Goal: Task Accomplishment & Management: Complete application form

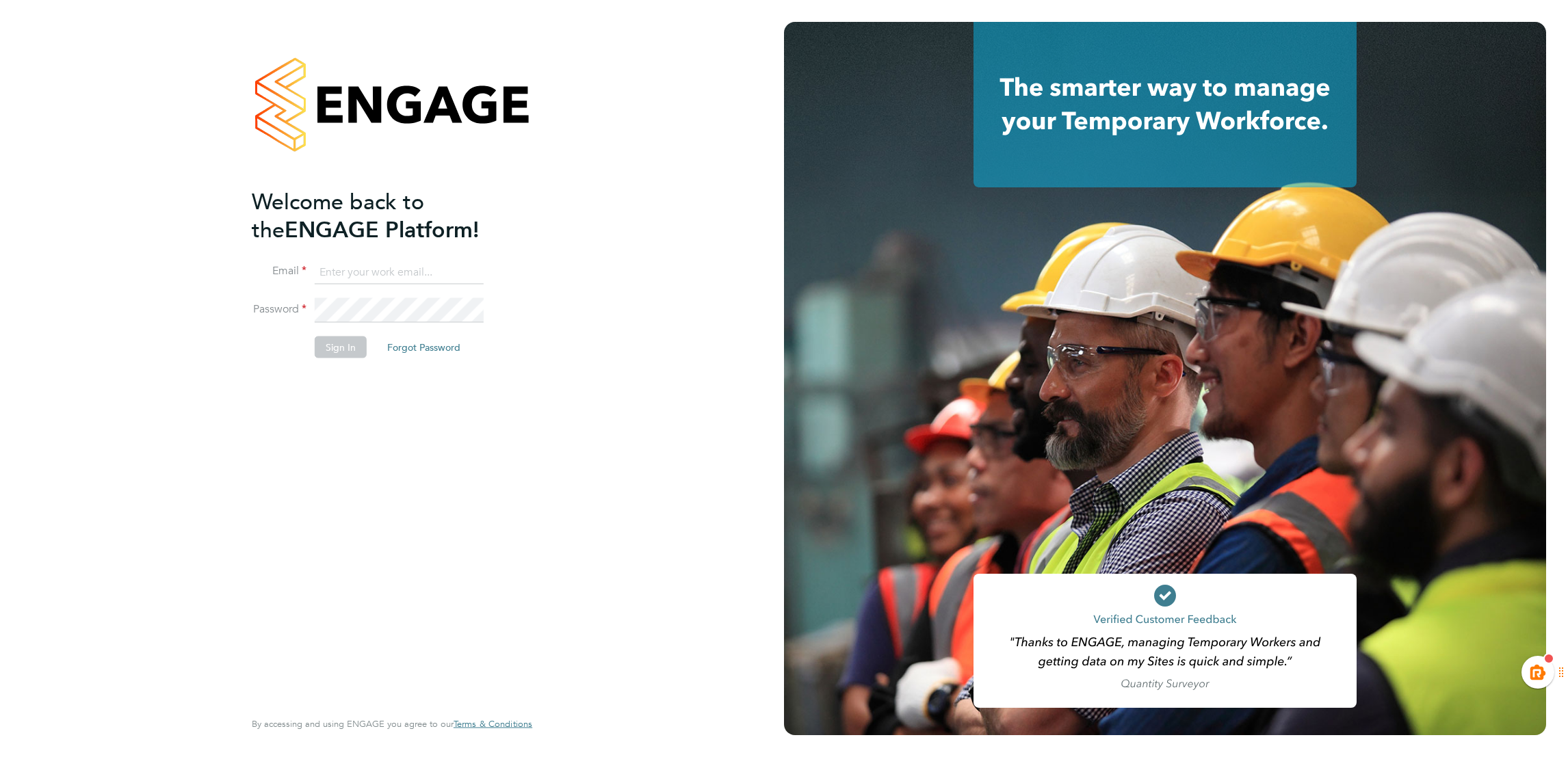
type input "kiera.troutt@buildrec.com"
click at [335, 344] on button "Sign In" at bounding box center [340, 347] width 52 height 22
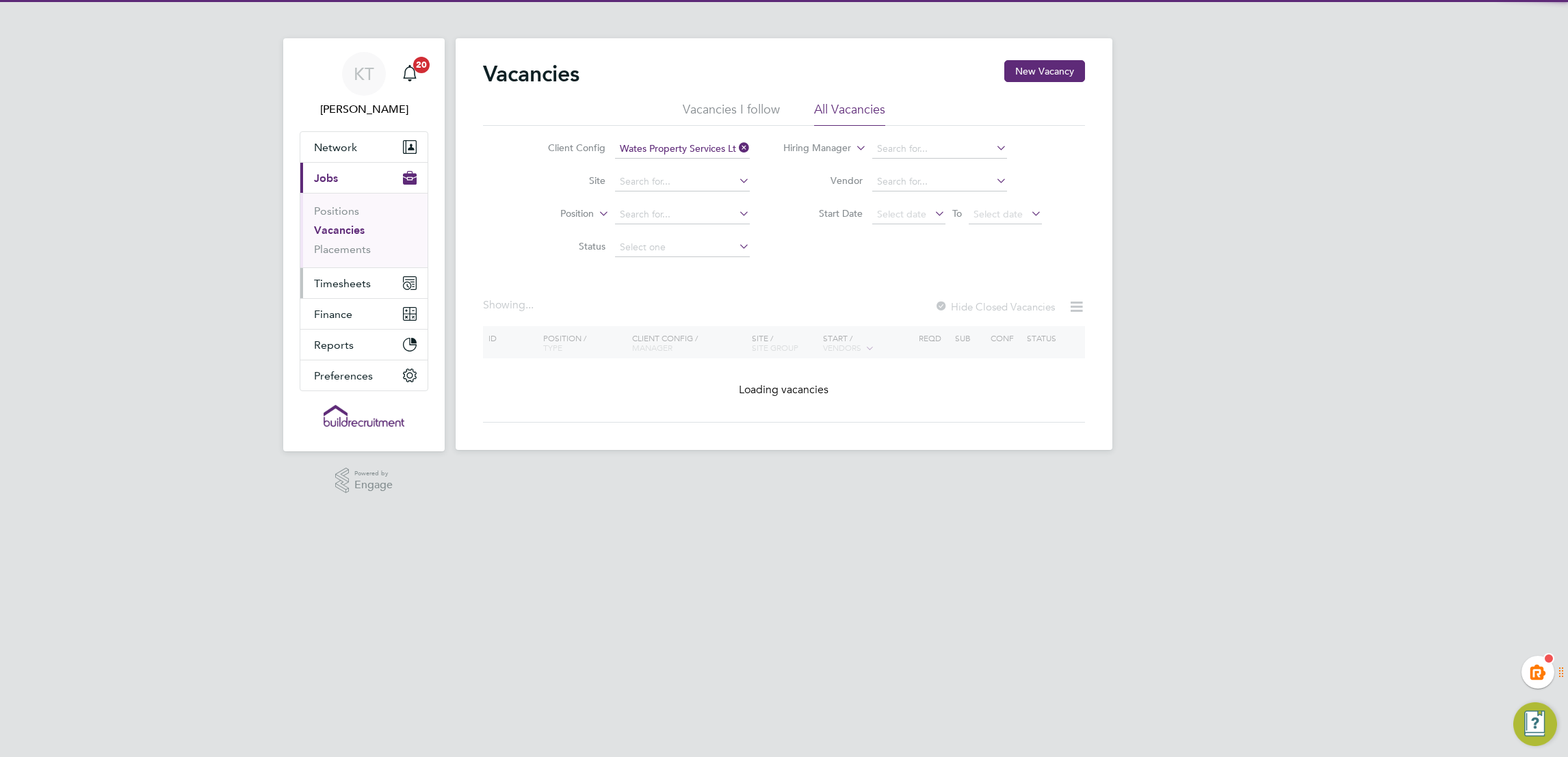
click at [359, 288] on span "Timesheets" at bounding box center [342, 283] width 56 height 13
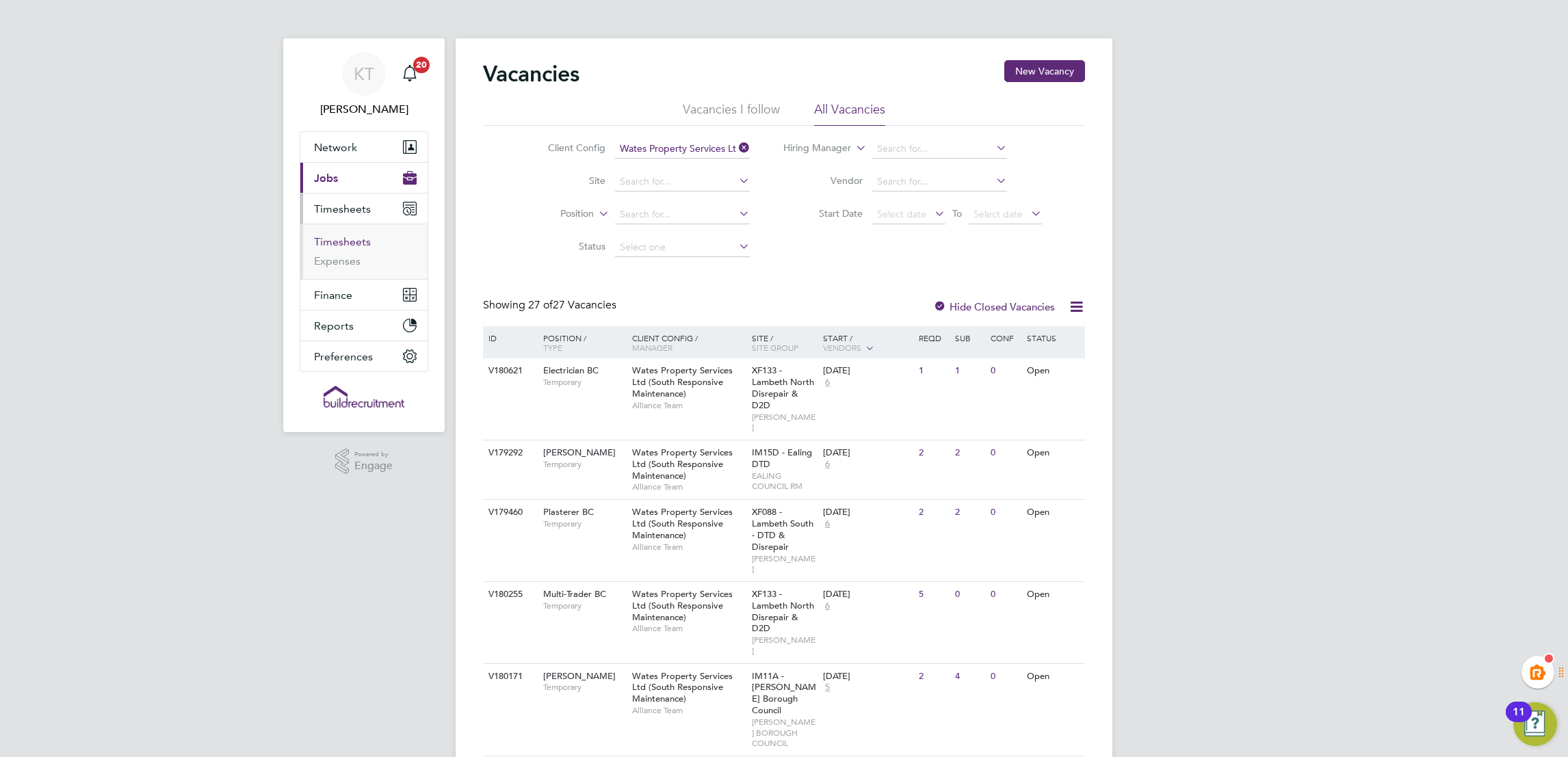
click at [350, 240] on link "Timesheets" at bounding box center [342, 241] width 56 height 13
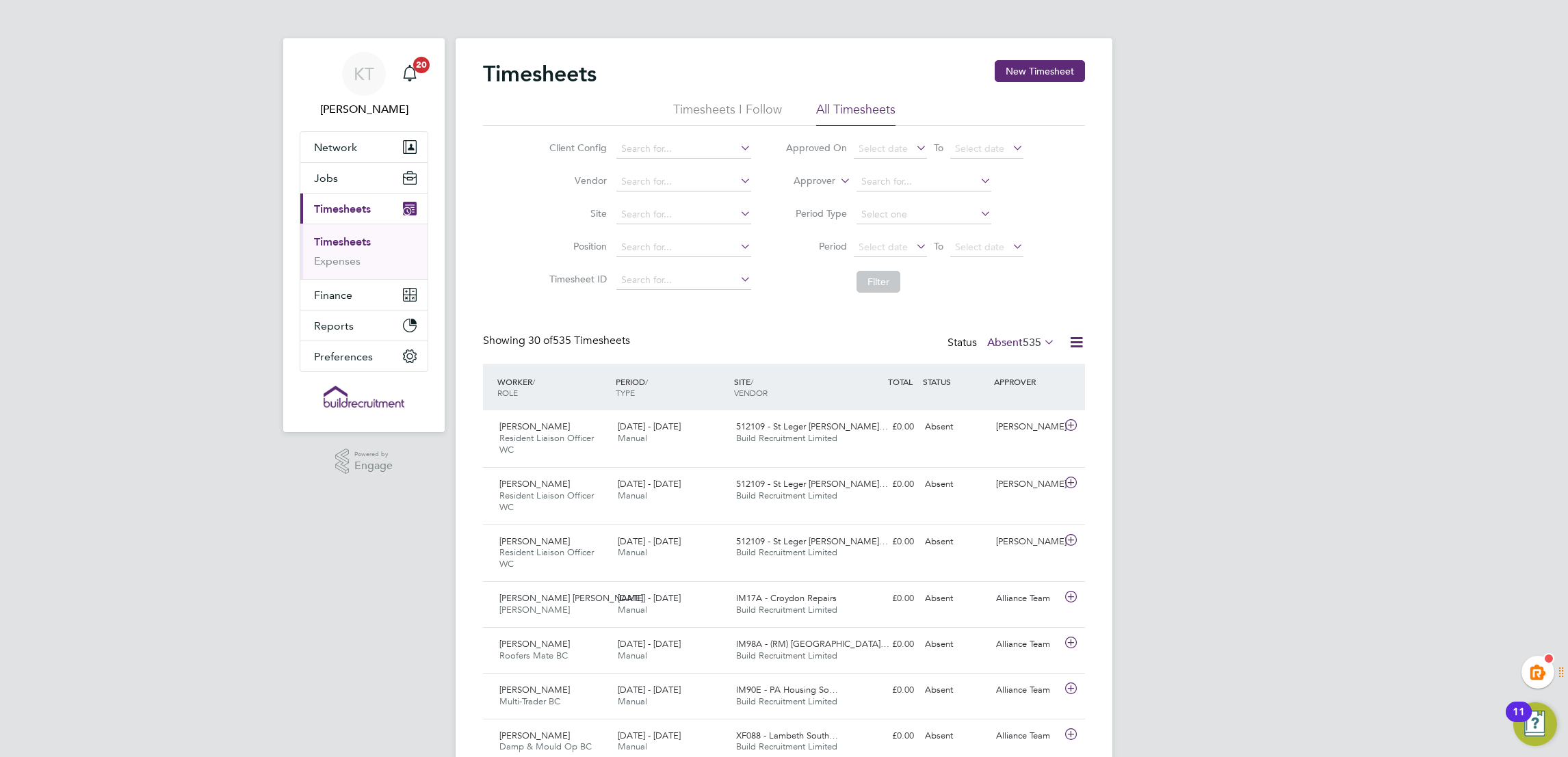
drag, startPoint x: 1029, startPoint y: 71, endPoint x: 946, endPoint y: 127, distance: 100.1
click at [1031, 71] on button "New Timesheet" at bounding box center [1040, 71] width 90 height 22
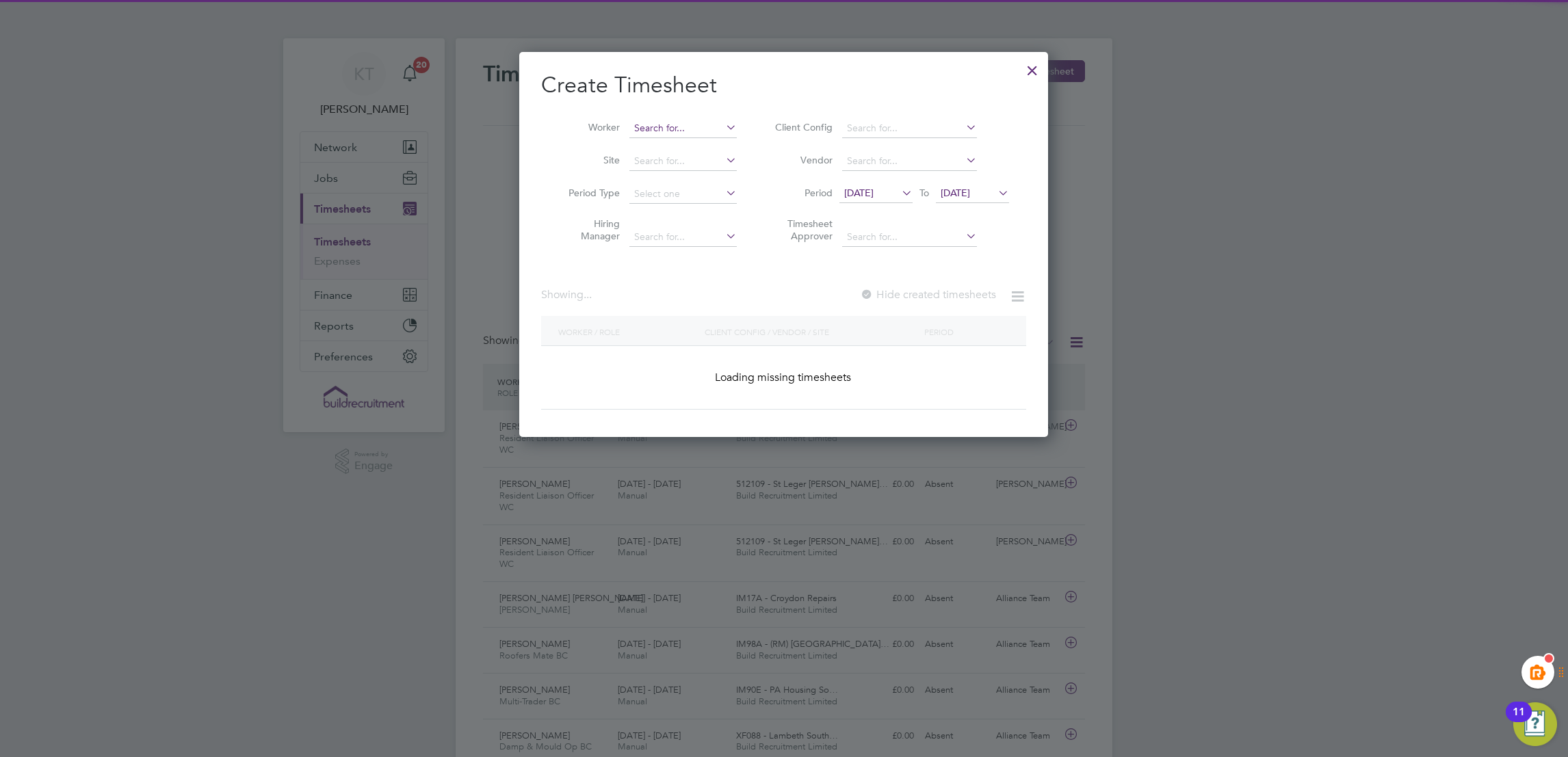
click at [671, 120] on input at bounding box center [683, 129] width 108 height 19
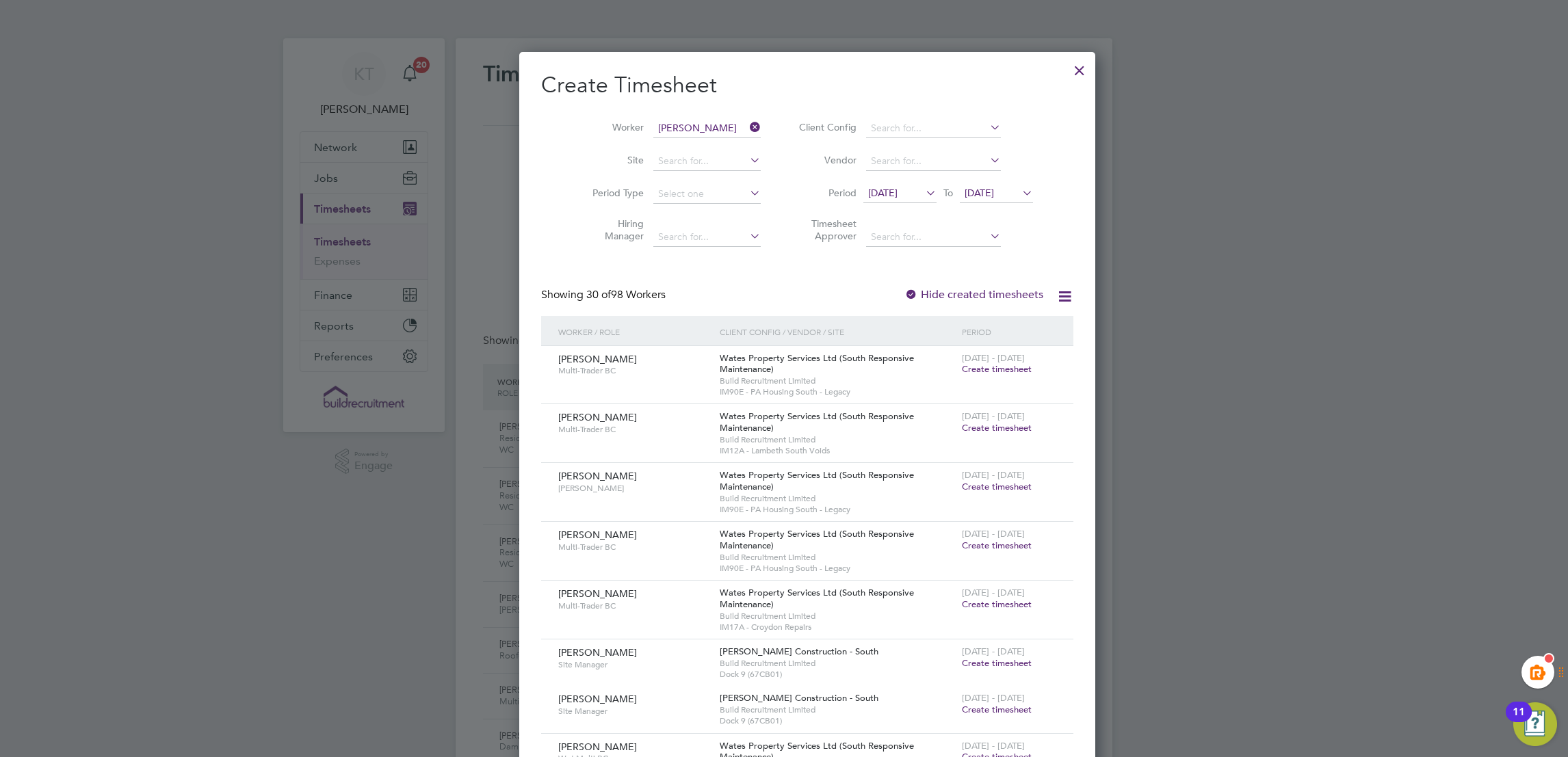
click at [700, 145] on li "Ricky John Mo rton" at bounding box center [729, 146] width 202 height 19
type input "Ricky John Morton"
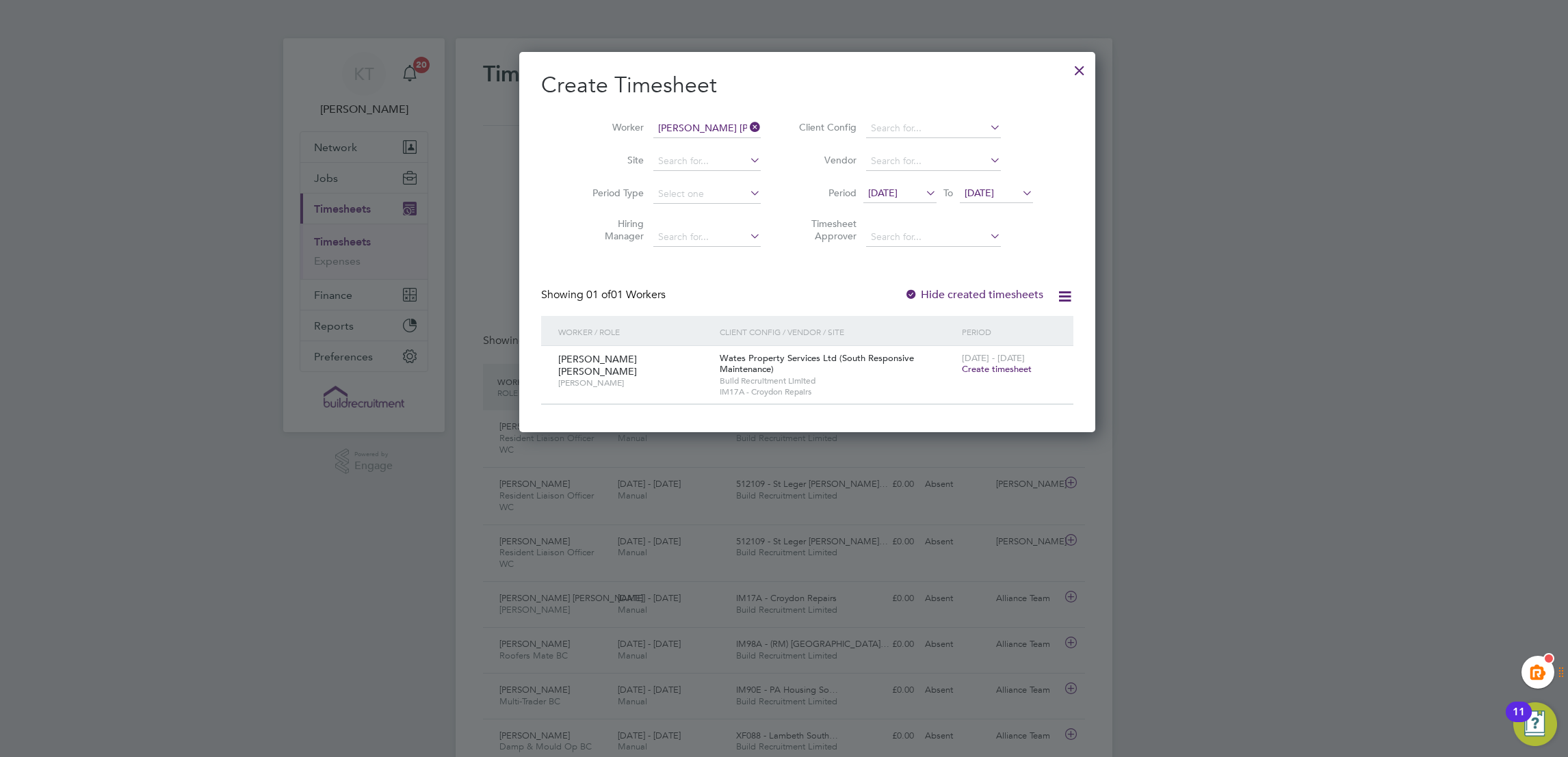
click at [903, 280] on div "Create Timesheet Worker Ricky John Morton Site Period Type Hiring Manager Clien…" at bounding box center [807, 238] width 532 height 334
click at [906, 296] on label "Hide created timesheets" at bounding box center [974, 295] width 139 height 14
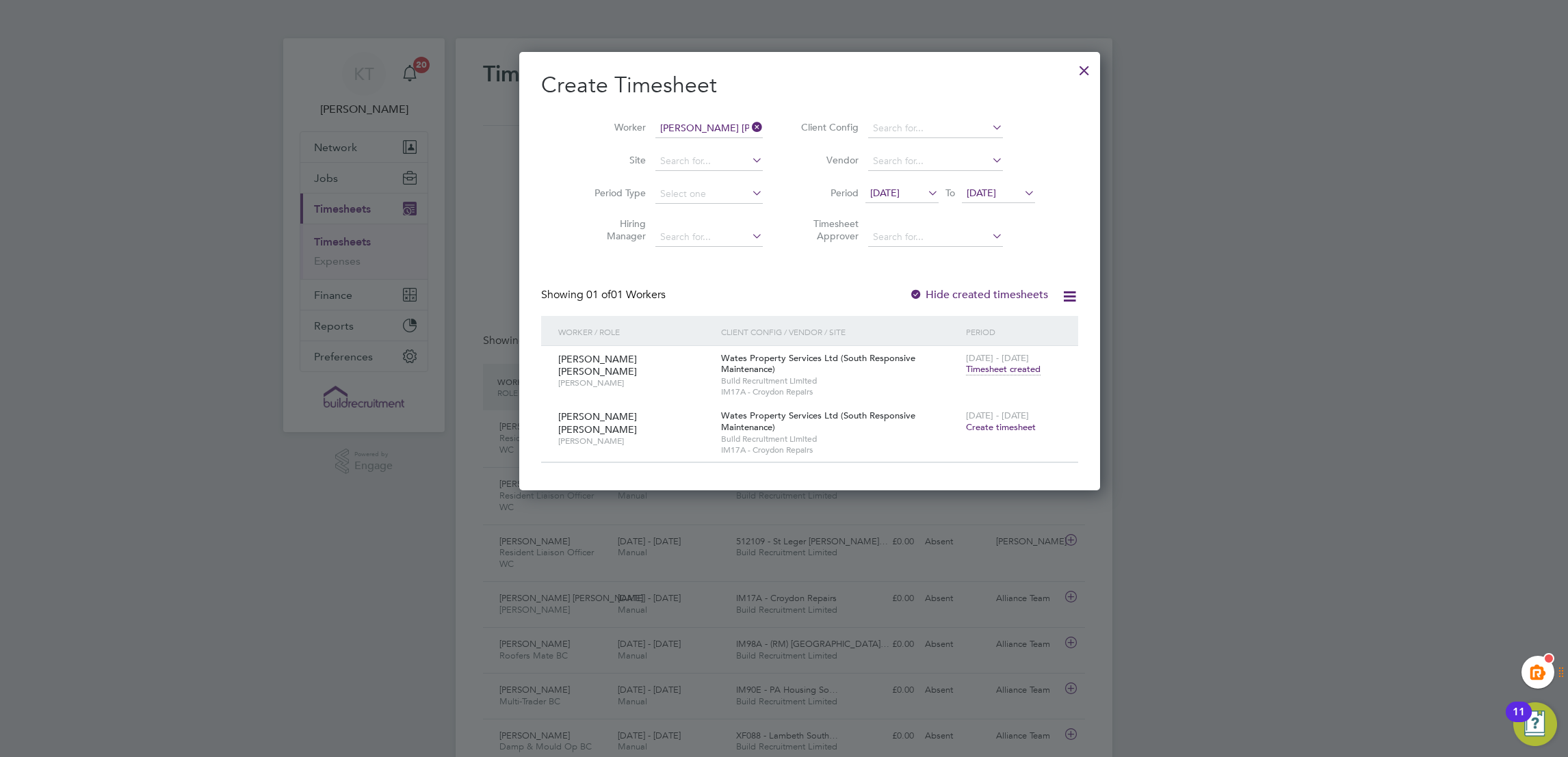
click at [866, 197] on span "[DATE]" at bounding box center [902, 194] width 73 height 19
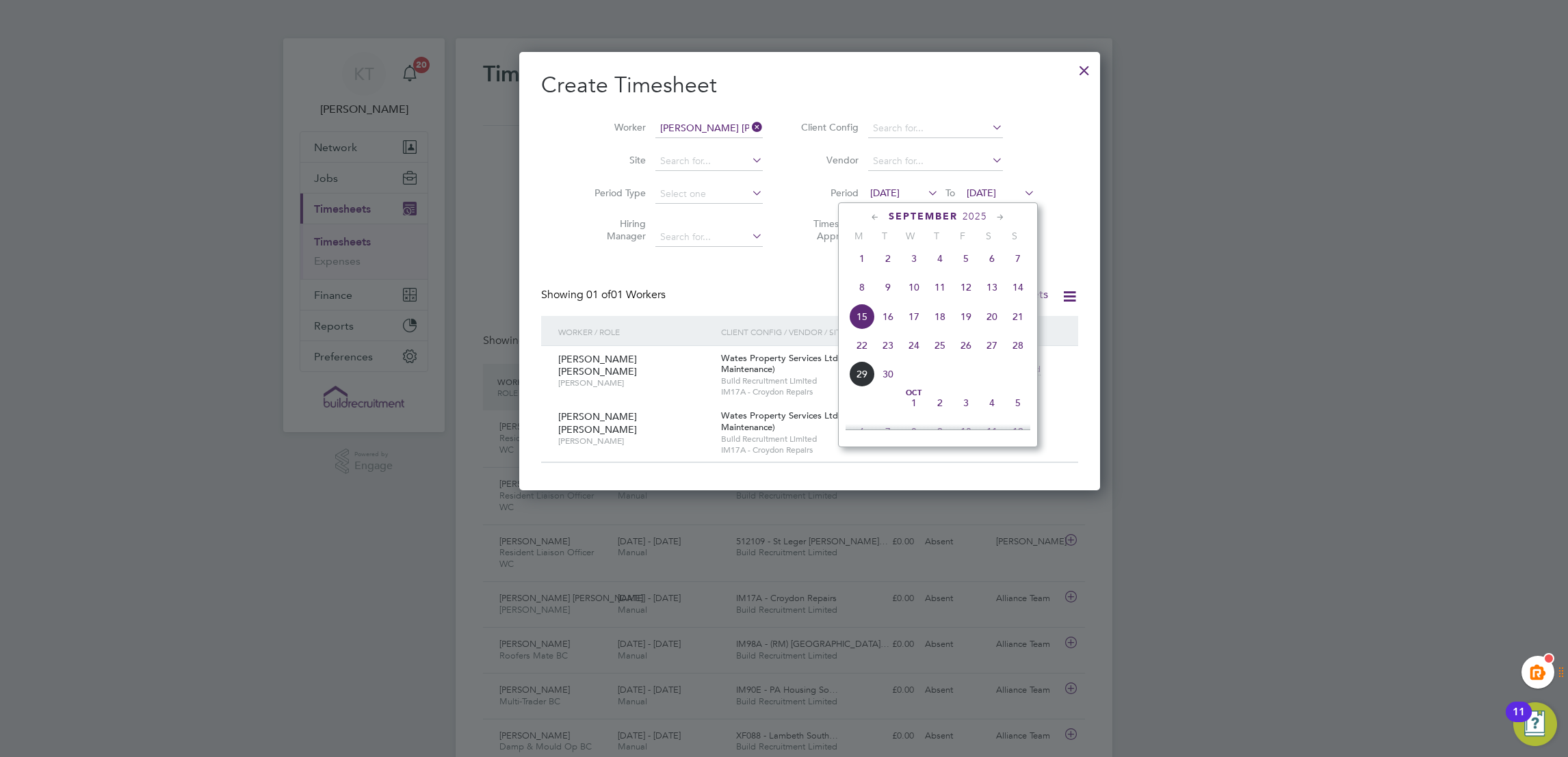
click at [863, 262] on span "Sep 1" at bounding box center [861, 258] width 26 height 26
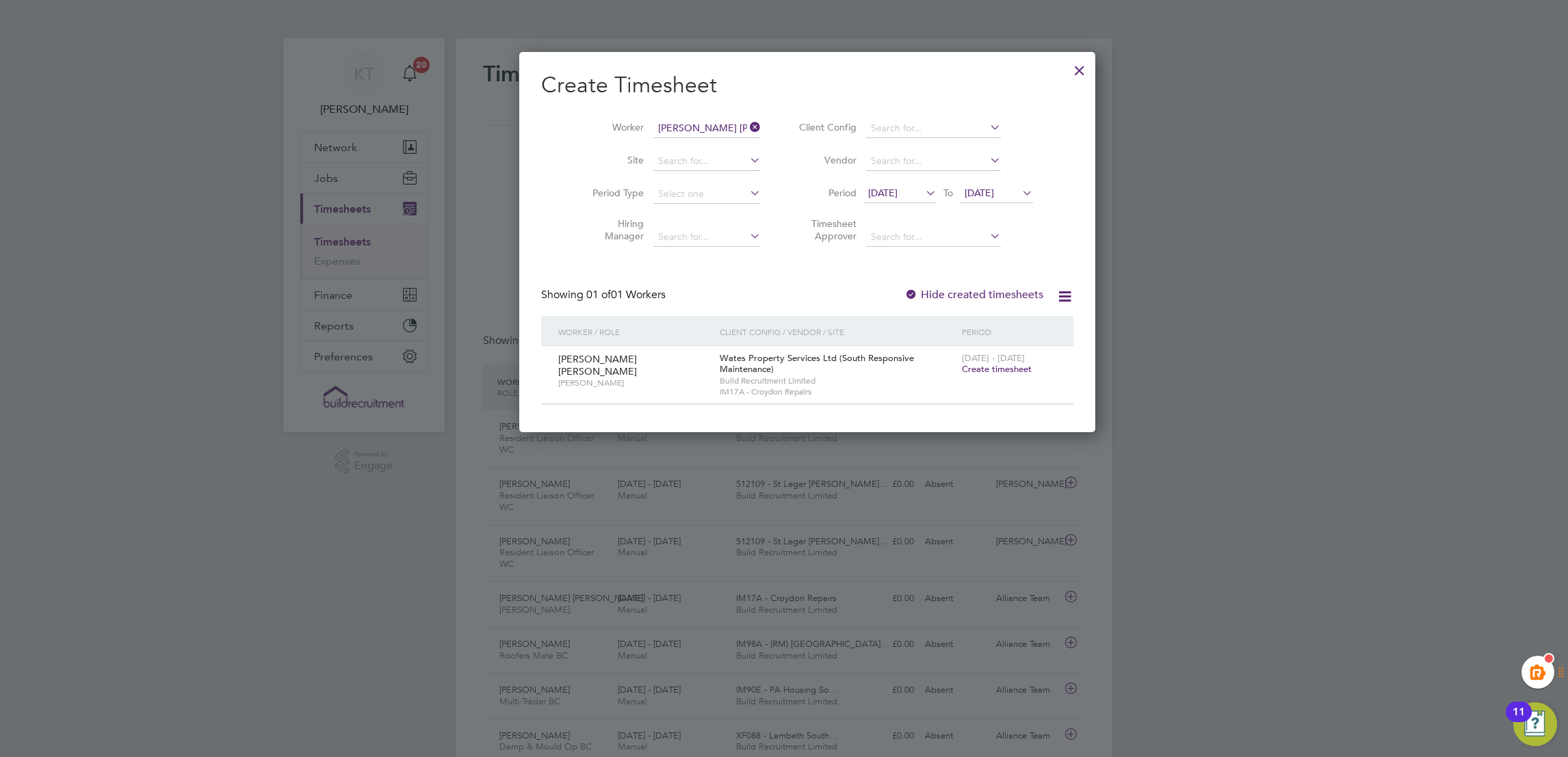
click at [918, 290] on label "Hide created timesheets" at bounding box center [974, 295] width 139 height 14
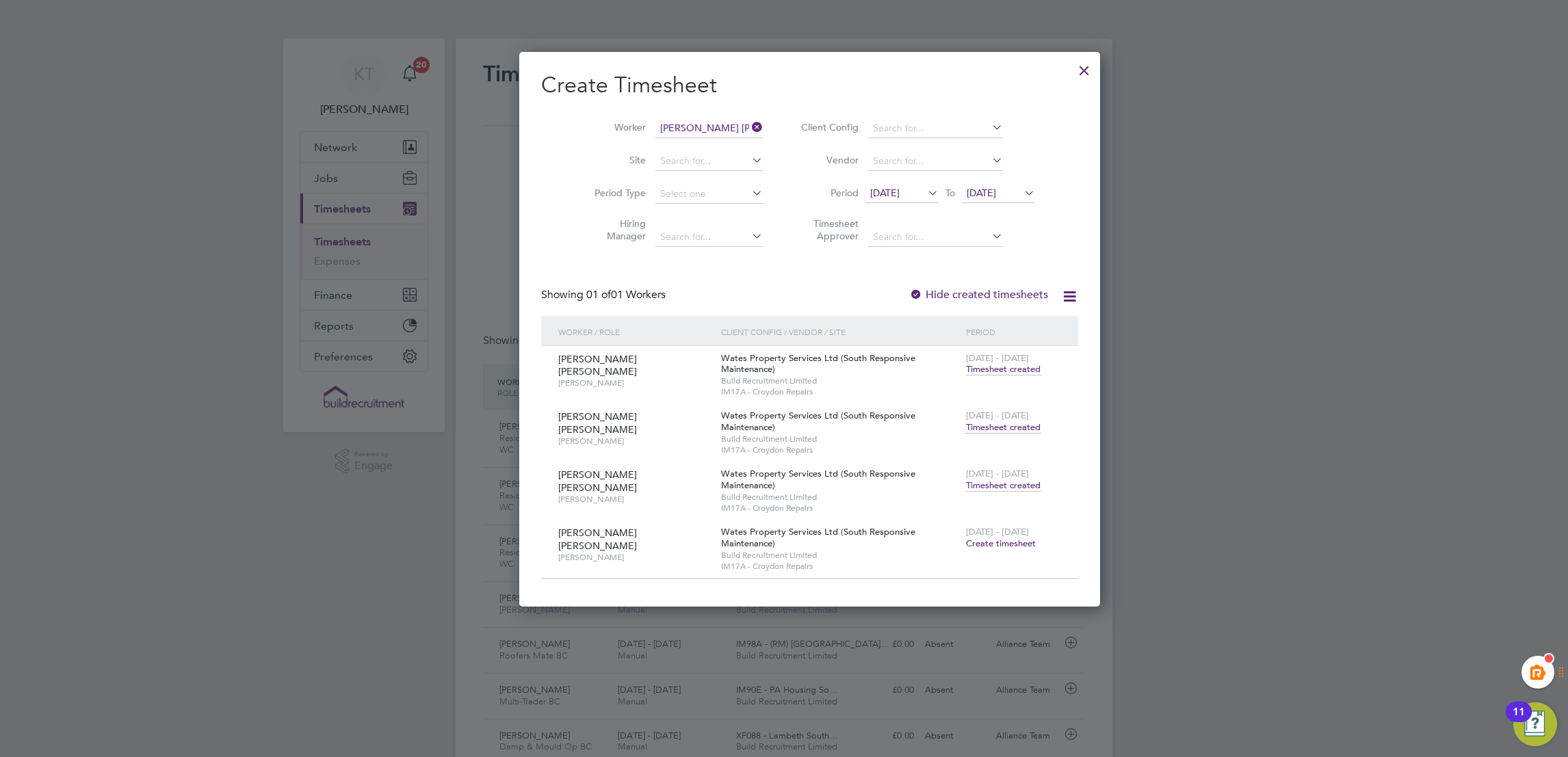
click at [970, 374] on span "Timesheet created" at bounding box center [1003, 369] width 75 height 12
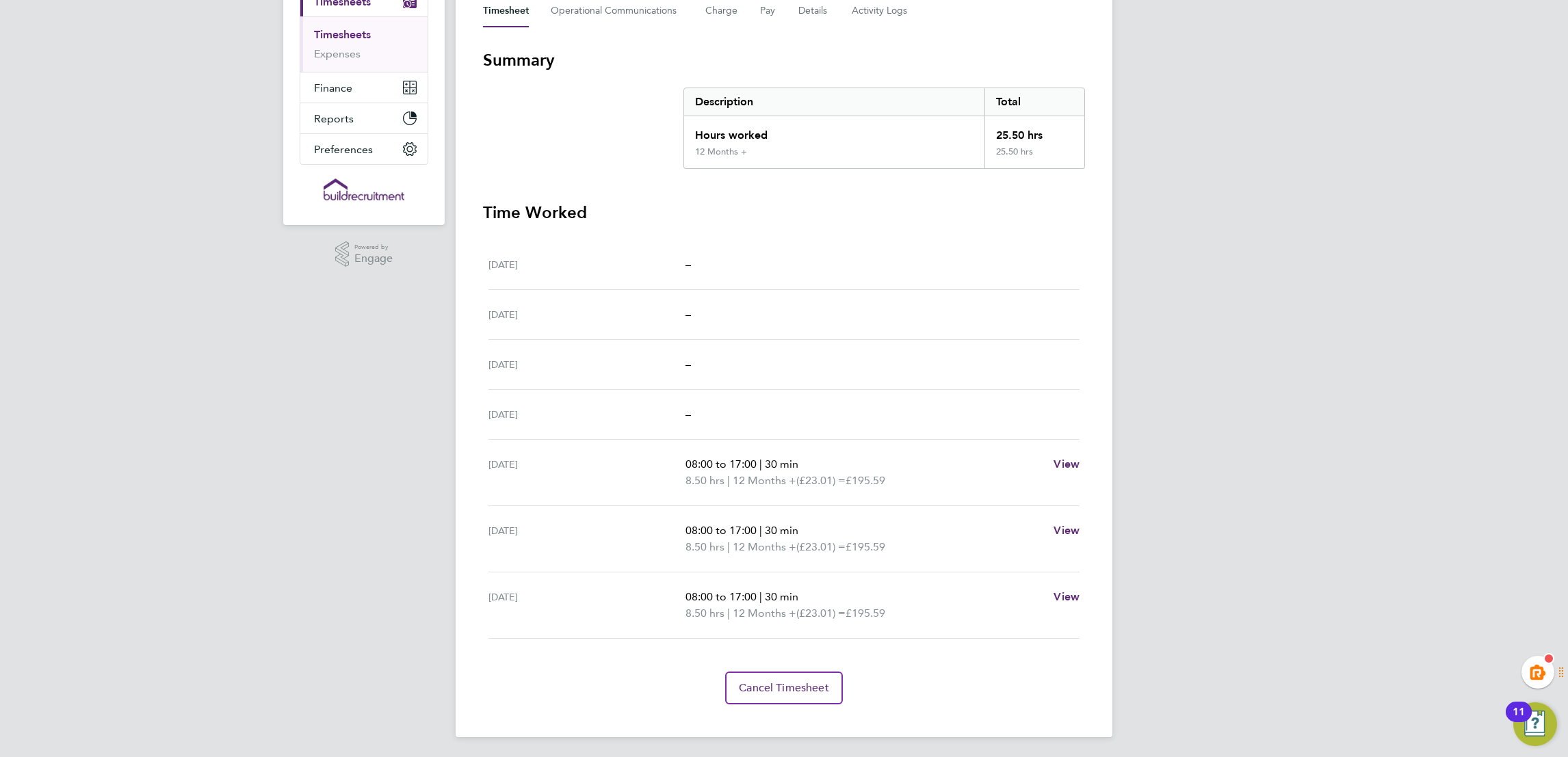
scroll to position [194, 0]
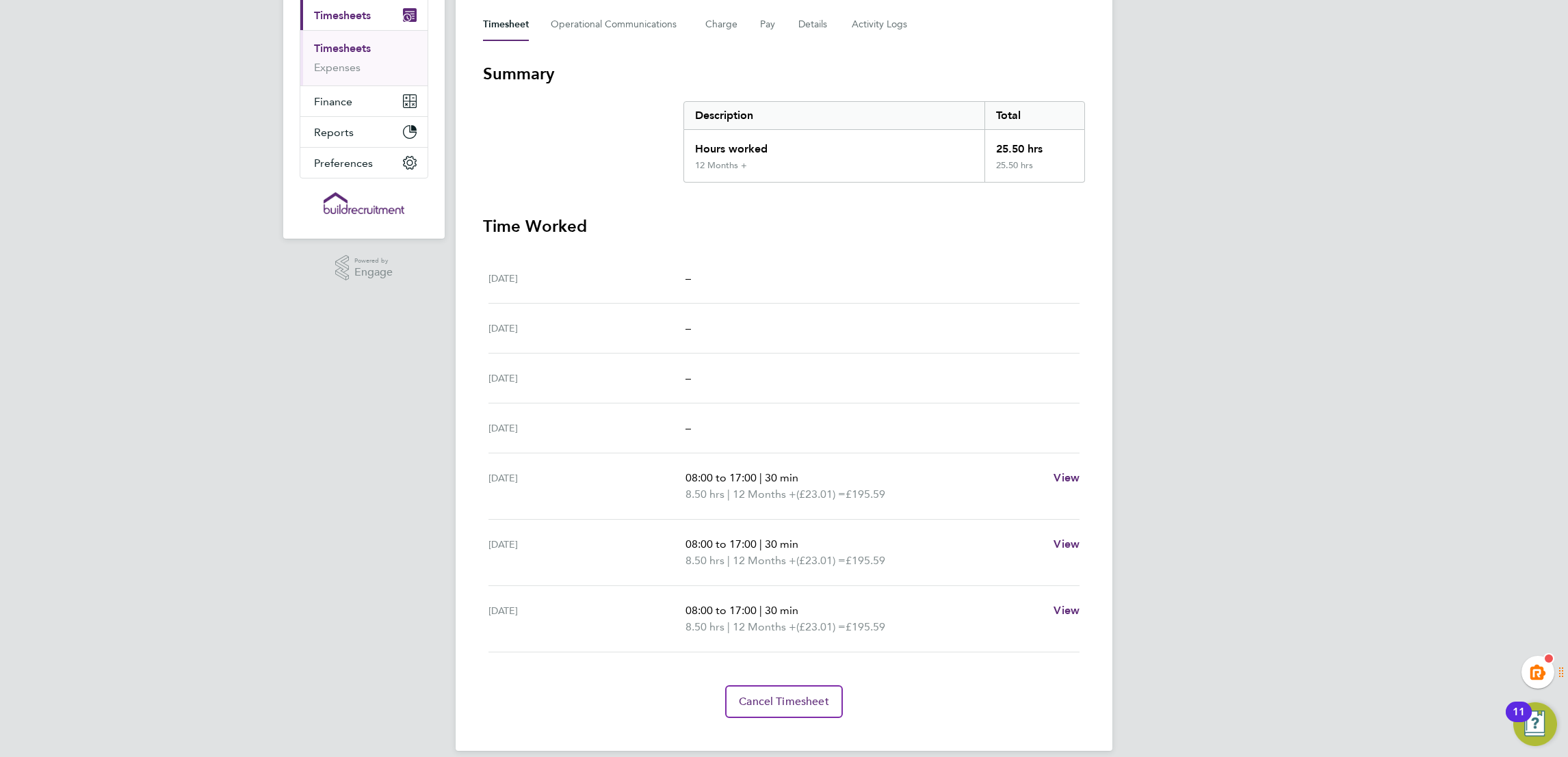
drag, startPoint x: 1504, startPoint y: 208, endPoint x: 1455, endPoint y: 204, distance: 49.2
click at [1504, 208] on div "KT Kiera Troutt Notifications 20 Applications: Network Team Members Businesses …" at bounding box center [784, 289] width 1568 height 967
click at [219, 616] on div "KT Kiera Troutt Notifications 20 Applications: Network Team Members Businesses …" at bounding box center [784, 289] width 1568 height 967
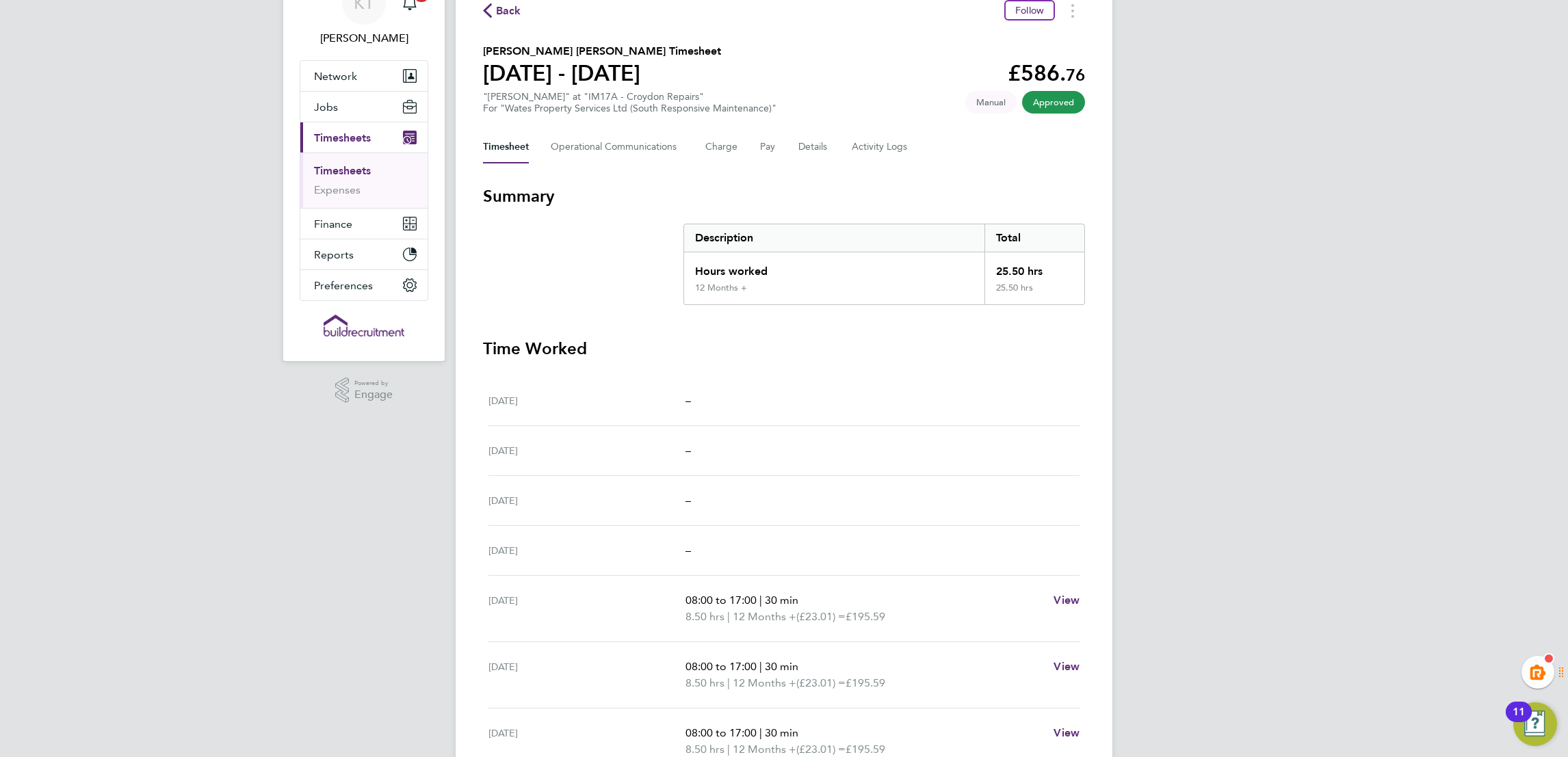
scroll to position [0, 0]
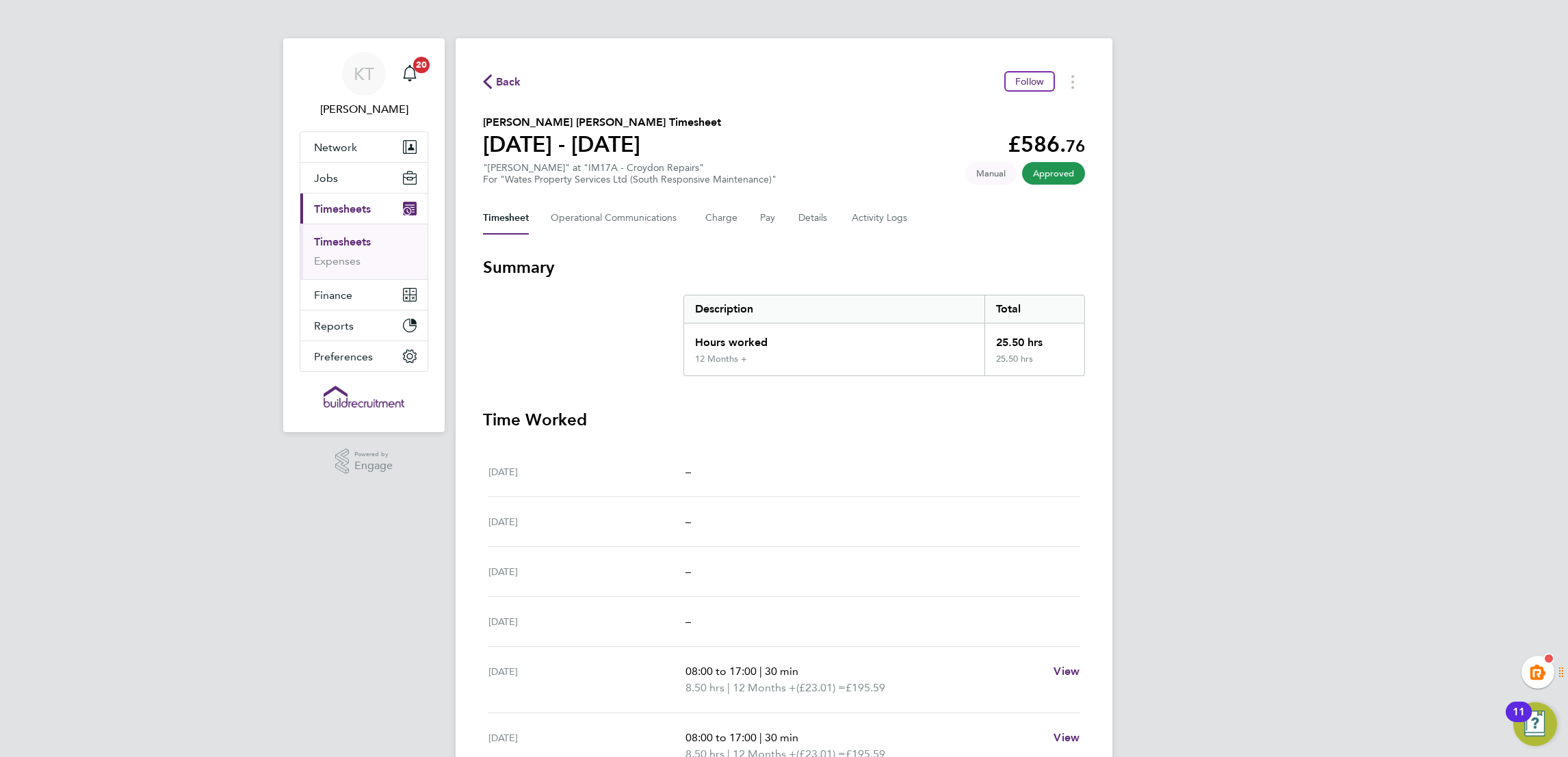
drag, startPoint x: 383, startPoint y: 208, endPoint x: 371, endPoint y: 229, distance: 24.2
click at [383, 206] on button "Current page: Timesheets" at bounding box center [364, 209] width 127 height 30
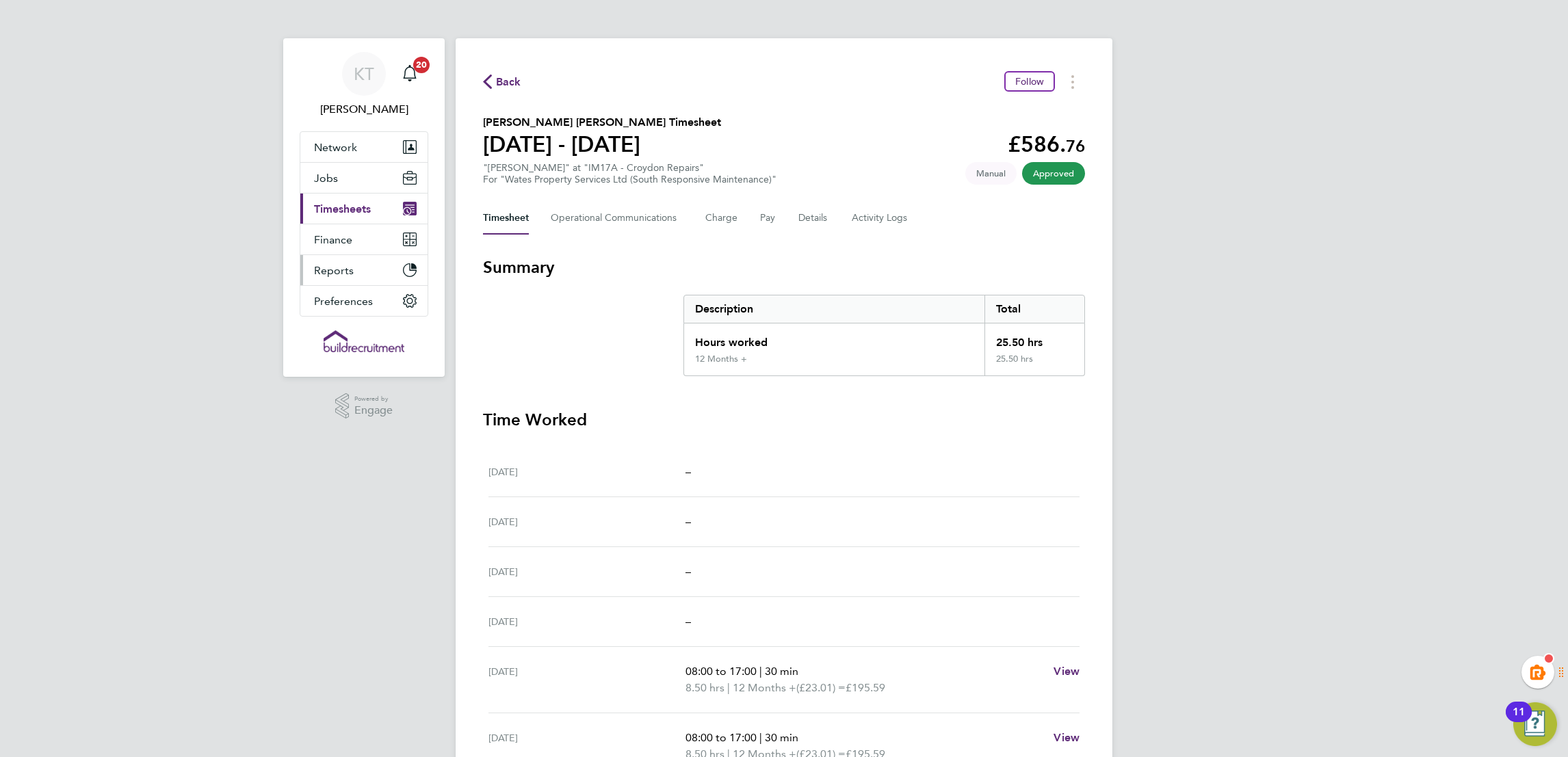
drag, startPoint x: 355, startPoint y: 208, endPoint x: 347, endPoint y: 279, distance: 71.4
click at [356, 208] on span "Timesheets" at bounding box center [342, 209] width 56 height 13
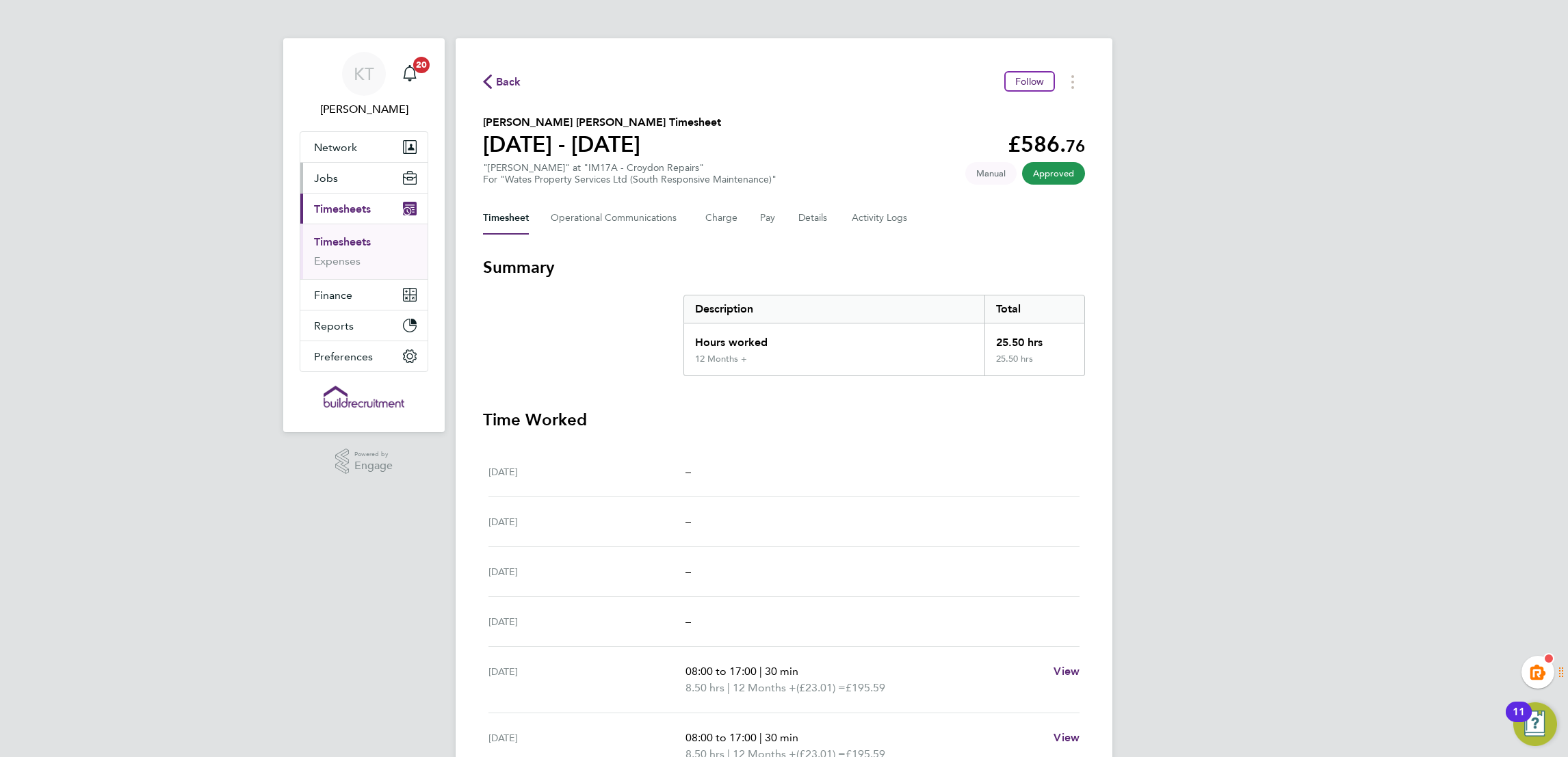
click at [359, 169] on button "Jobs" at bounding box center [364, 178] width 127 height 30
click at [354, 151] on span "Network" at bounding box center [335, 147] width 43 height 13
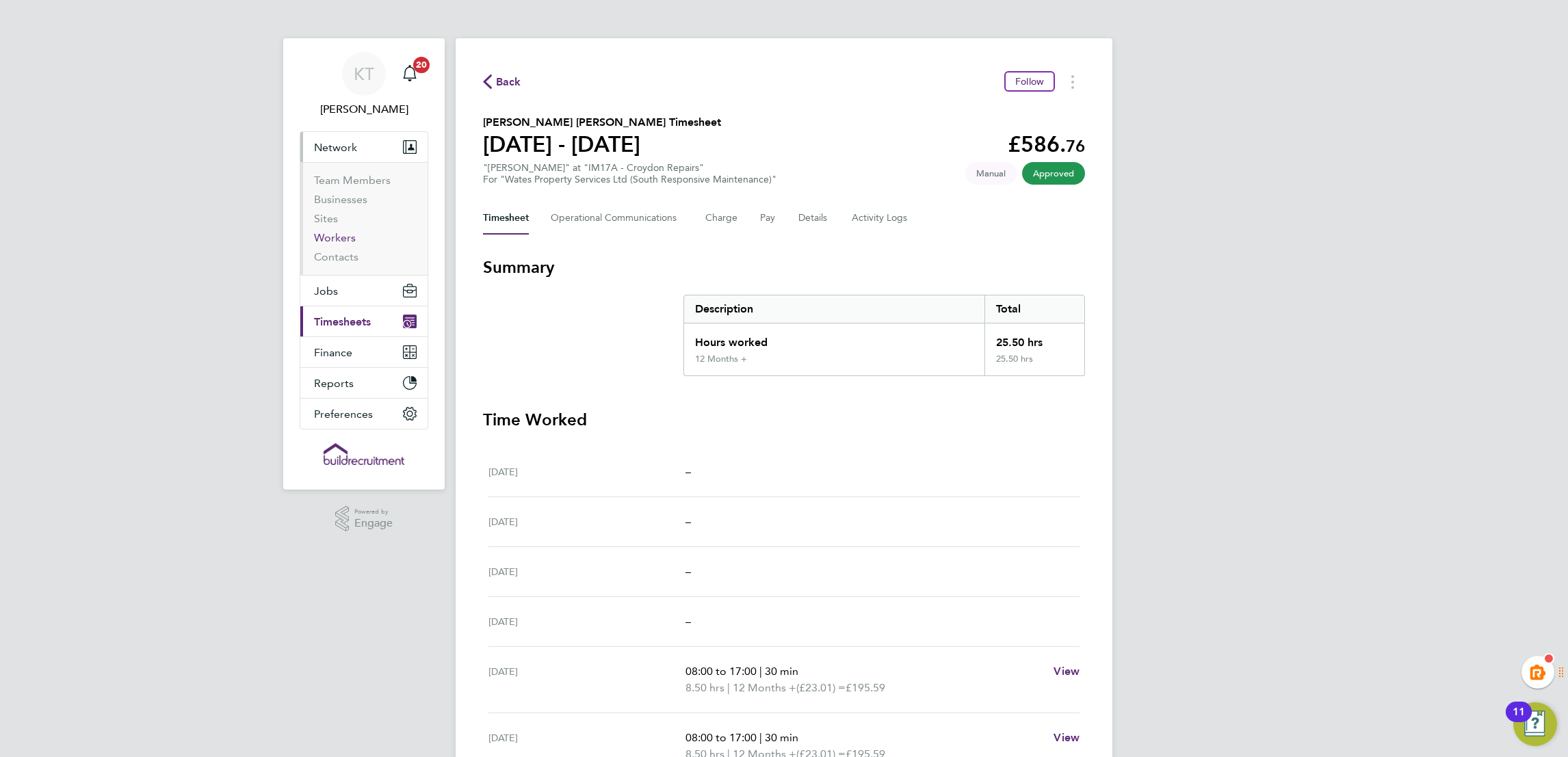
click at [338, 238] on link "Workers" at bounding box center [334, 237] width 41 height 13
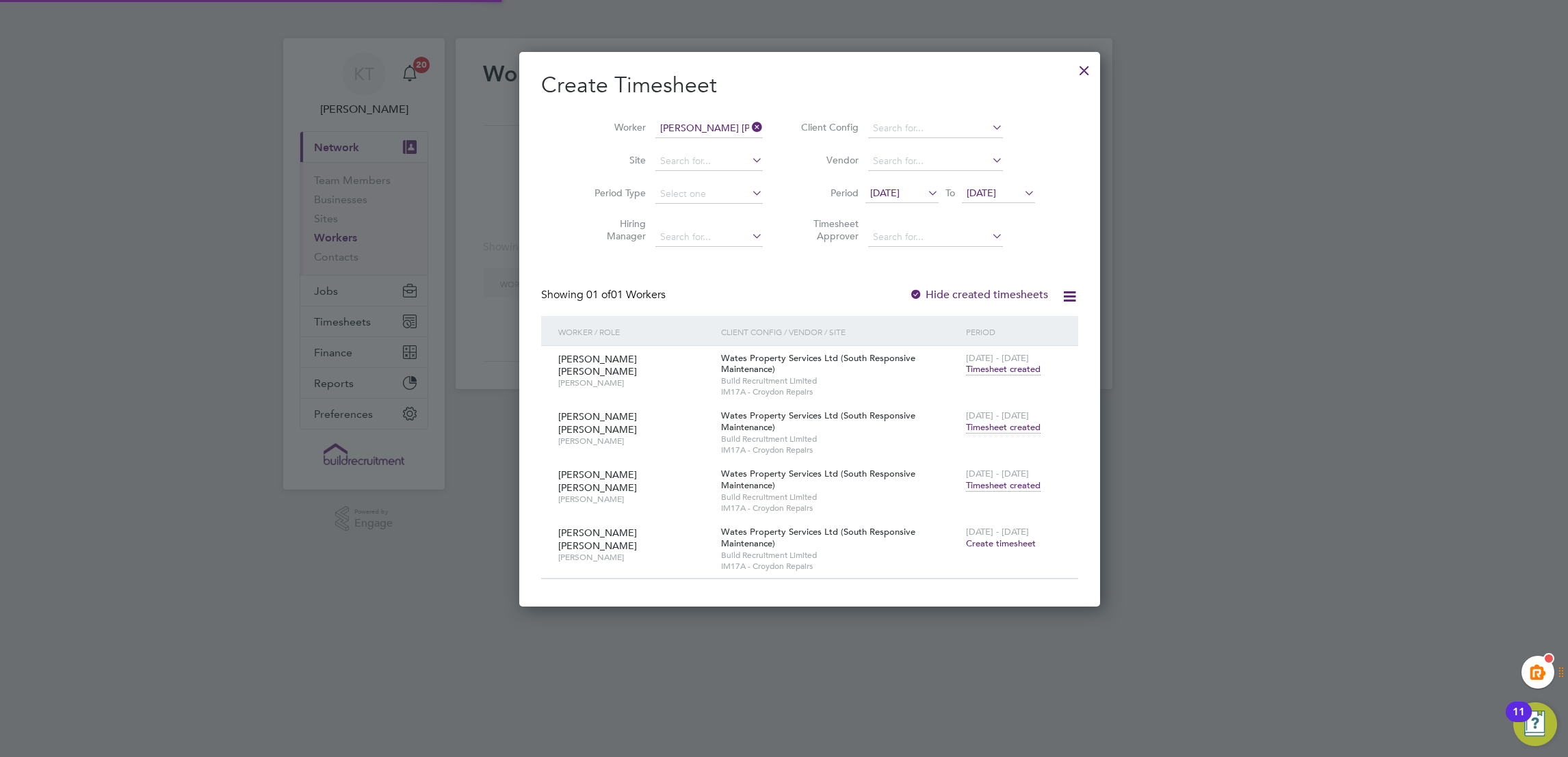
scroll to position [555, 531]
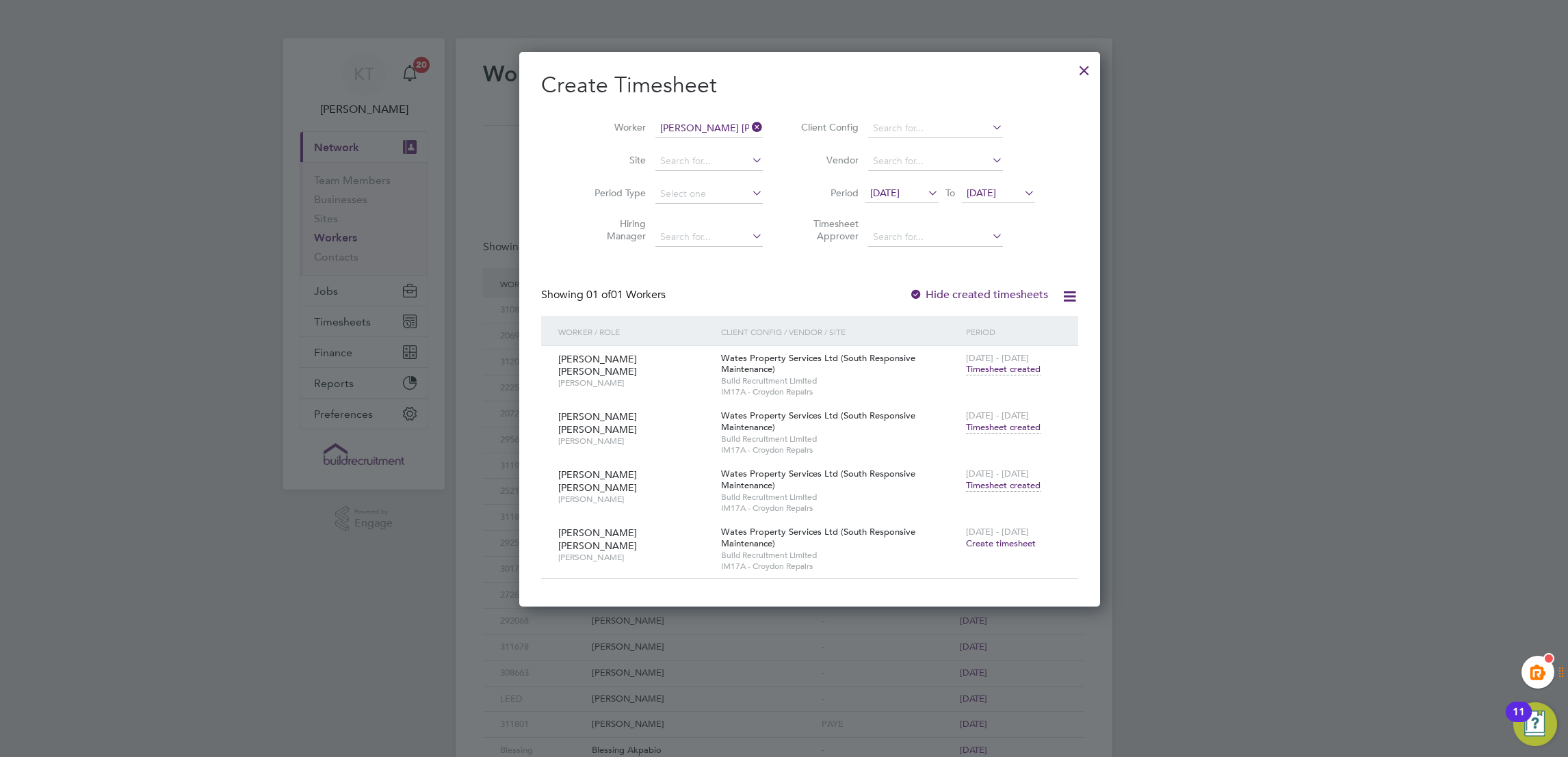
drag, startPoint x: 1036, startPoint y: 69, endPoint x: 1003, endPoint y: 108, distance: 51.1
click at [1072, 69] on div at bounding box center [1084, 67] width 25 height 25
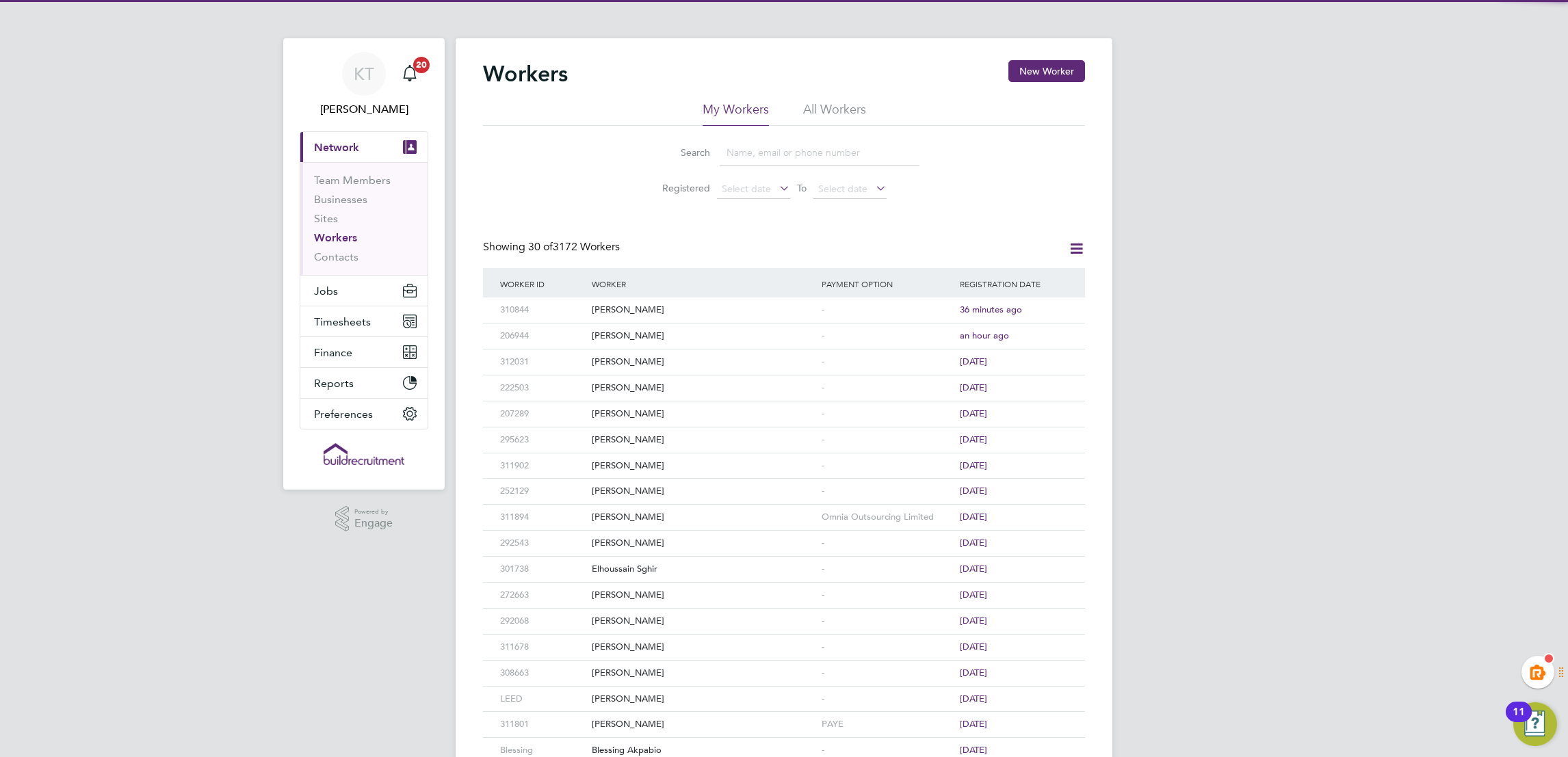
click at [815, 153] on input at bounding box center [820, 152] width 200 height 26
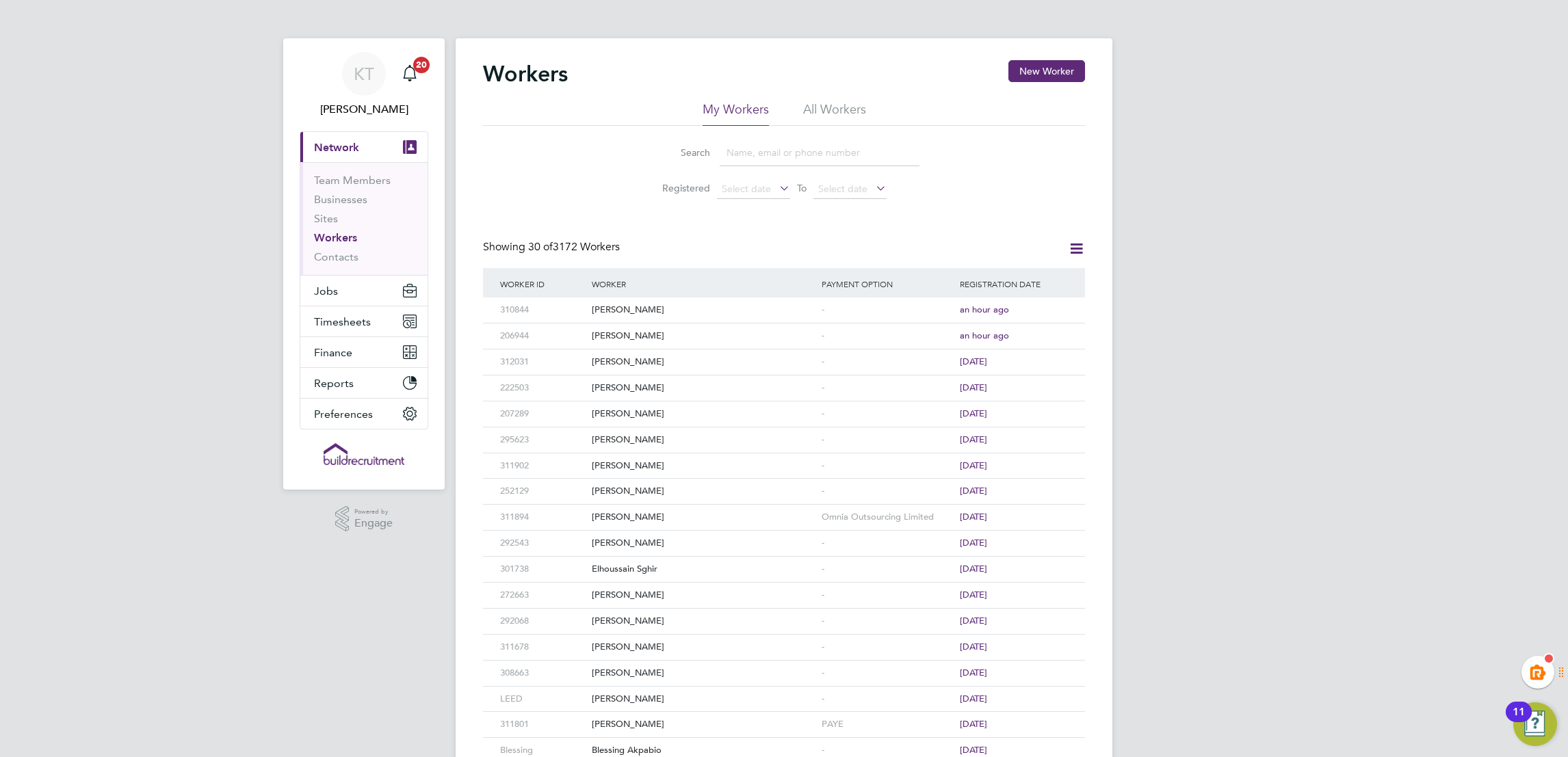
click at [796, 156] on input at bounding box center [820, 152] width 200 height 26
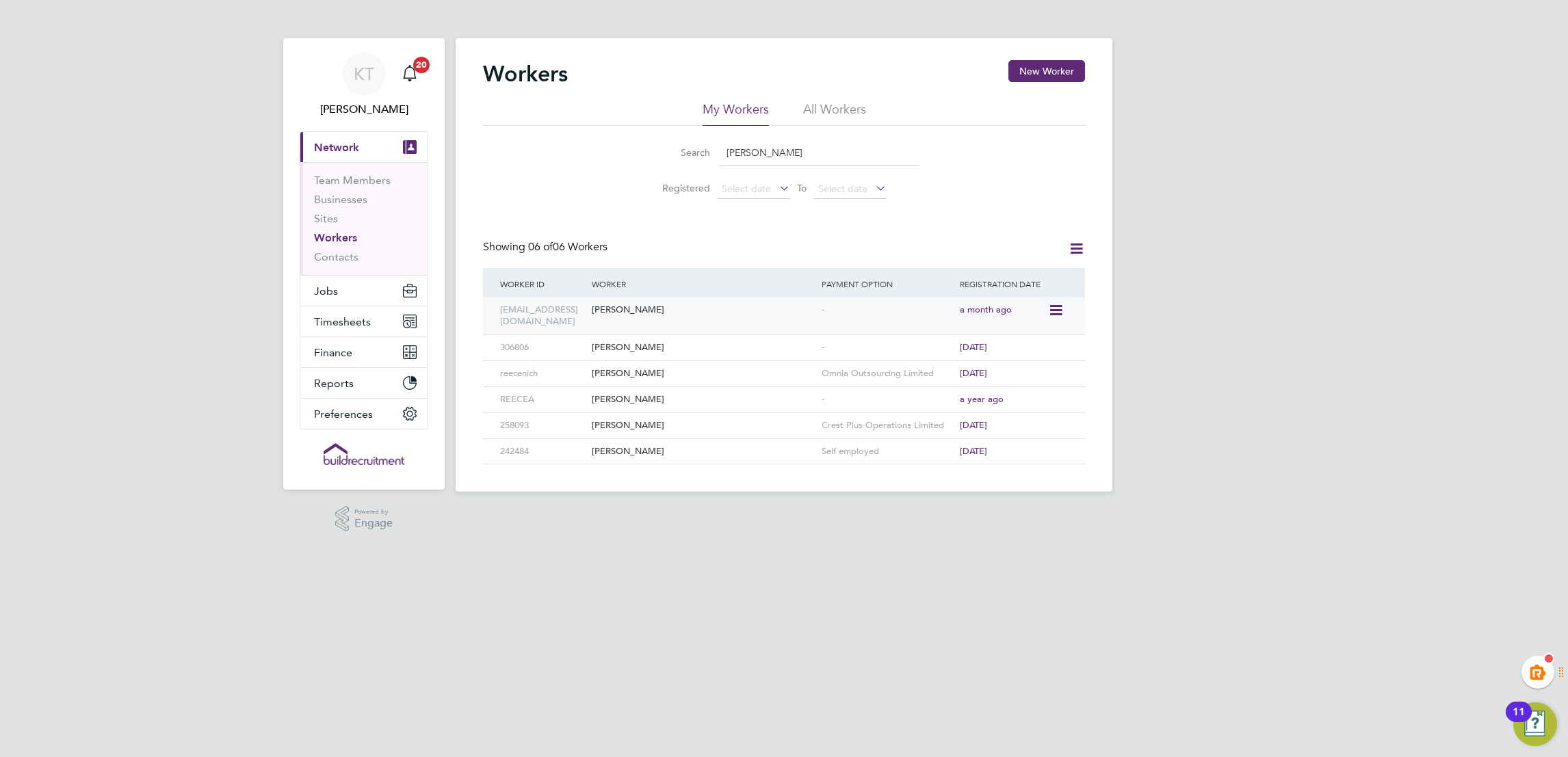
type input "[PERSON_NAME]"
click at [739, 311] on div "[PERSON_NAME]" at bounding box center [703, 310] width 230 height 26
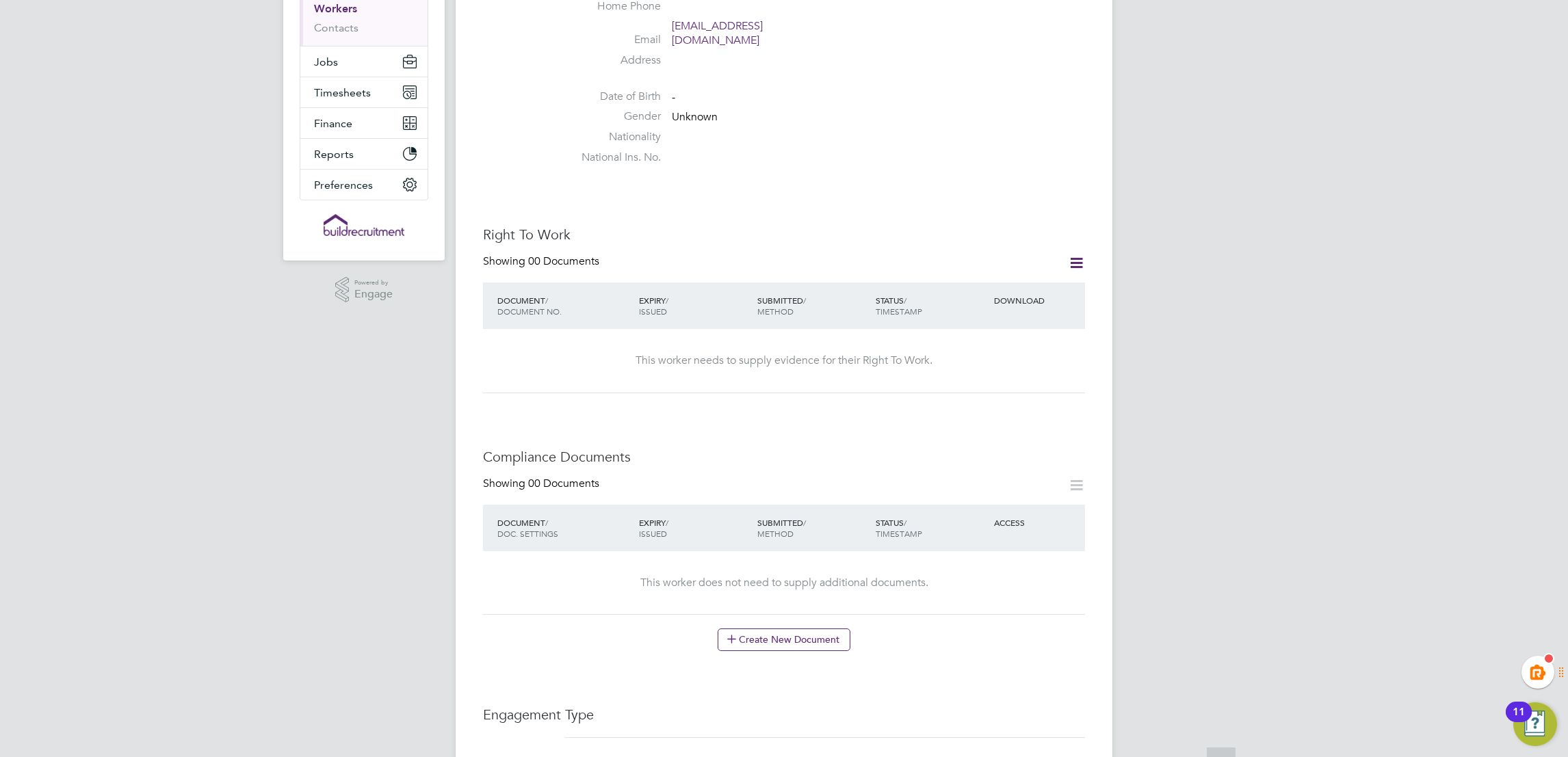
scroll to position [615, 0]
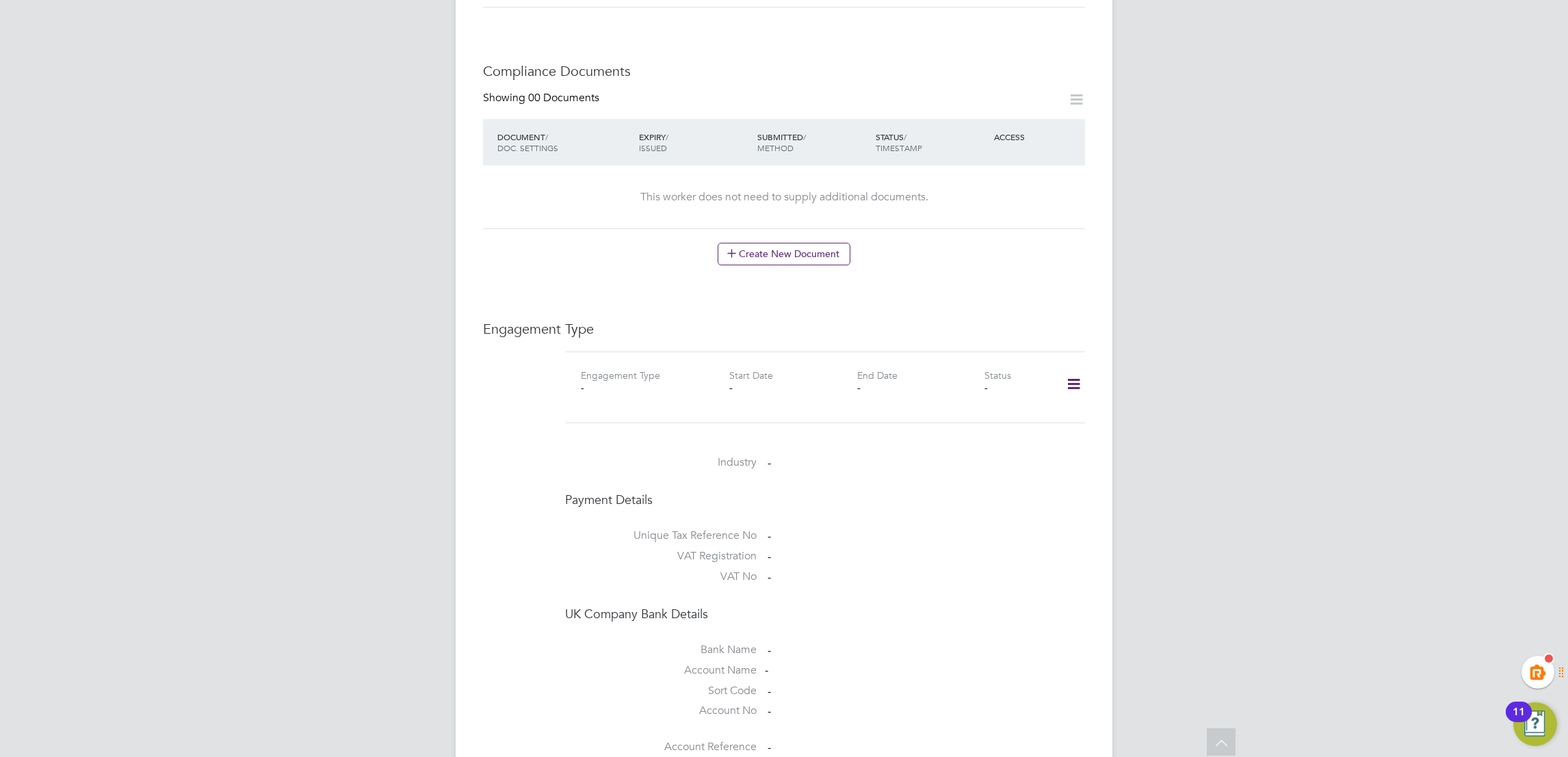
click at [1074, 368] on icon at bounding box center [1074, 384] width 24 height 32
drag, startPoint x: 990, startPoint y: 427, endPoint x: 918, endPoint y: 461, distance: 79.6
click at [990, 428] on li "Add Engagement Type" at bounding box center [1003, 430] width 155 height 19
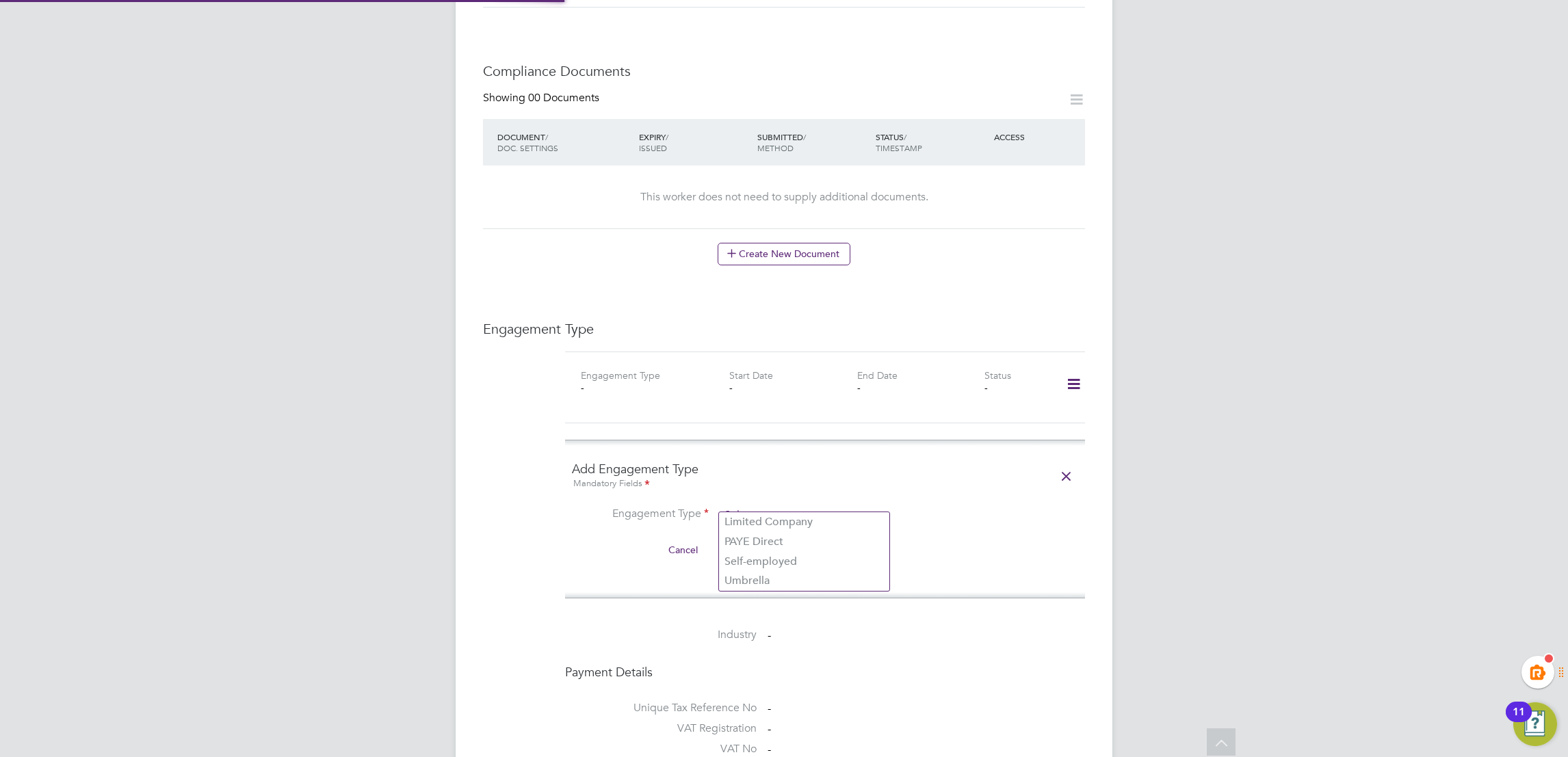
click at [772, 506] on input at bounding box center [805, 516] width 169 height 19
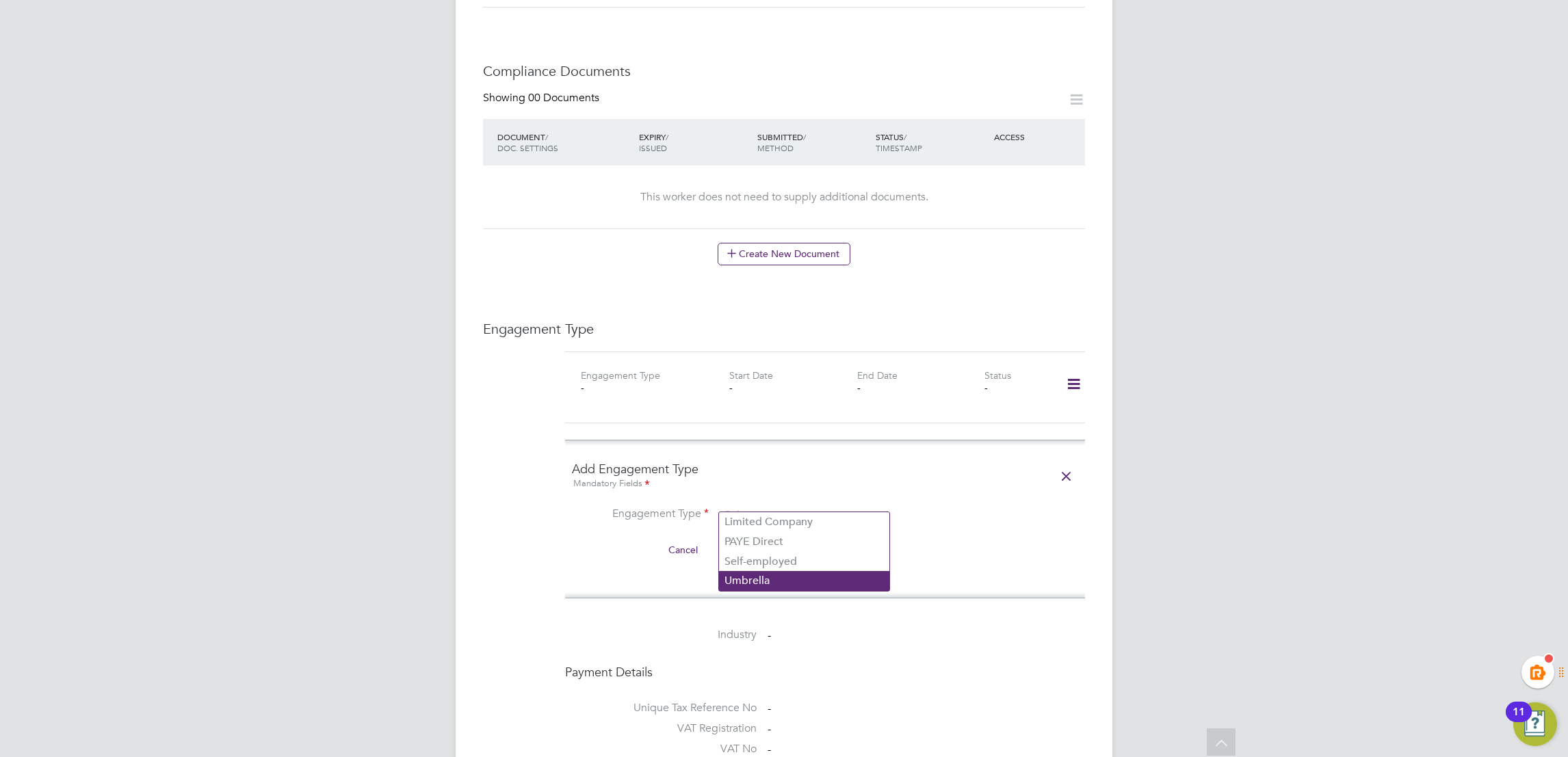
click at [787, 575] on li "Umbrella" at bounding box center [804, 581] width 170 height 20
type input "Umbrella"
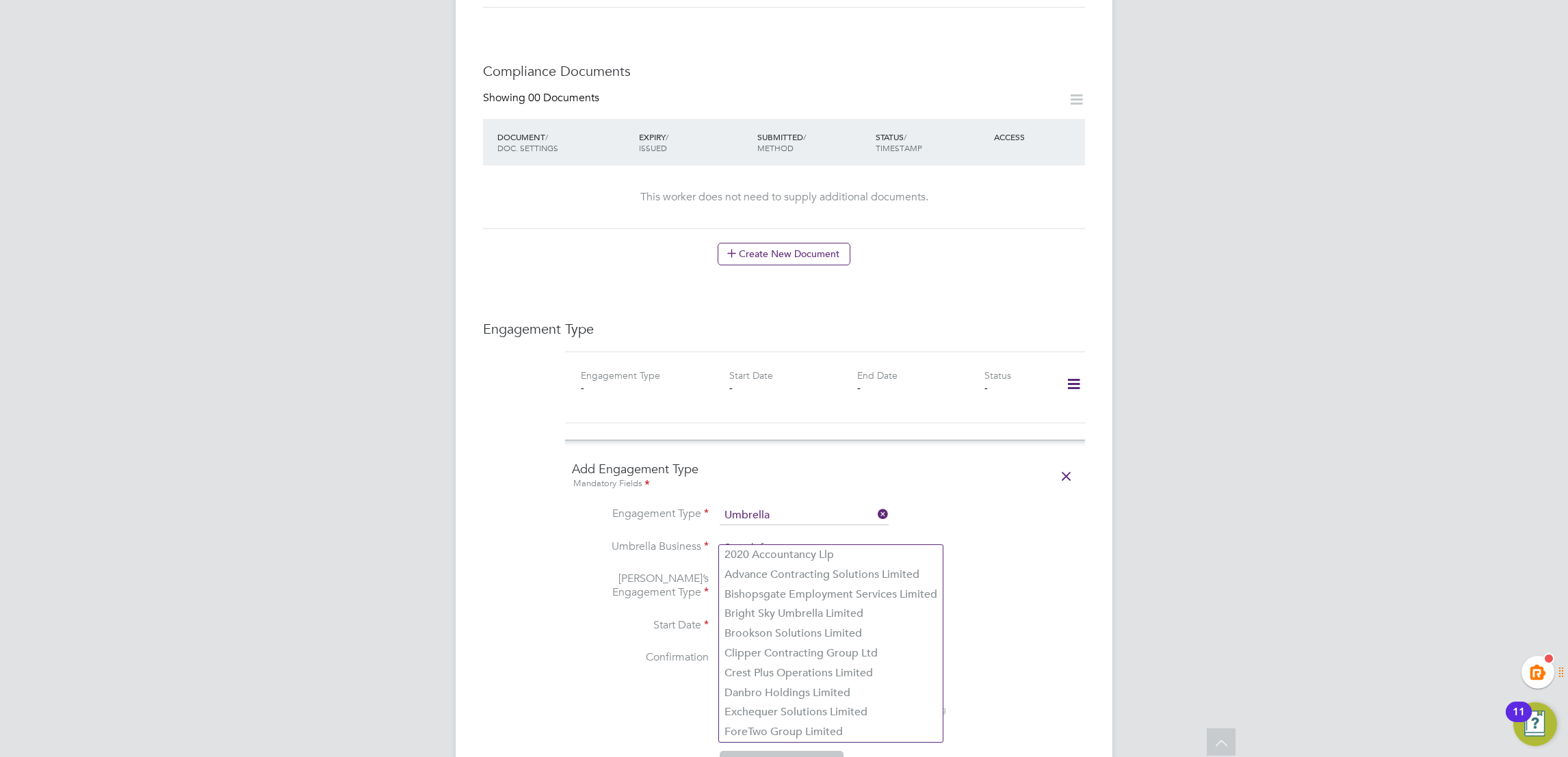
click at [759, 539] on input at bounding box center [805, 549] width 169 height 19
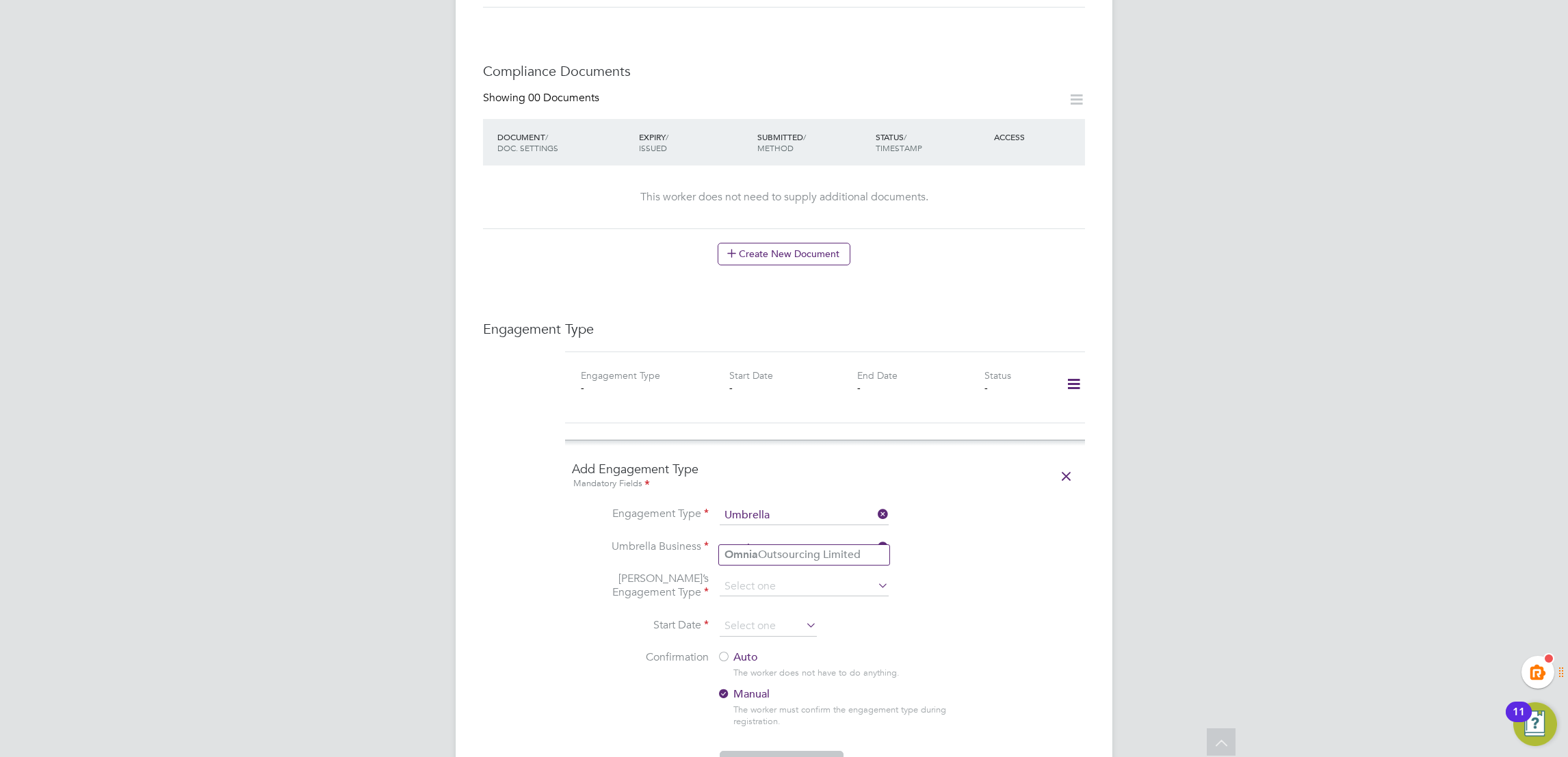
drag, startPoint x: 774, startPoint y: 549, endPoint x: 793, endPoint y: 586, distance: 41.6
click at [774, 552] on li "Omnia Outsourcing Limited" at bounding box center [804, 555] width 170 height 20
type input "Omnia Outsourcing Limited"
drag, startPoint x: 722, startPoint y: 577, endPoint x: 754, endPoint y: 583, distance: 32.6
click at [723, 577] on input at bounding box center [805, 587] width 169 height 19
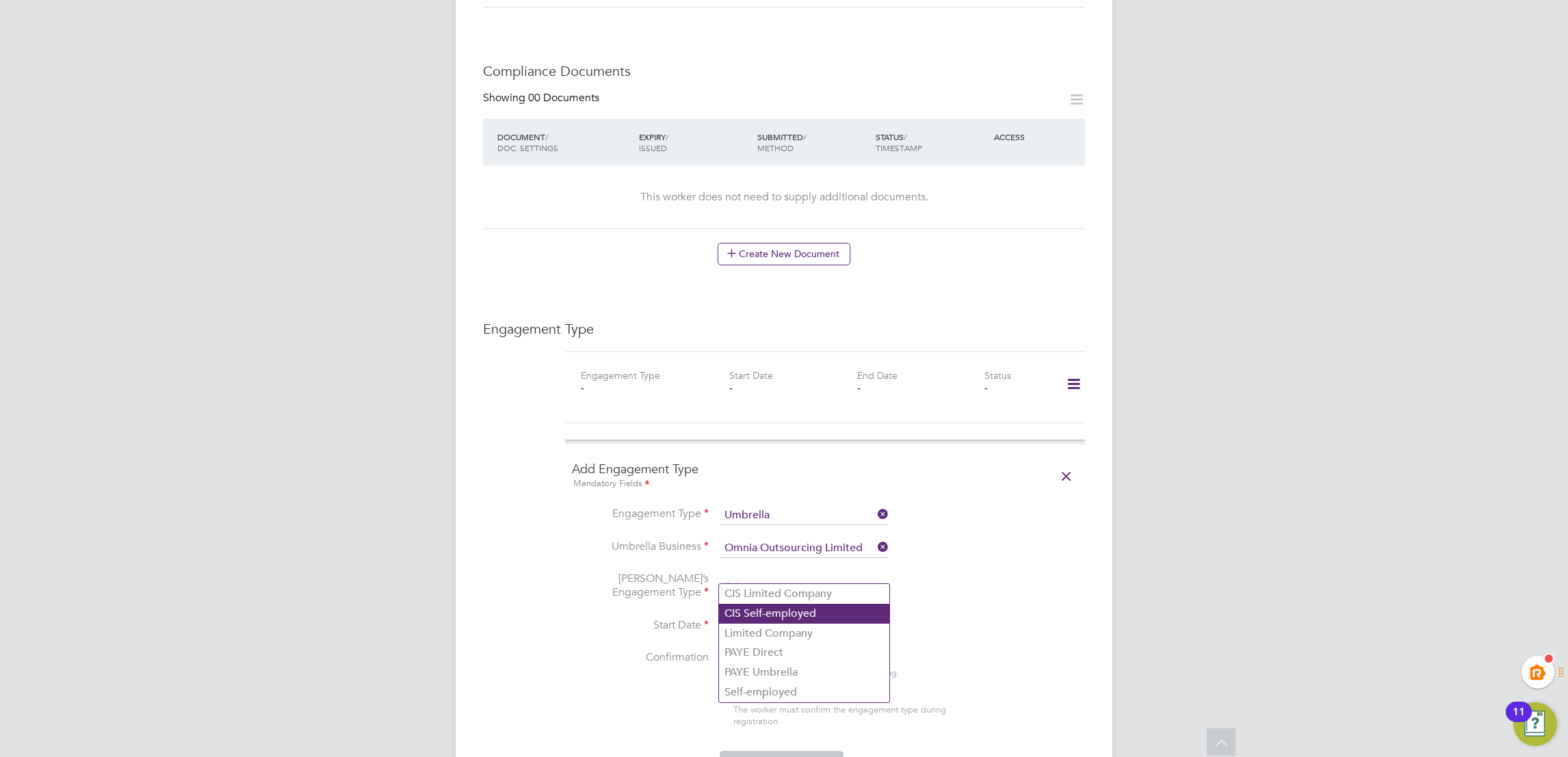
click at [795, 607] on li "CIS Self-employed" at bounding box center [804, 613] width 170 height 20
type input "CIS Self-employed"
click at [1041, 616] on li "Start Date" at bounding box center [825, 633] width 506 height 34
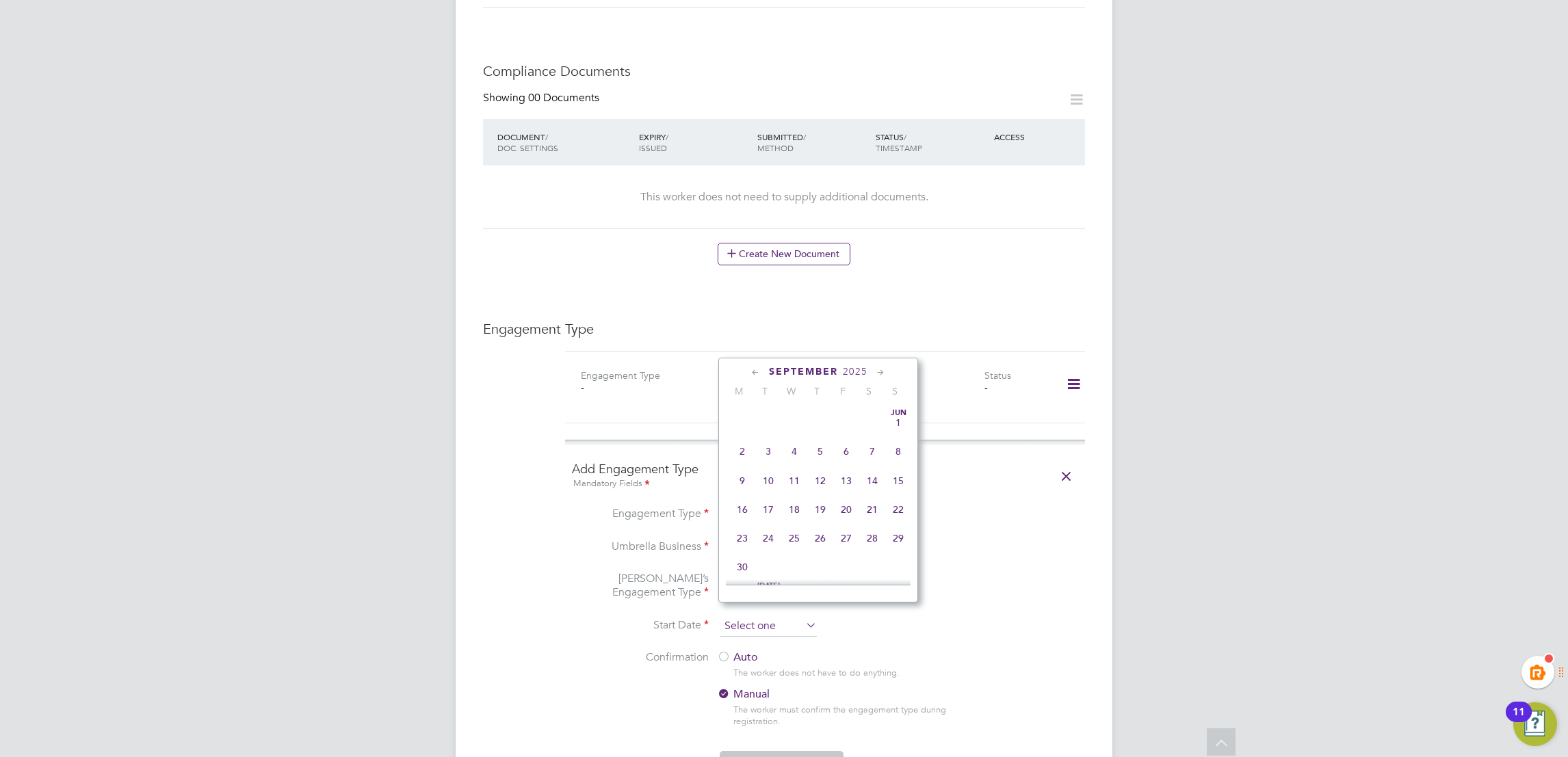
click at [757, 621] on input at bounding box center [769, 626] width 97 height 20
click at [744, 446] on span "22" at bounding box center [741, 441] width 26 height 26
type input "22 Sep 2025"
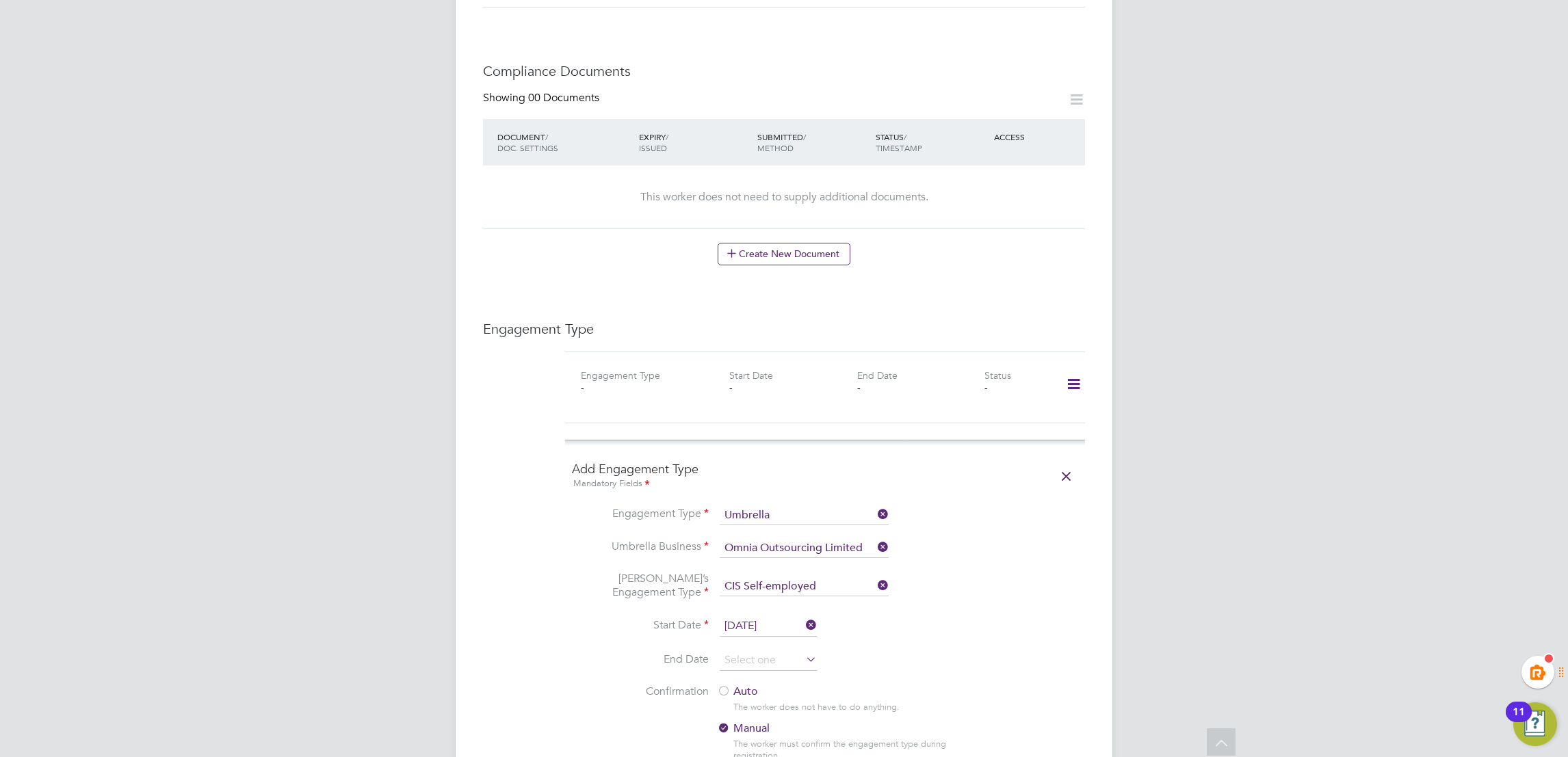
click at [1022, 650] on li "End Date" at bounding box center [825, 667] width 506 height 34
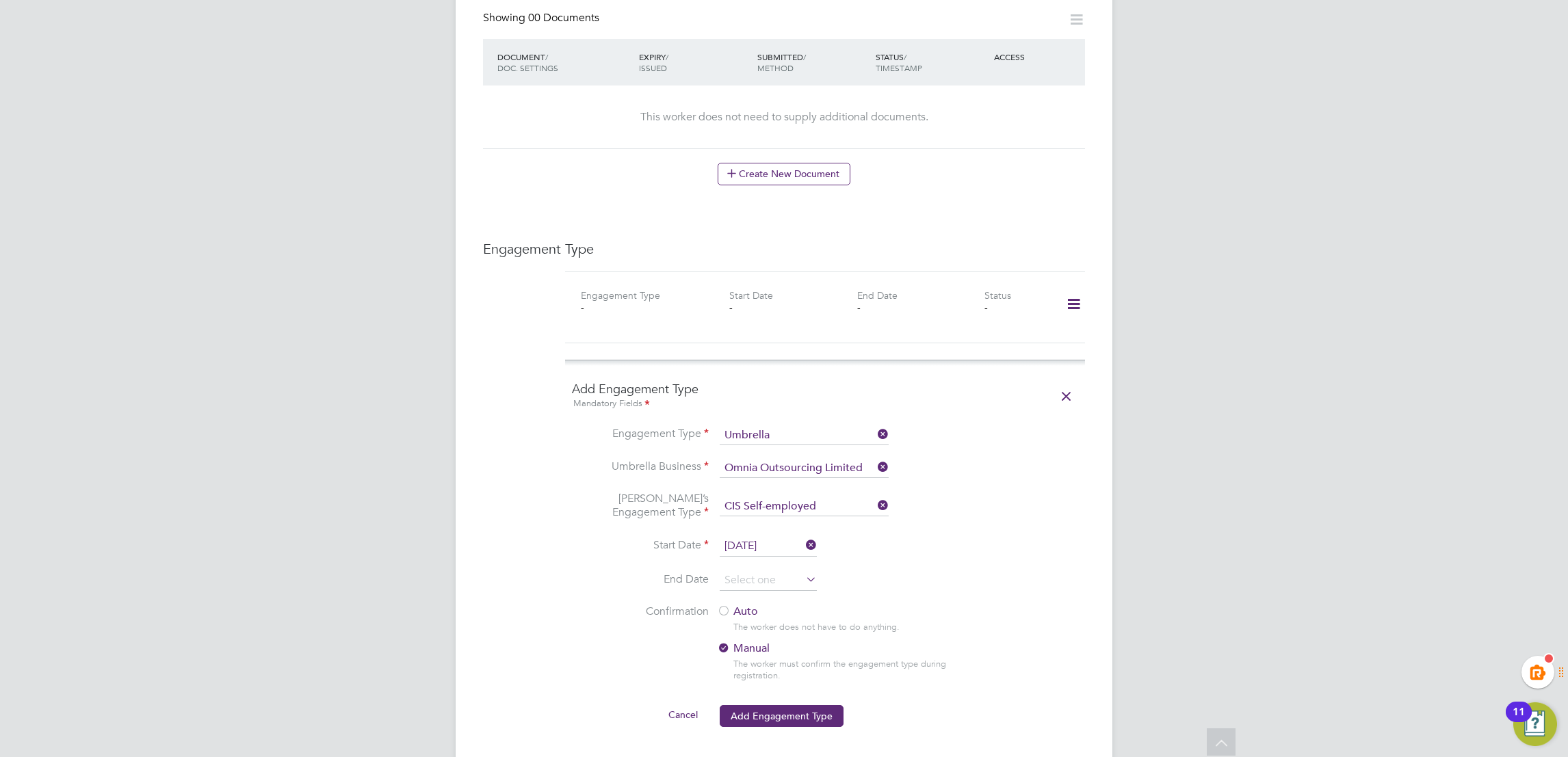
scroll to position [820, 0]
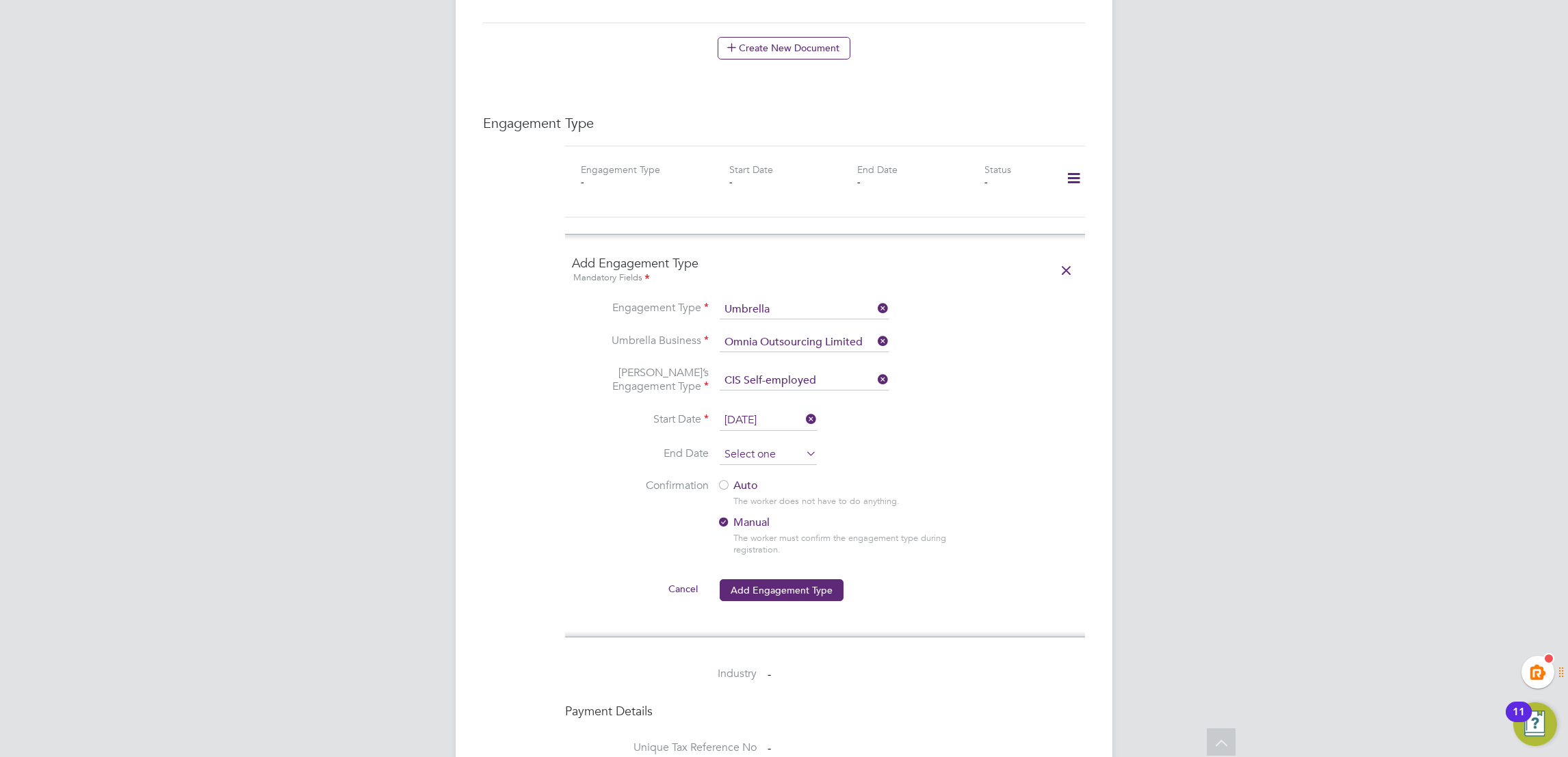
click at [767, 445] on input at bounding box center [769, 455] width 97 height 20
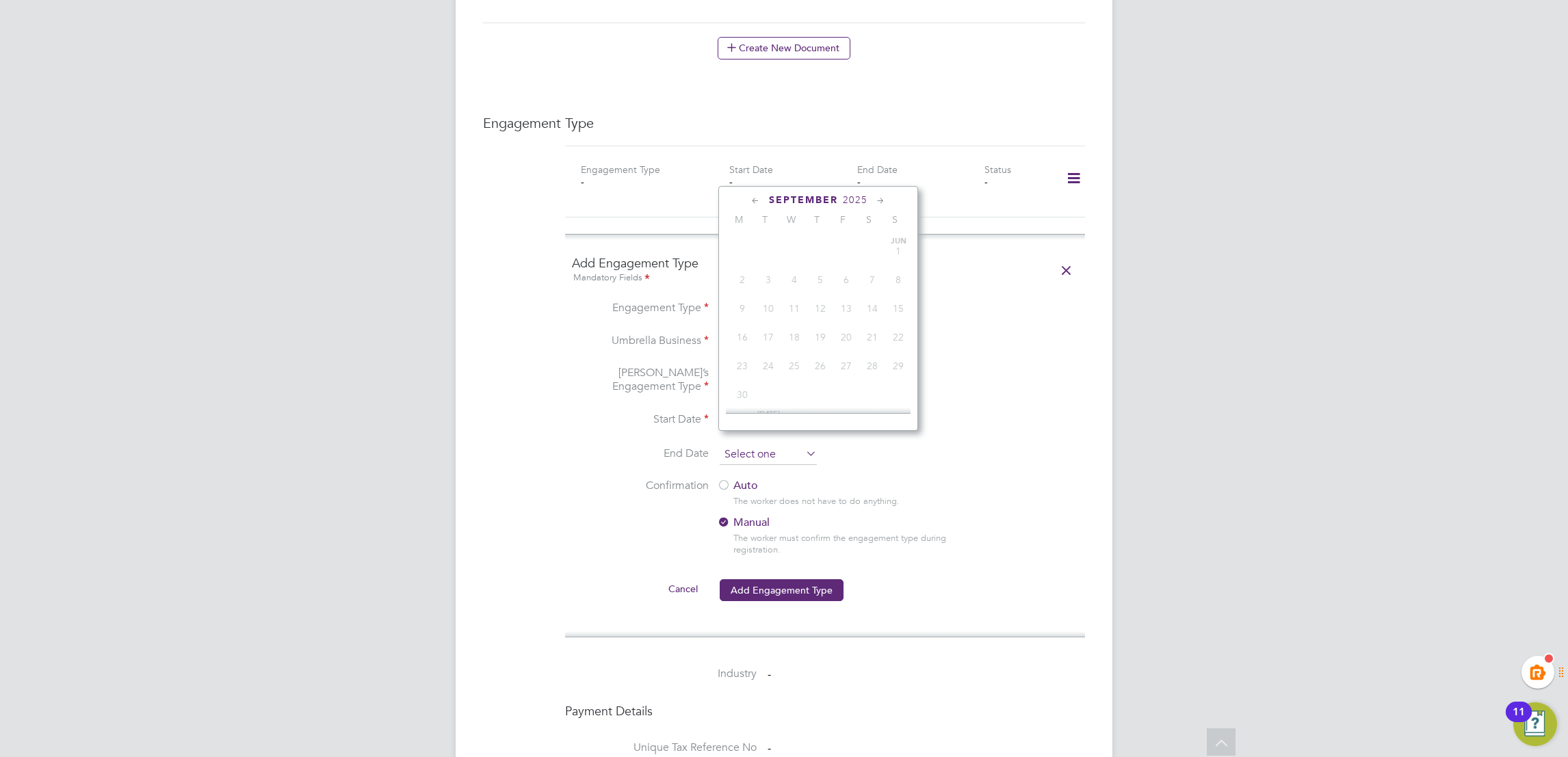
scroll to position [531, 0]
click at [876, 197] on icon at bounding box center [881, 201] width 13 height 15
click at [881, 202] on icon at bounding box center [881, 201] width 13 height 15
click at [881, 204] on icon at bounding box center [881, 201] width 13 height 15
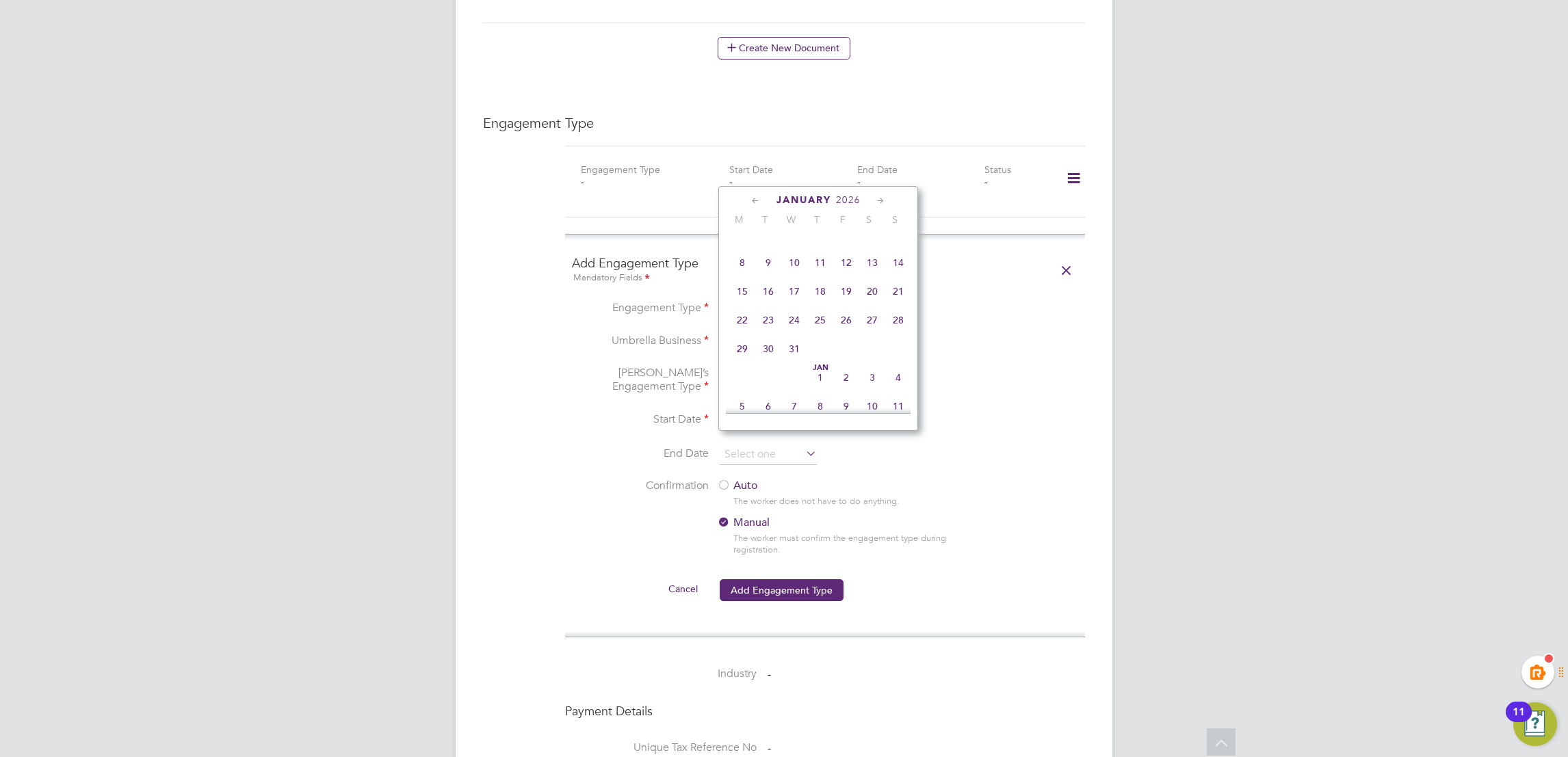
scroll to position [1206, 0]
click at [881, 204] on icon at bounding box center [881, 201] width 13 height 15
click at [897, 329] on span "22" at bounding box center [897, 315] width 26 height 26
type input "22 Feb 2026"
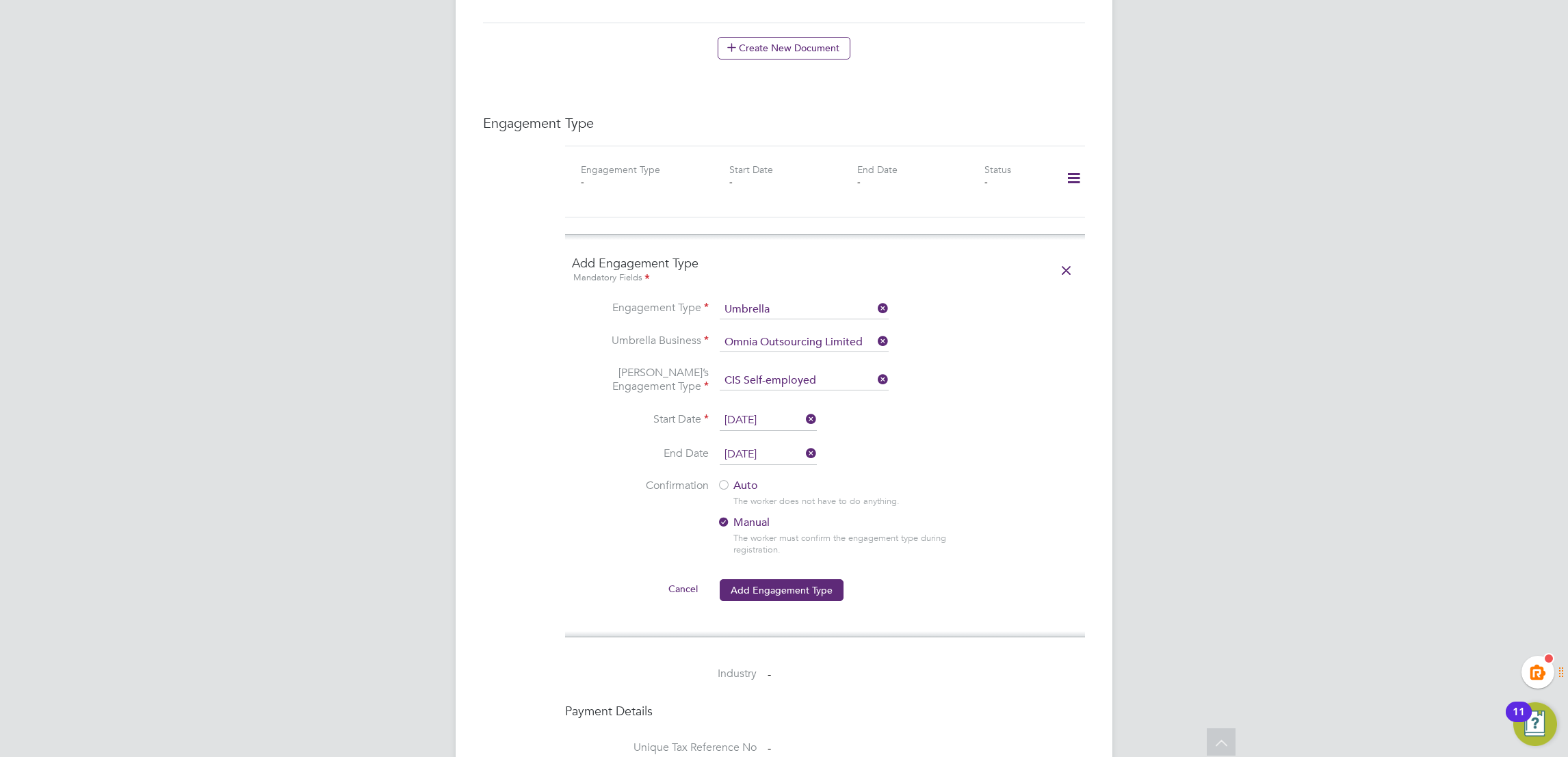
click at [1020, 522] on li "Confirmation Auto The worker does not have to do anything. Manual The worker mu…" at bounding box center [825, 528] width 506 height 100
click at [730, 479] on div at bounding box center [724, 486] width 14 height 14
click at [791, 579] on button "Add Engagement Type" at bounding box center [782, 590] width 123 height 22
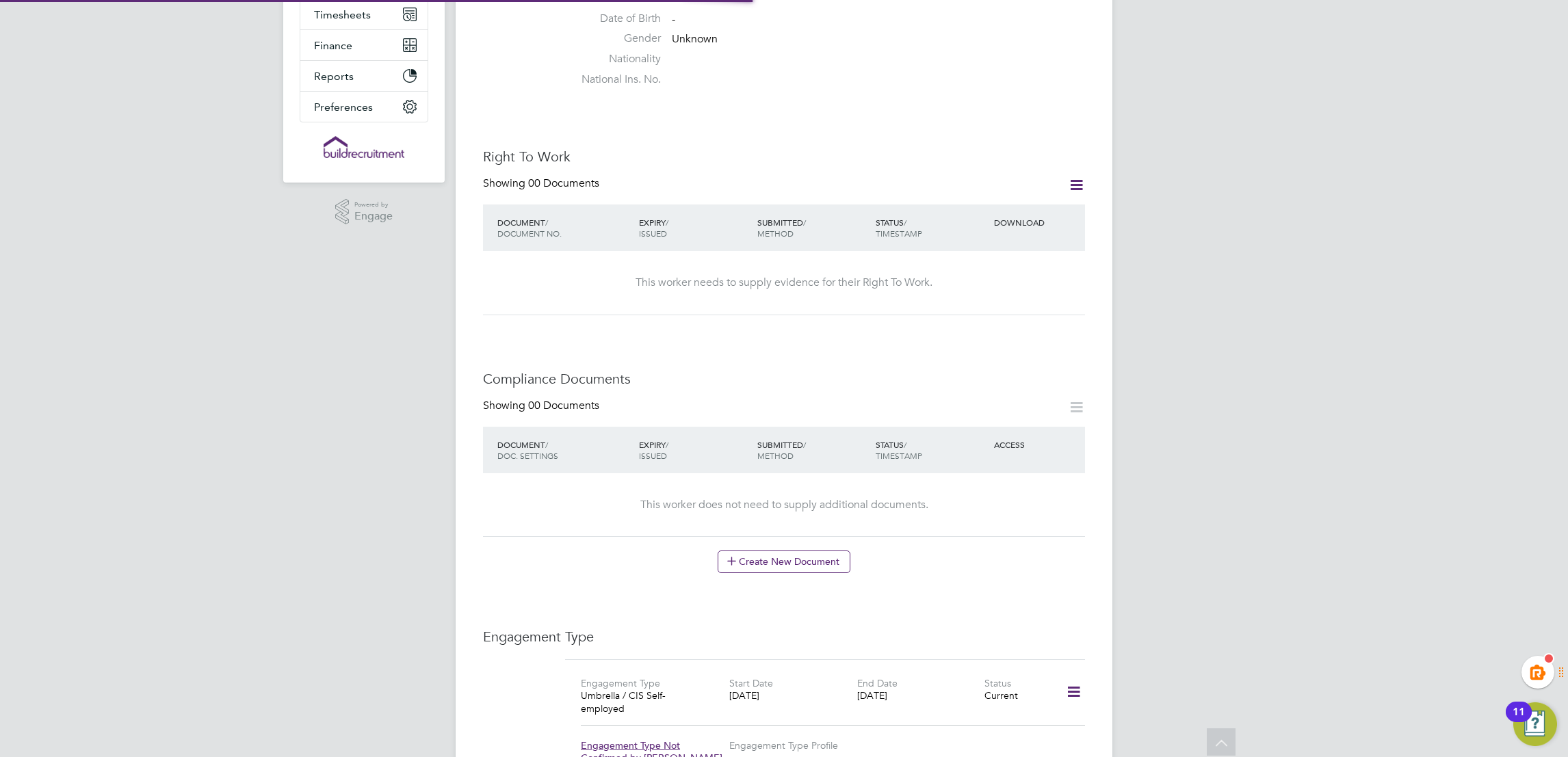
scroll to position [0, 0]
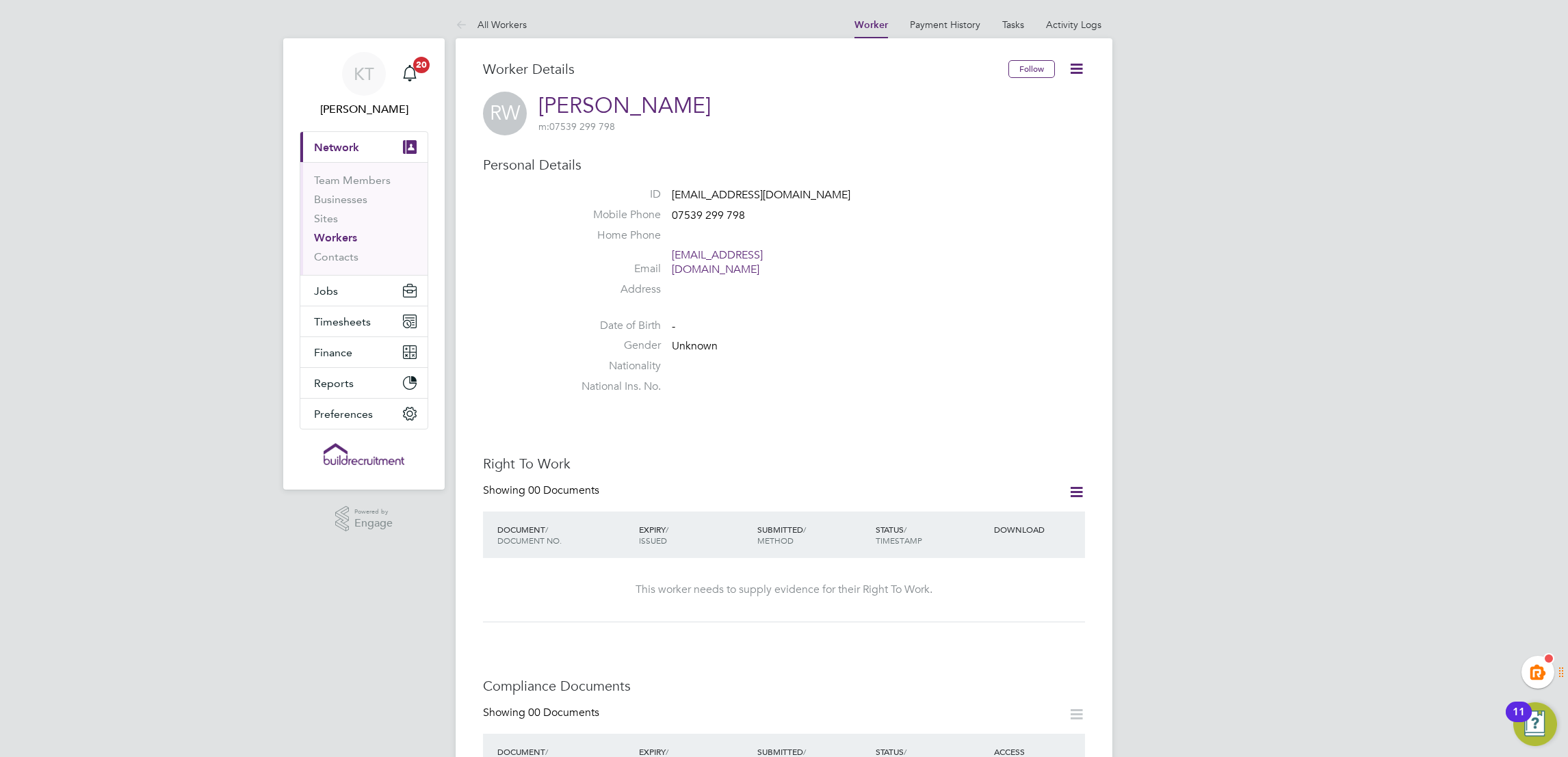
click at [335, 235] on link "Workers" at bounding box center [335, 237] width 43 height 13
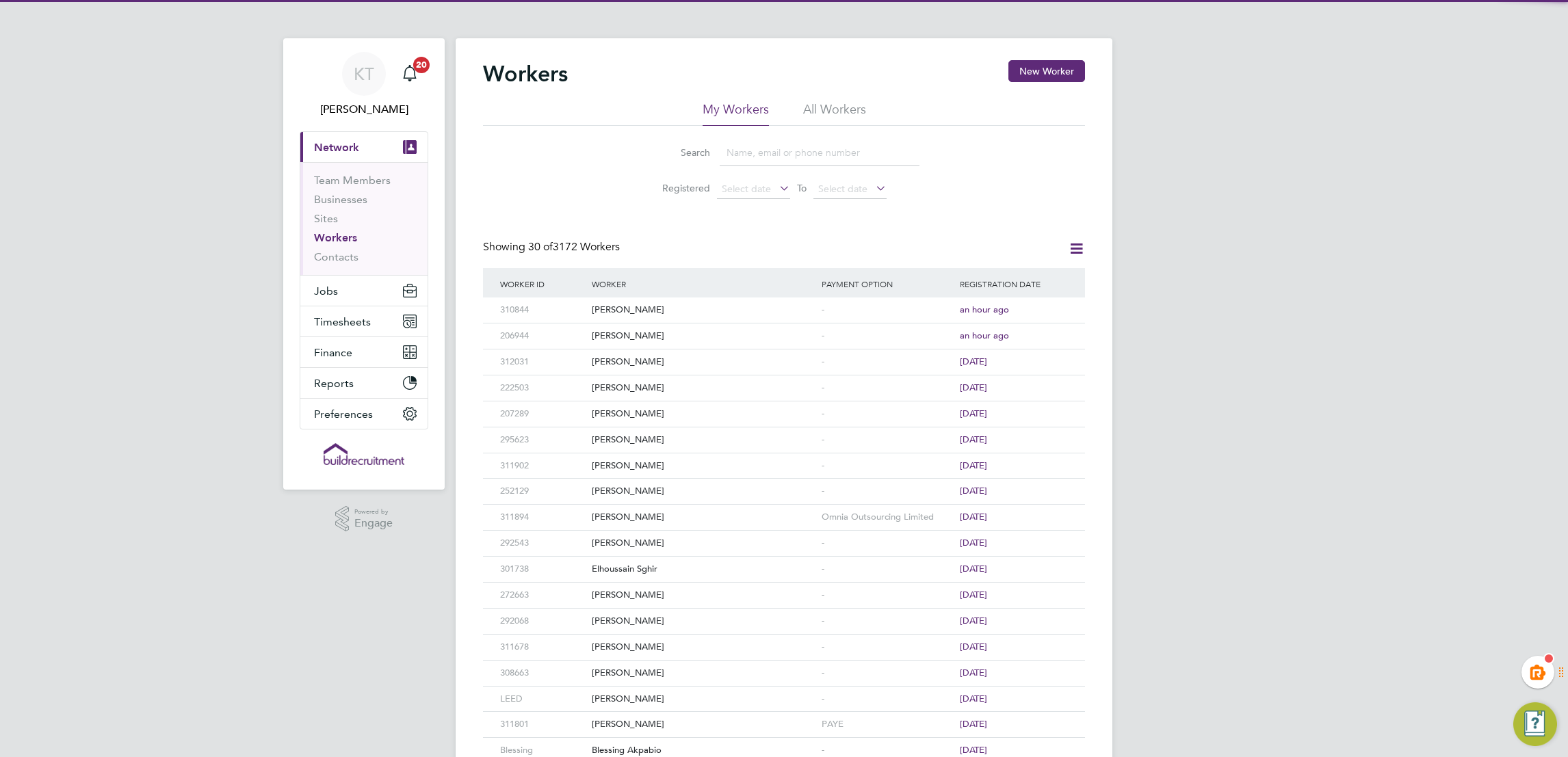
click at [767, 154] on input at bounding box center [820, 152] width 200 height 26
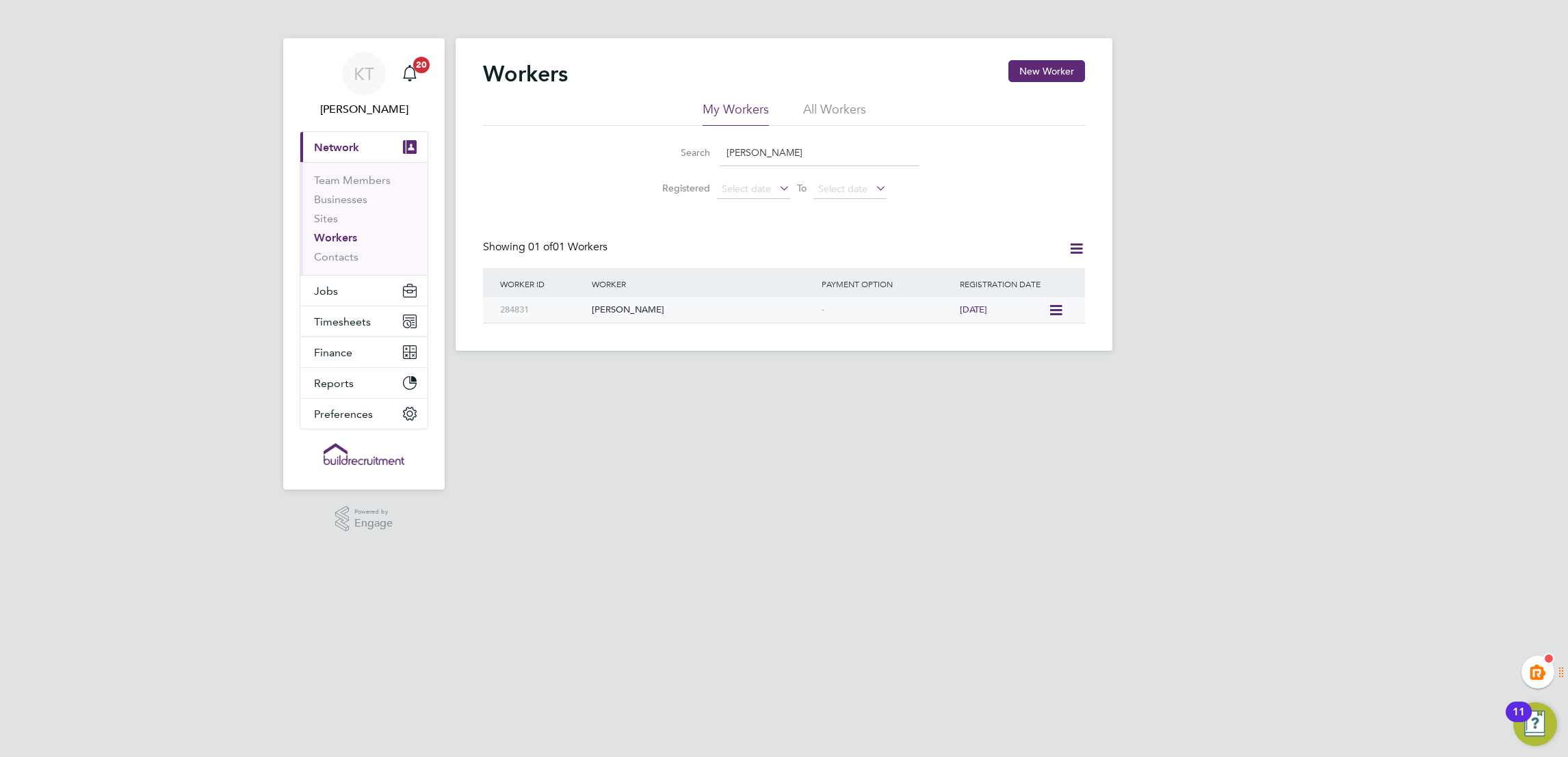
type input "charlie smith"
click at [987, 308] on span "21 days ago" at bounding box center [973, 309] width 27 height 11
drag, startPoint x: 861, startPoint y: 532, endPoint x: 910, endPoint y: 567, distance: 60.2
click at [864, 373] on html "KT Kiera Troutt Notifications 20 Applications: Current page: Network Team Membe…" at bounding box center [784, 186] width 1568 height 373
click at [777, 373] on html "KT Kiera Troutt Notifications 20 Applications: Current page: Network Team Membe…" at bounding box center [784, 186] width 1568 height 373
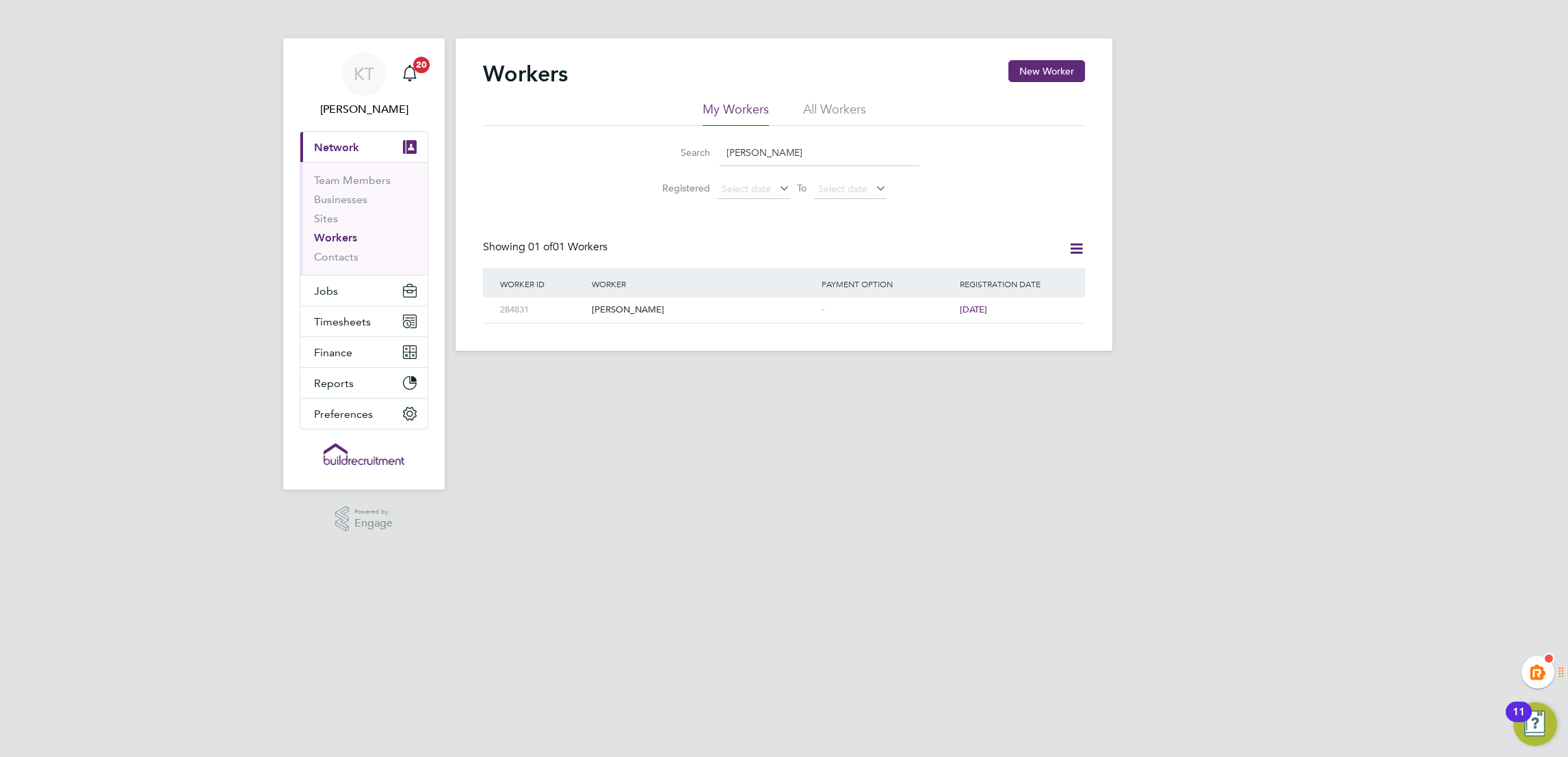
click at [979, 373] on html "KT Kiera Troutt Notifications 20 Applications: Current page: Network Team Membe…" at bounding box center [784, 186] width 1568 height 373
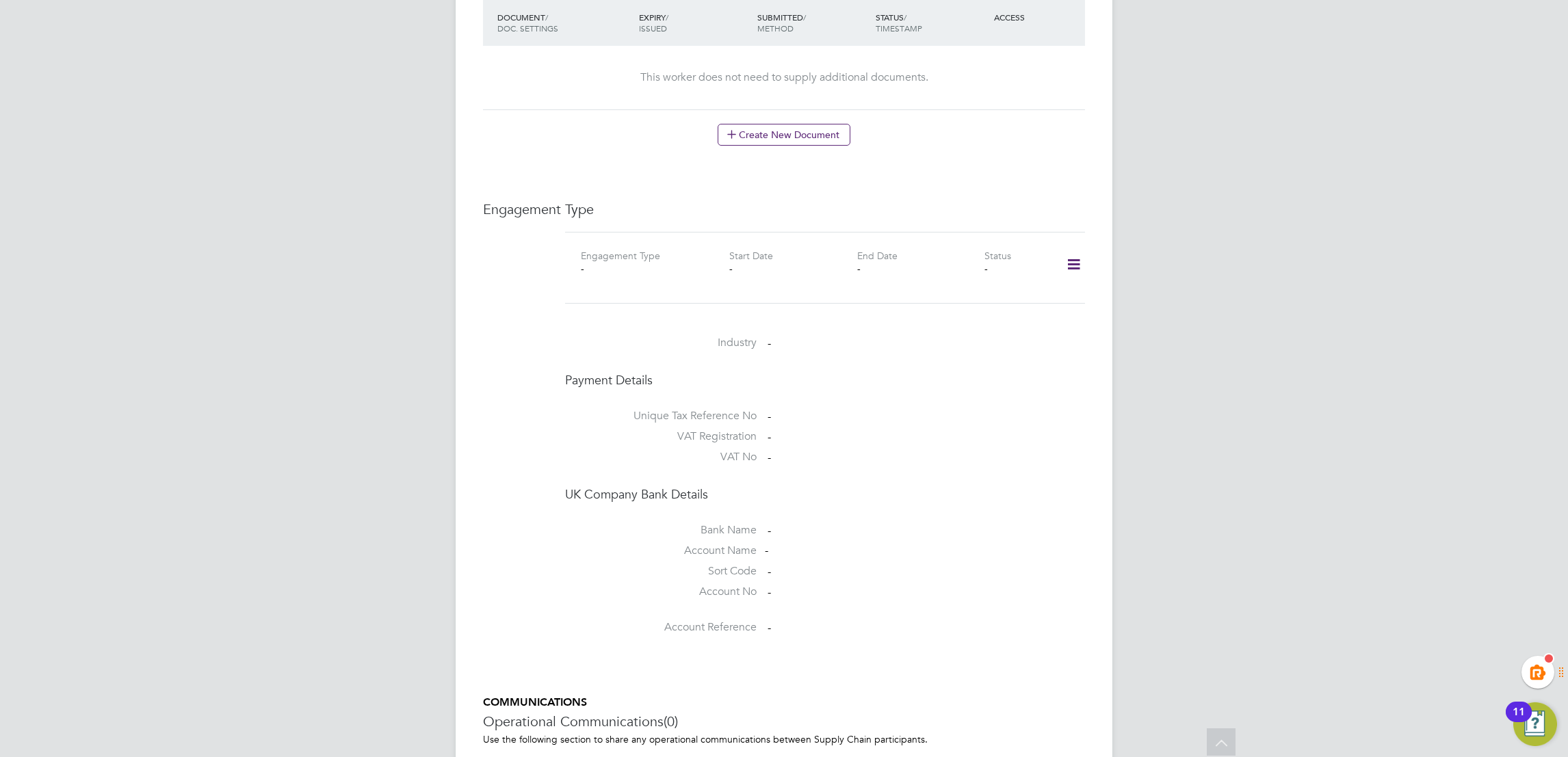
scroll to position [680, 0]
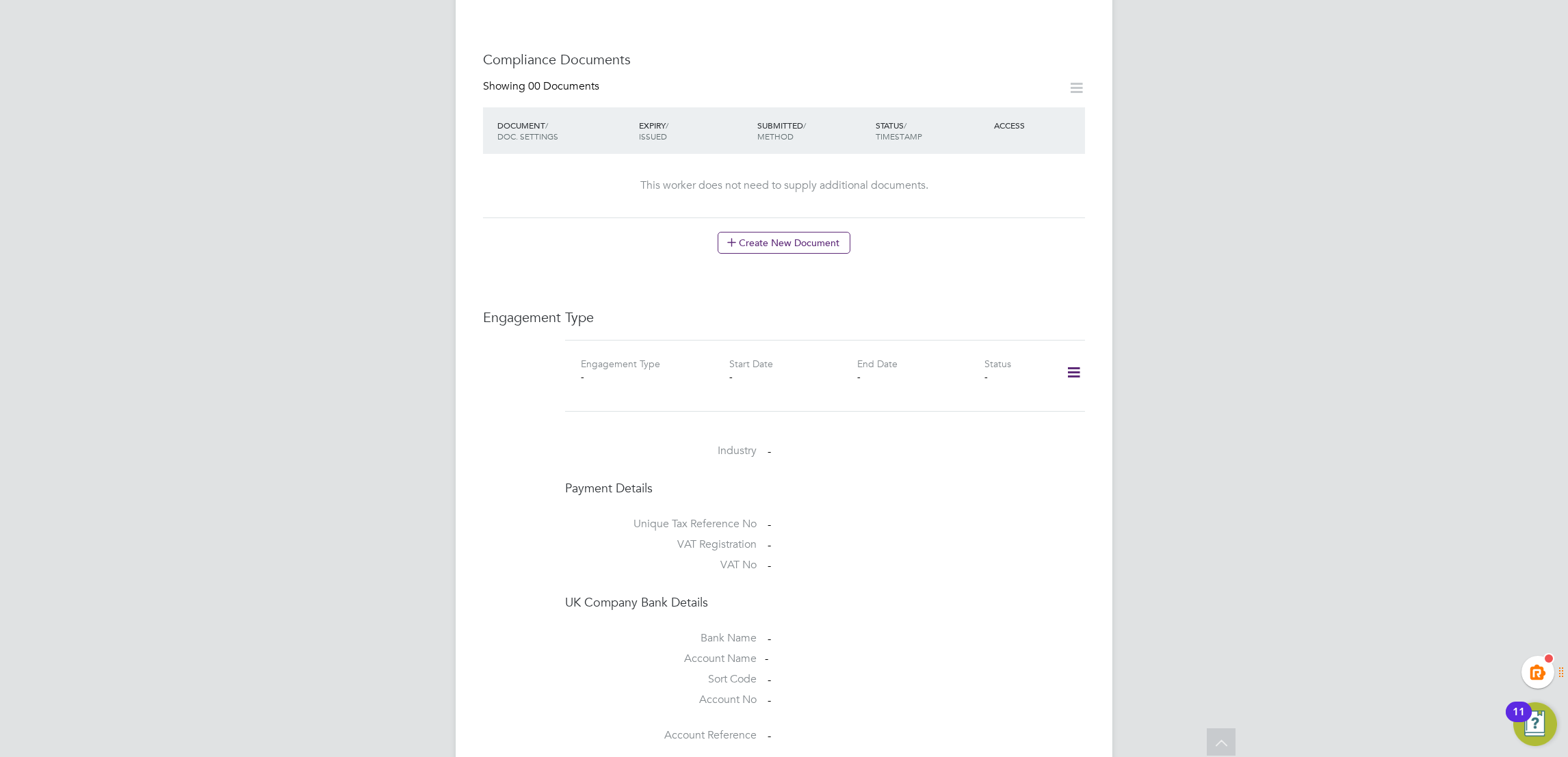
click at [1070, 357] on icon at bounding box center [1074, 373] width 24 height 32
click at [995, 413] on li "Add Engagement Type" at bounding box center [1003, 418] width 155 height 19
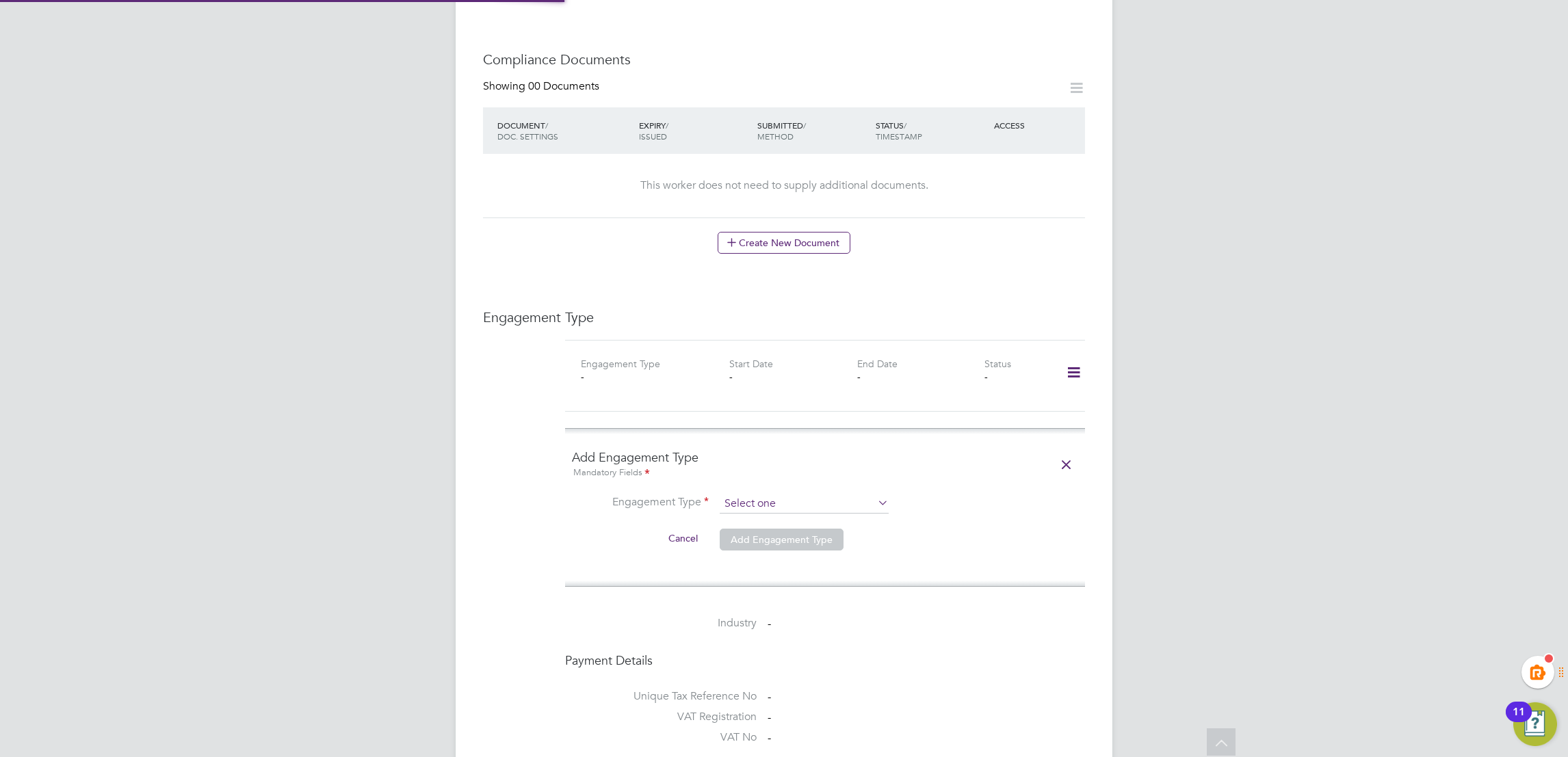
click at [783, 494] on input at bounding box center [805, 504] width 169 height 19
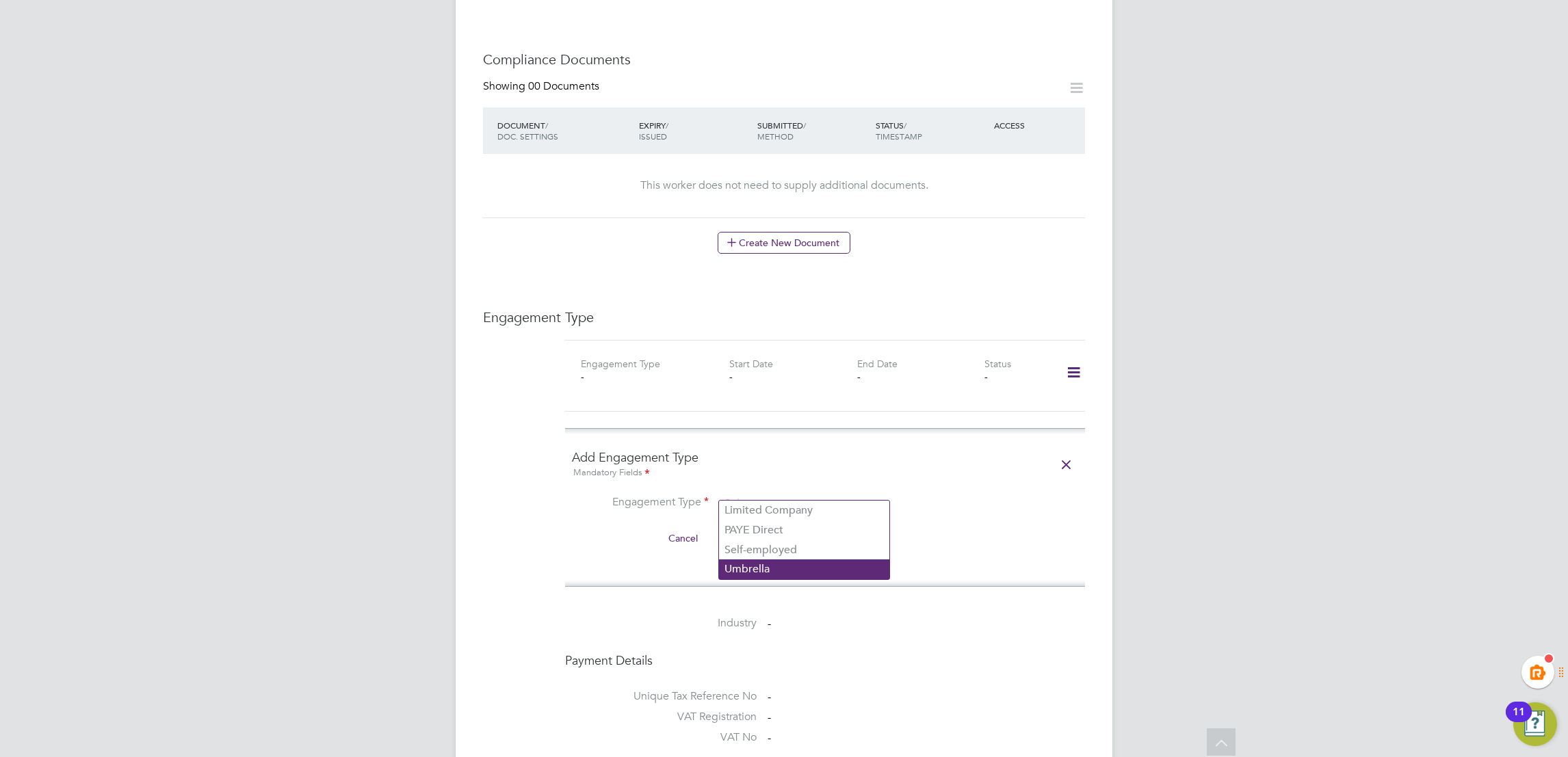
drag, startPoint x: 785, startPoint y: 574, endPoint x: 783, endPoint y: 561, distance: 13.2
click at [785, 576] on li "Umbrella" at bounding box center [804, 569] width 170 height 20
type input "Umbrella"
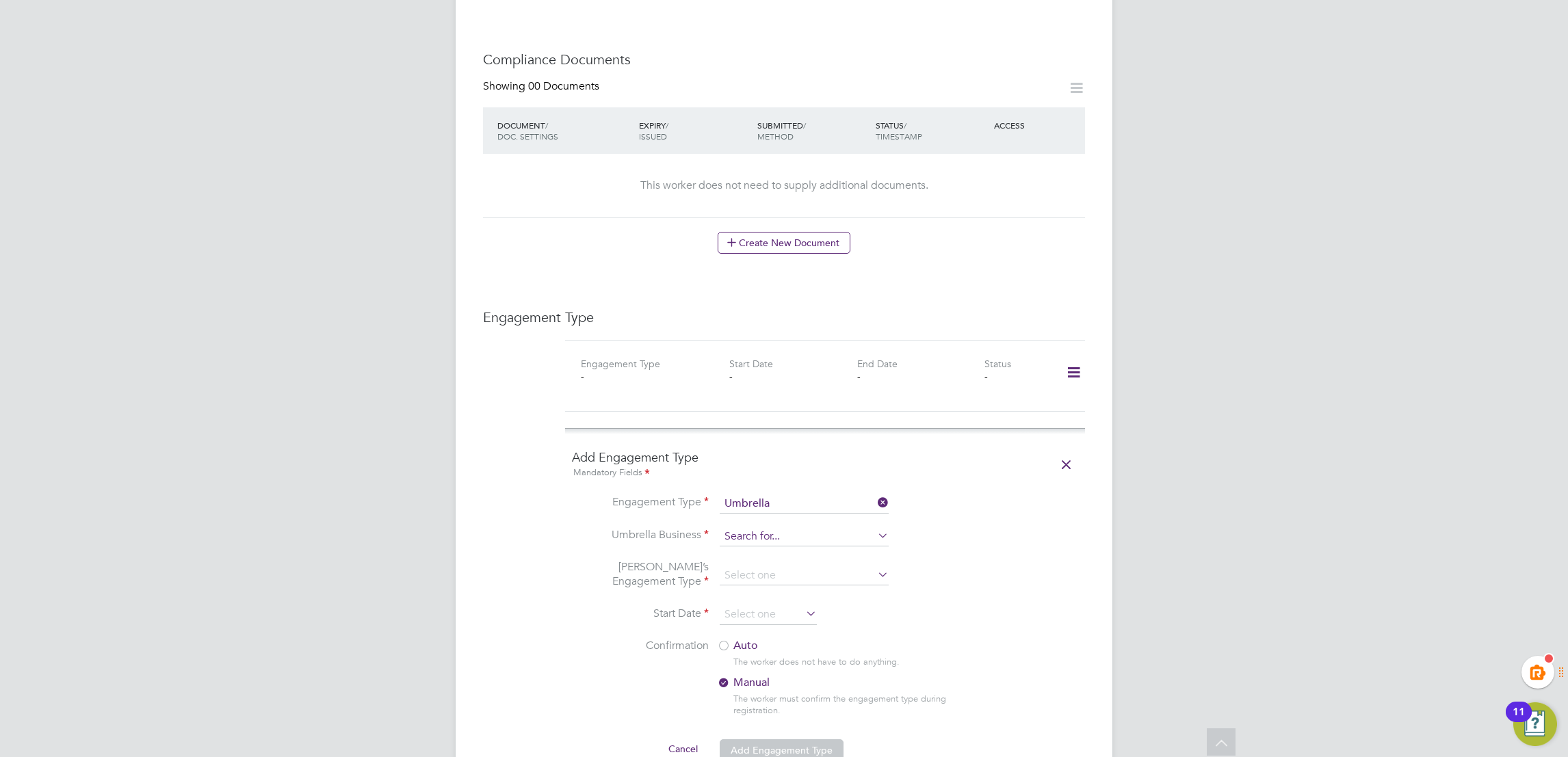
click at [772, 527] on input at bounding box center [805, 537] width 169 height 19
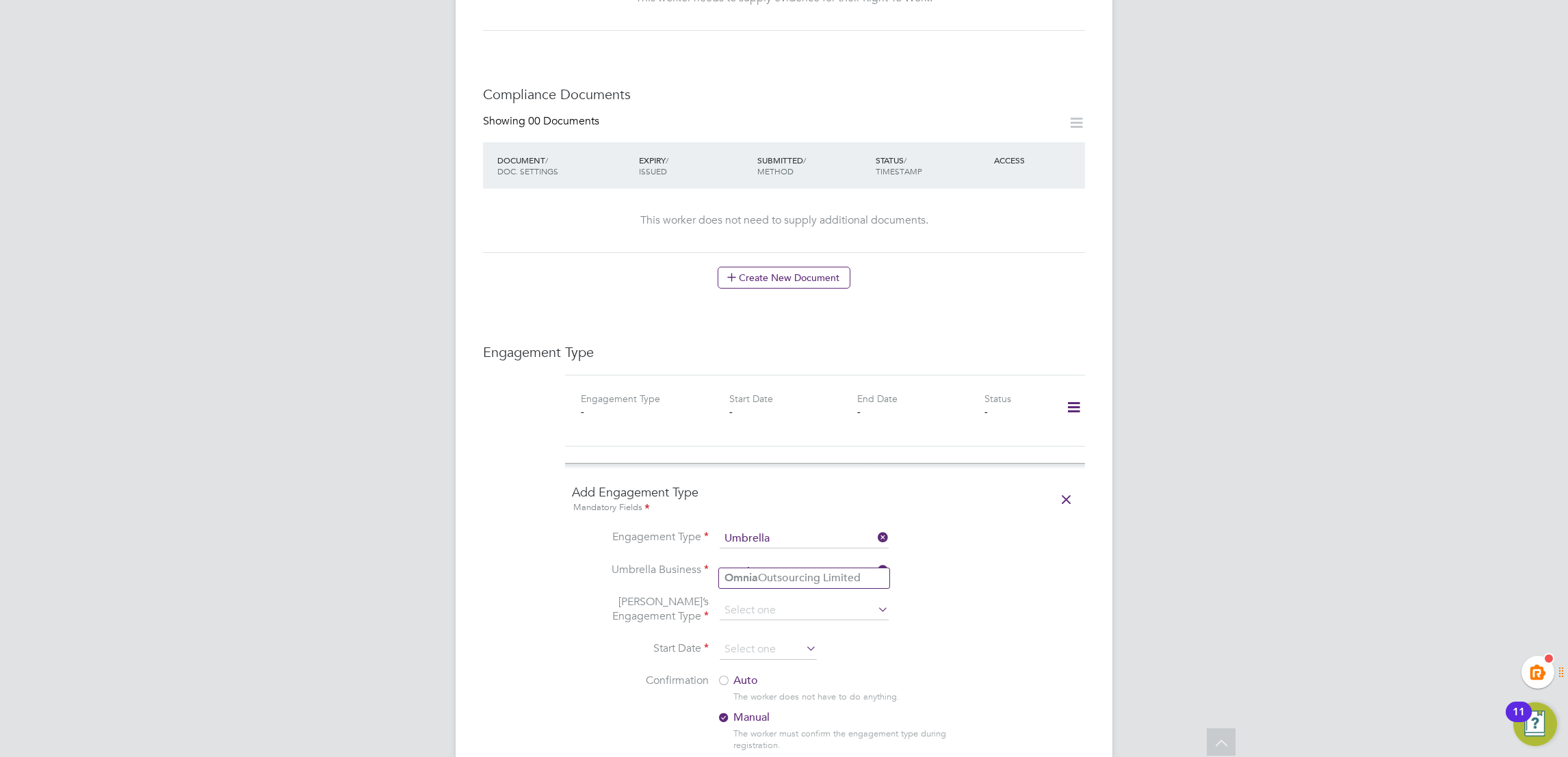
scroll to position [820, 0]
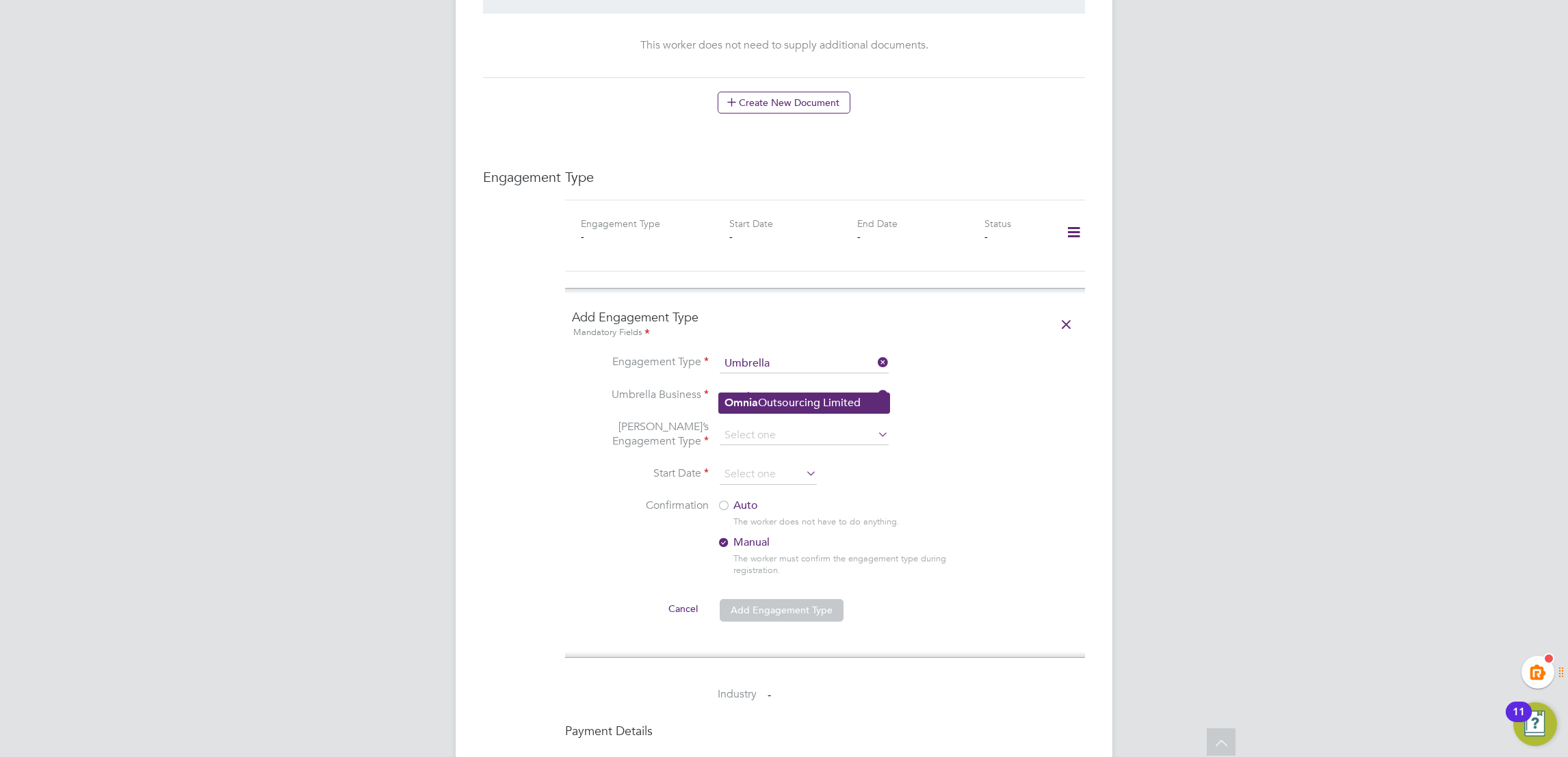
click at [749, 406] on b "Omnia" at bounding box center [741, 402] width 33 height 13
type input "Omnia Outsourcing Limited"
drag, startPoint x: 1102, startPoint y: 497, endPoint x: 803, endPoint y: 476, distance: 299.7
click at [1099, 497] on div "Worker Details Unfollow CS Charlie Smith m: 07734 437900 Personal Details ID 28…" at bounding box center [784, 259] width 657 height 2083
click at [782, 427] on input at bounding box center [805, 436] width 169 height 19
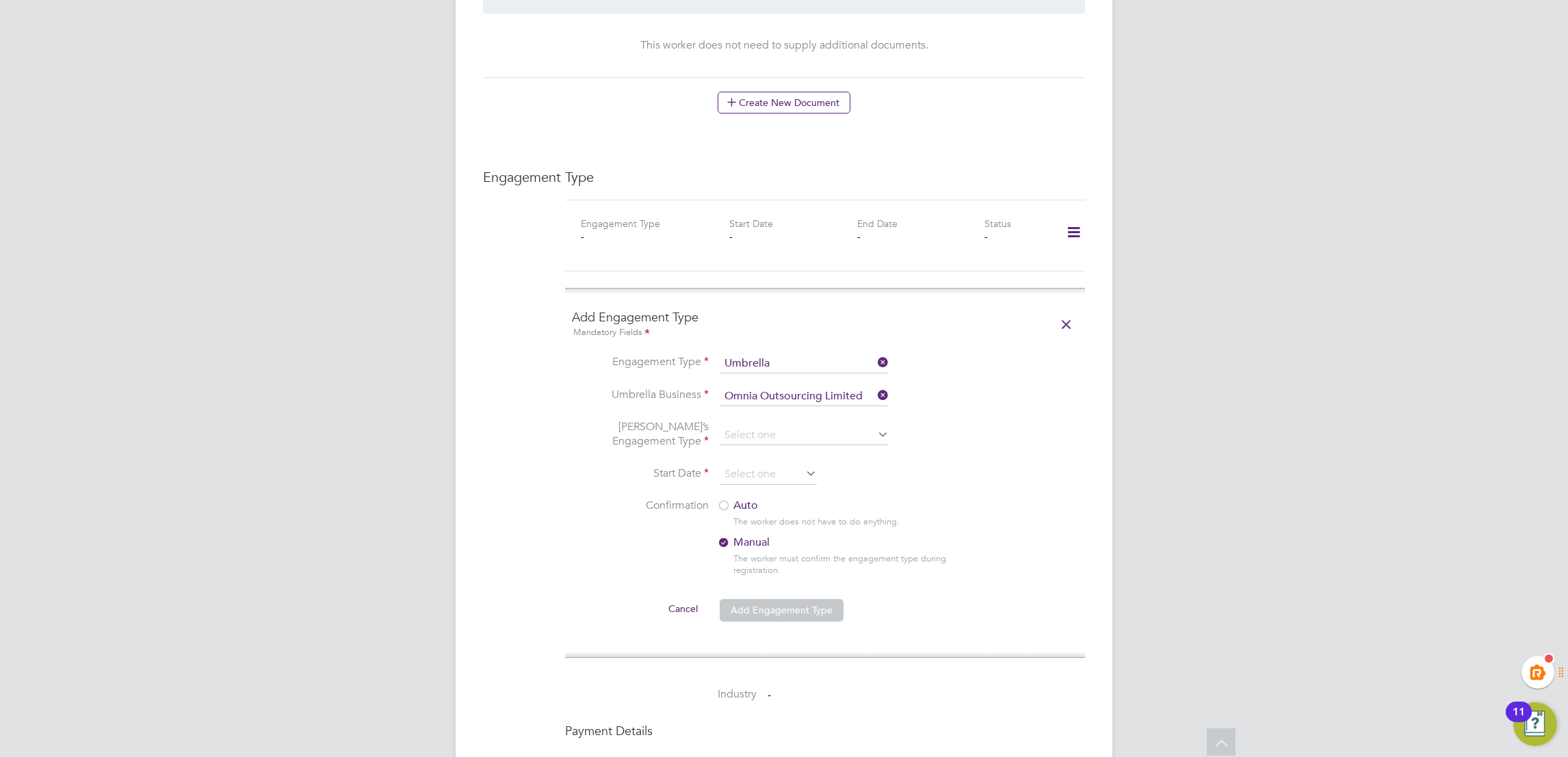
click at [812, 465] on li "CIS Self-employed" at bounding box center [804, 462] width 170 height 20
type input "CIS Self-employed"
click at [1011, 471] on li "Start Date" at bounding box center [825, 481] width 506 height 34
click at [733, 464] on input at bounding box center [769, 474] width 97 height 20
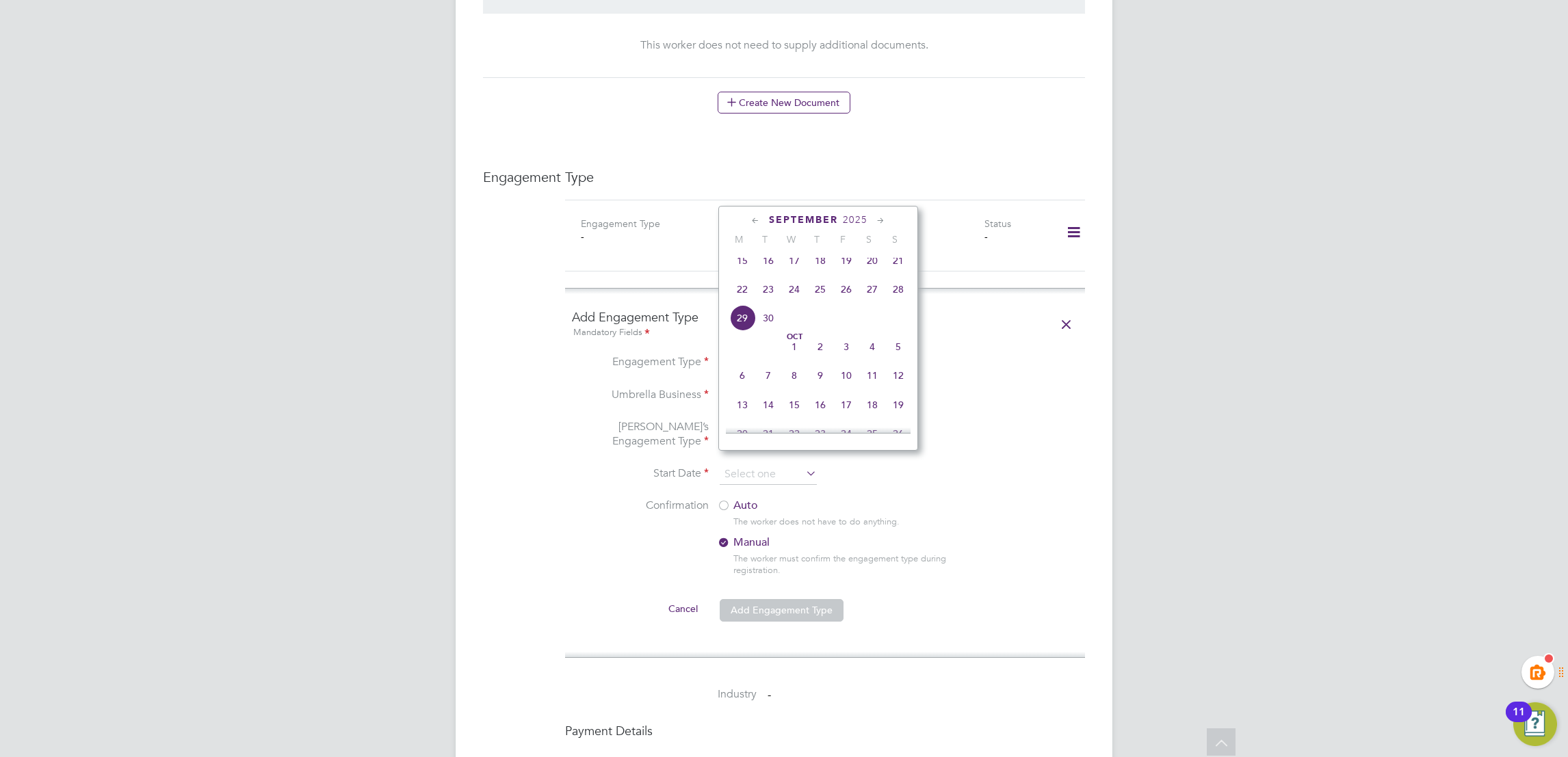
click at [744, 294] on span "22" at bounding box center [741, 289] width 26 height 26
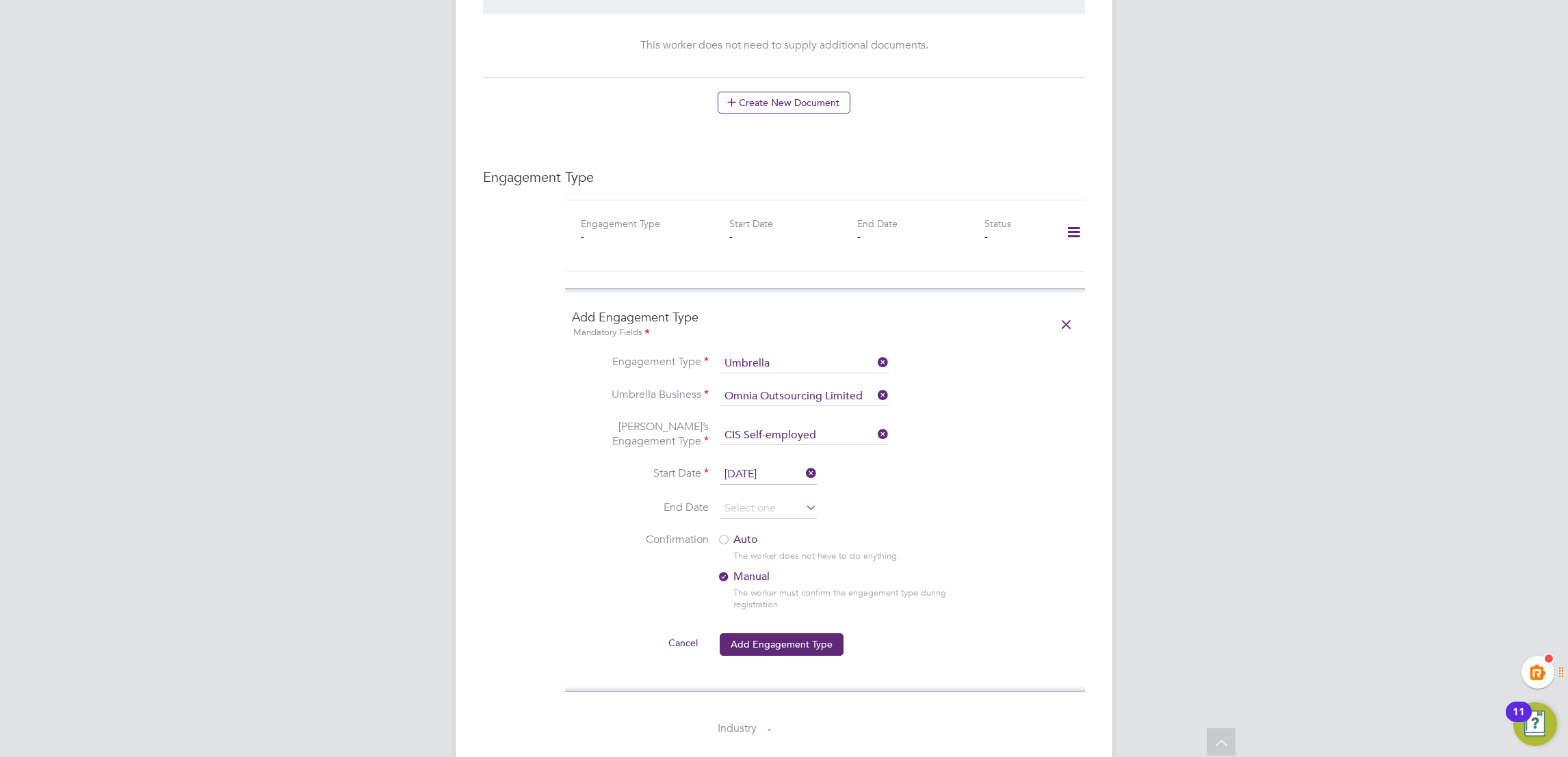
click at [760, 464] on input "22 Sep 2025" at bounding box center [769, 474] width 97 height 20
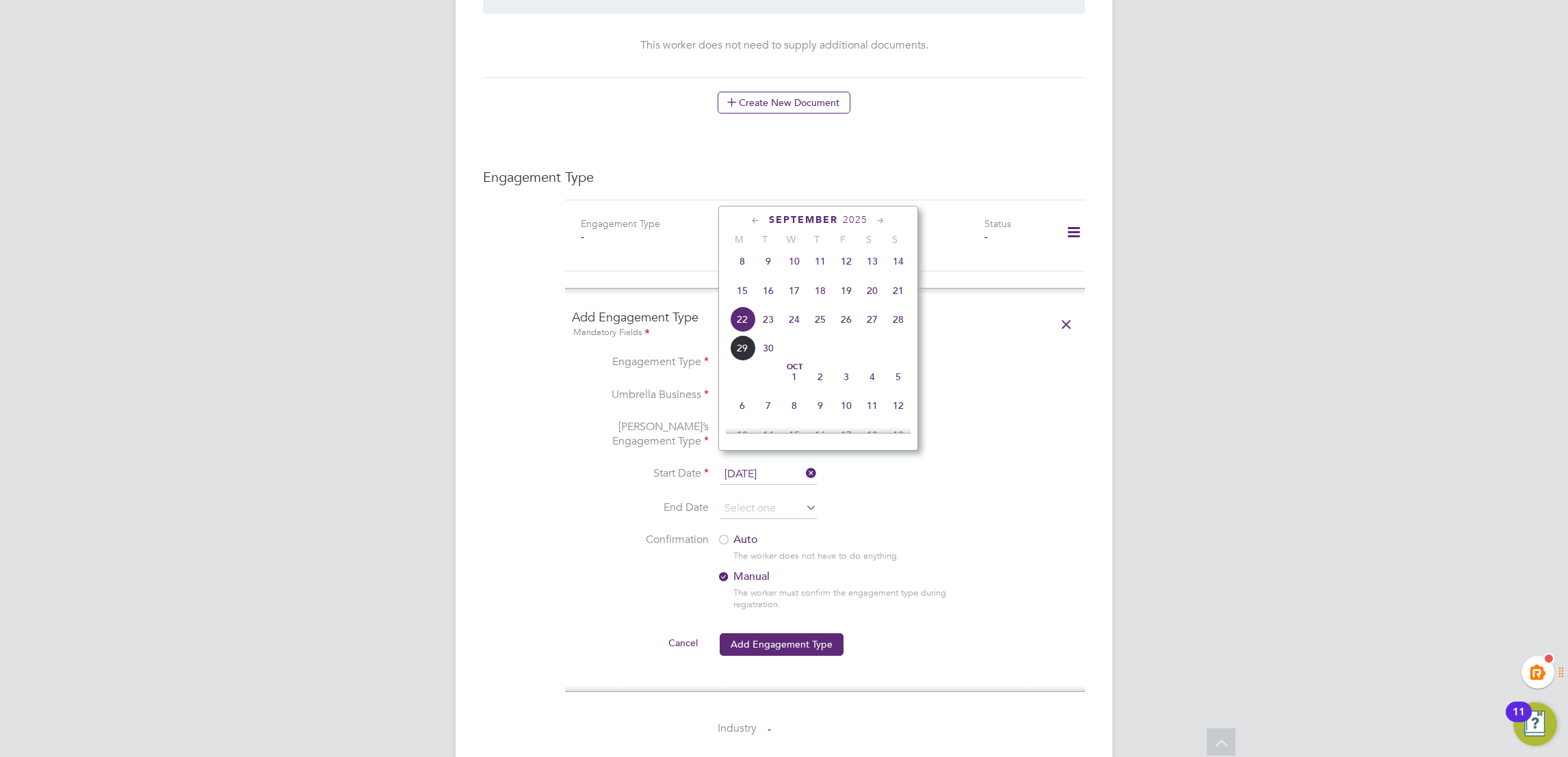
click at [752, 296] on span "15" at bounding box center [741, 290] width 26 height 26
type input "15 Sep 2025"
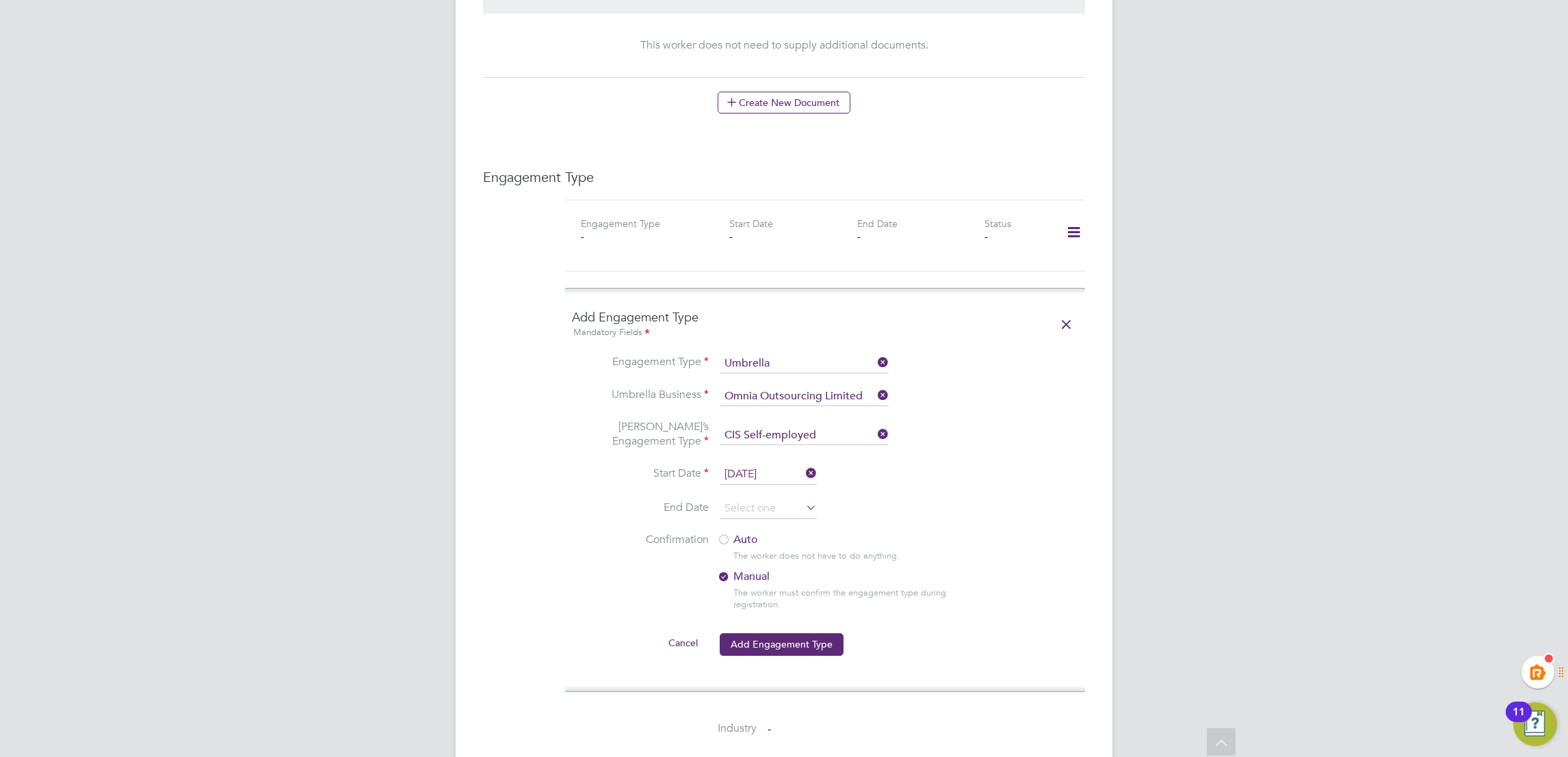
click at [923, 513] on li "End Date" at bounding box center [825, 516] width 506 height 34
drag, startPoint x: 732, startPoint y: 522, endPoint x: 867, endPoint y: 563, distance: 141.1
click at [732, 533] on label "Auto" at bounding box center [839, 540] width 246 height 14
drag, startPoint x: 801, startPoint y: 635, endPoint x: 967, endPoint y: 656, distance: 167.3
click at [803, 635] on button "Add Engagement Type" at bounding box center [782, 644] width 123 height 22
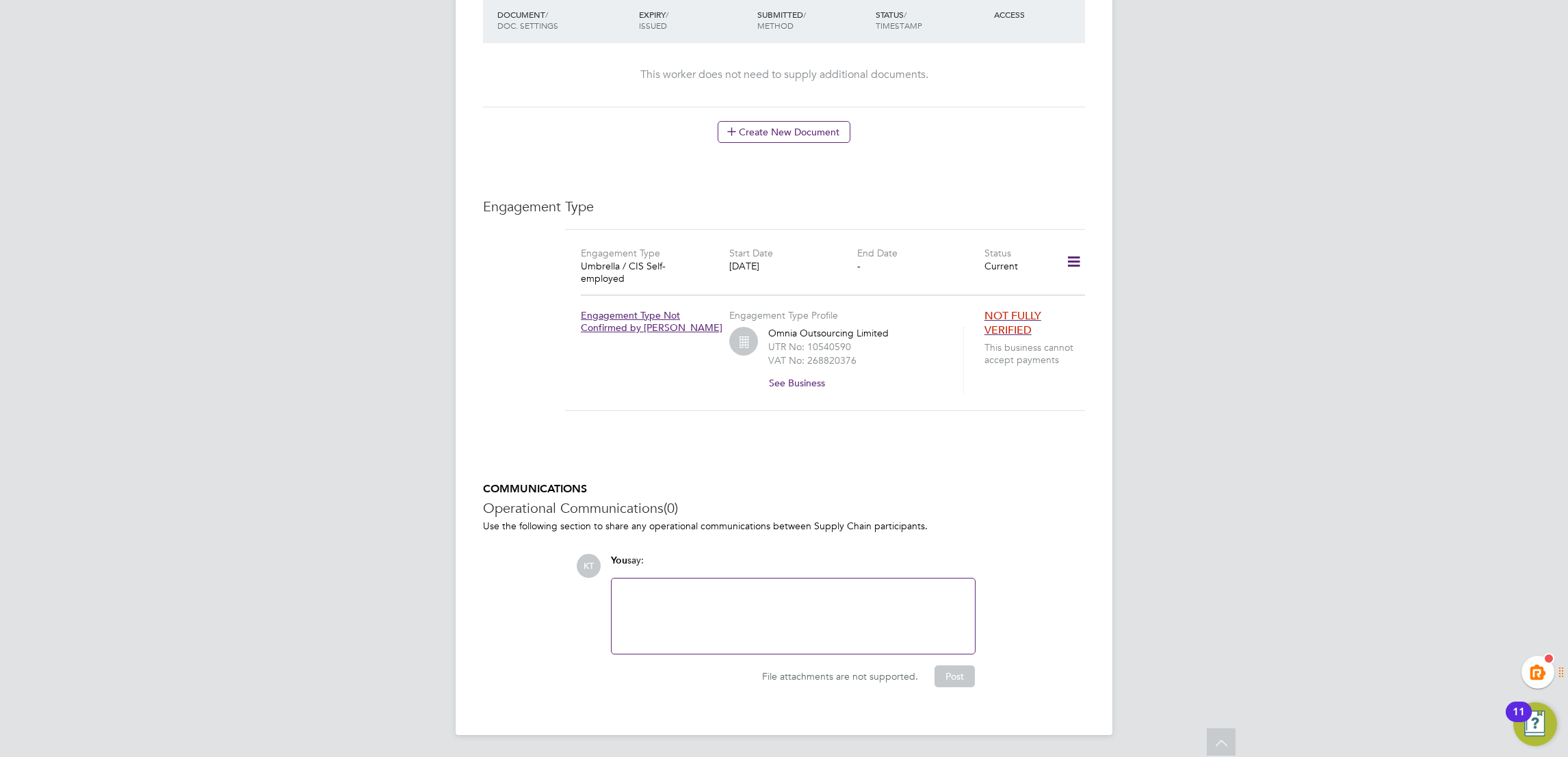
scroll to position [770, 0]
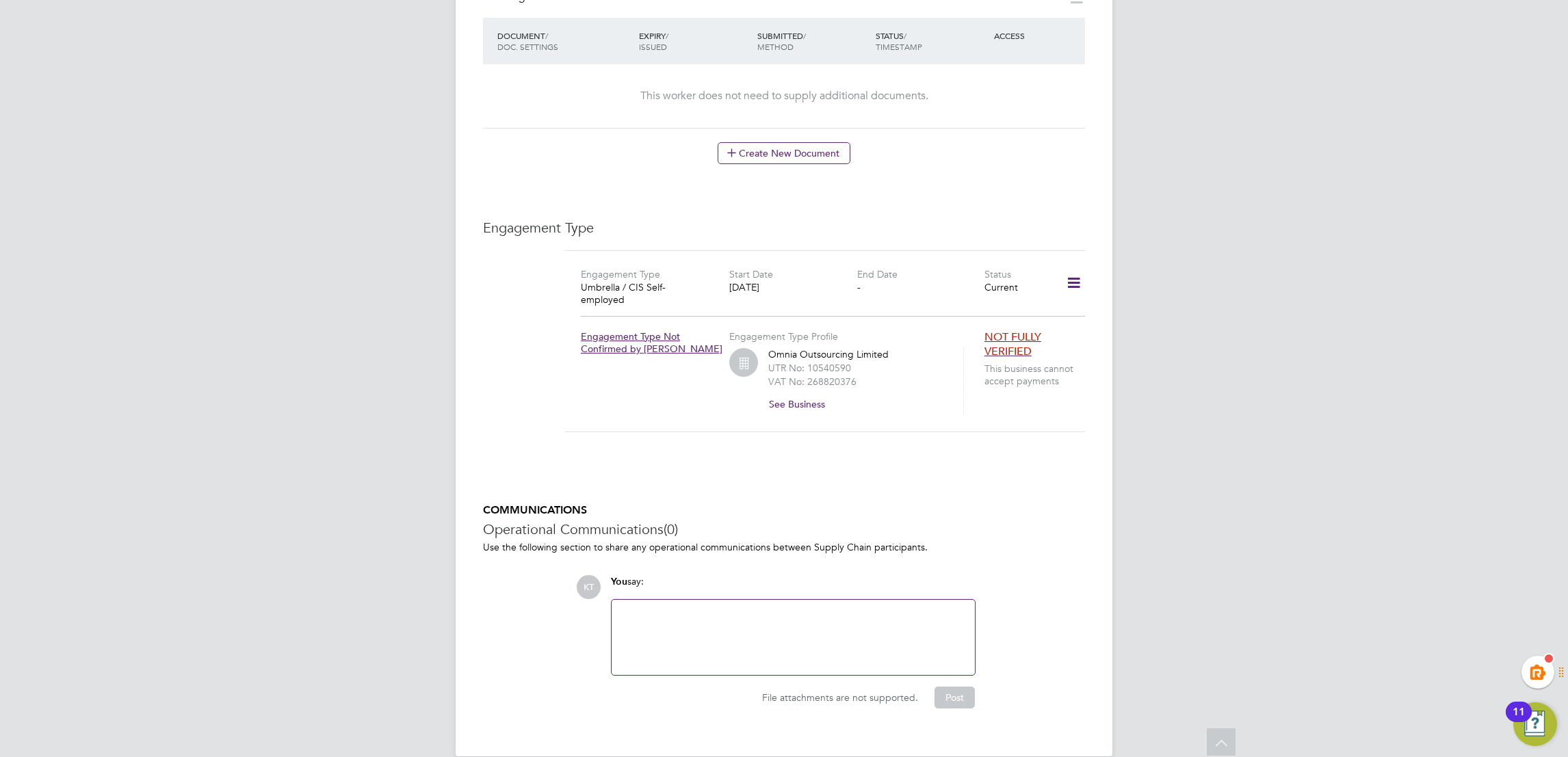
drag, startPoint x: 1374, startPoint y: 226, endPoint x: 1200, endPoint y: 104, distance: 212.5
click at [1374, 222] on div "KT Kiera Troutt Notifications 20 Applications: Current page: Network Team Membe…" at bounding box center [784, 4] width 1568 height 1548
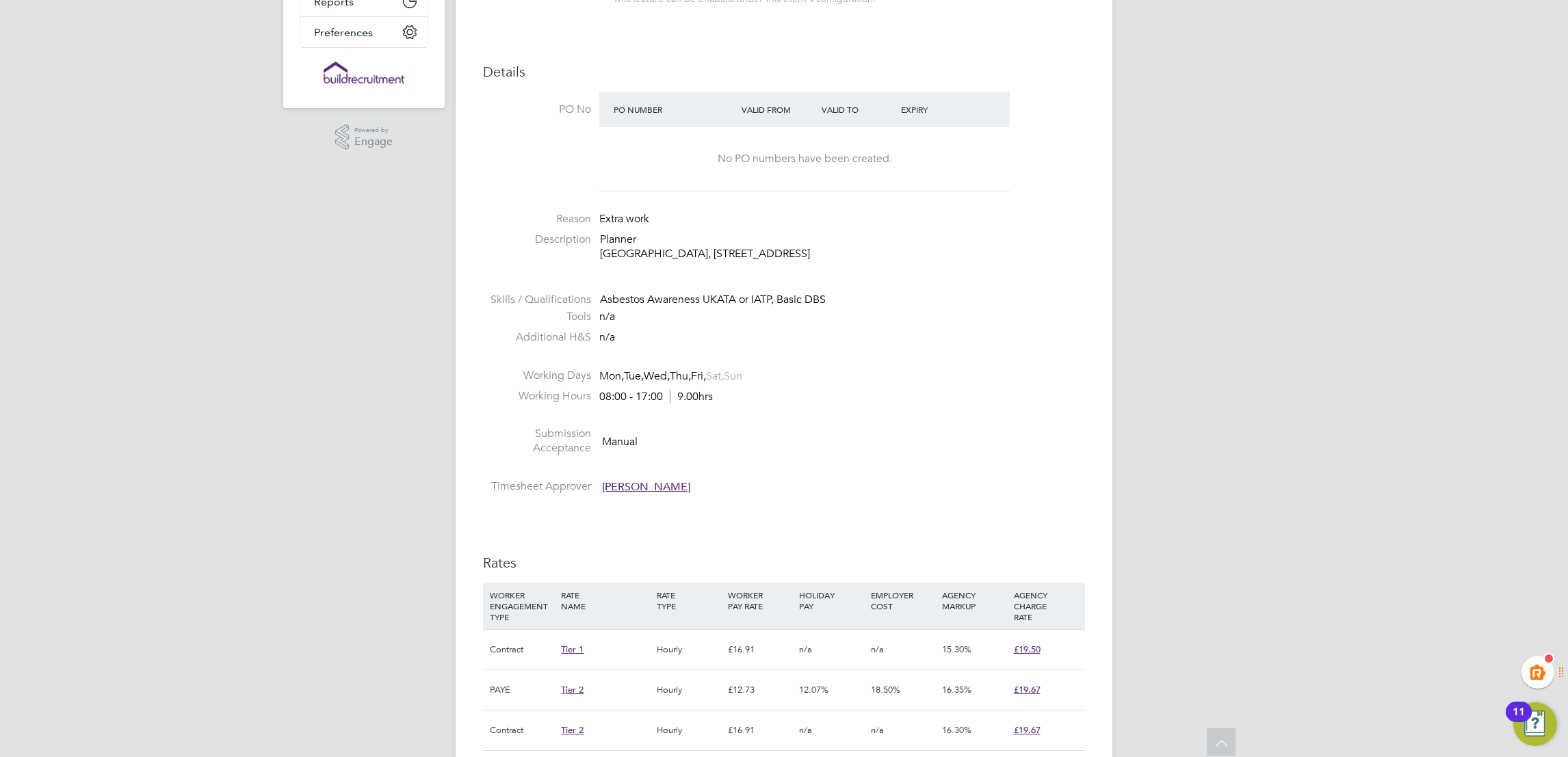
scroll to position [335, 0]
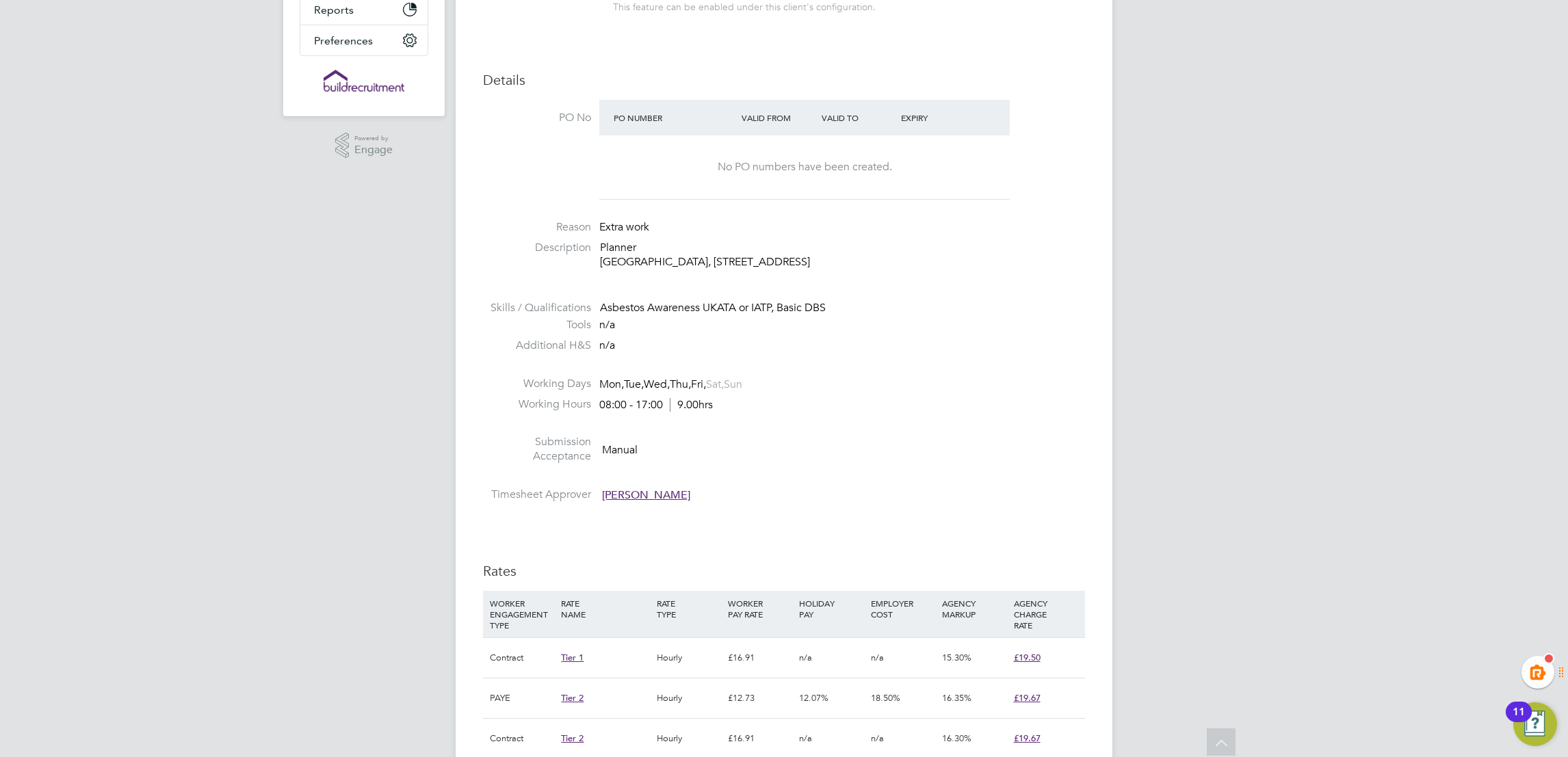
click at [1191, 342] on div "KT [PERSON_NAME] Notifications 20 Applications: Network Team Members Businesses…" at bounding box center [784, 621] width 1568 height 1913
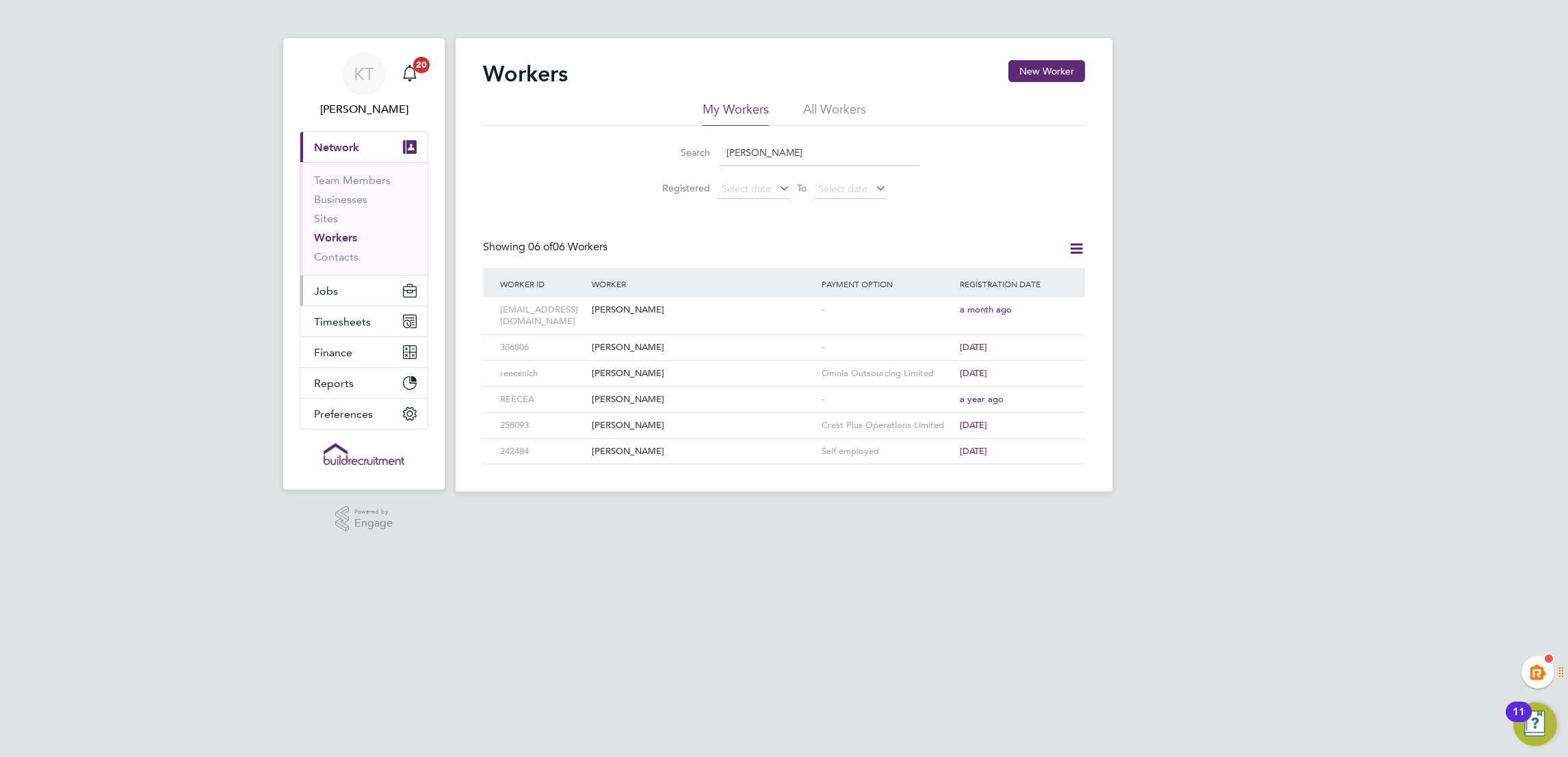
click at [367, 279] on button "Jobs" at bounding box center [364, 291] width 127 height 30
click at [346, 209] on link "Positions" at bounding box center [336, 211] width 45 height 13
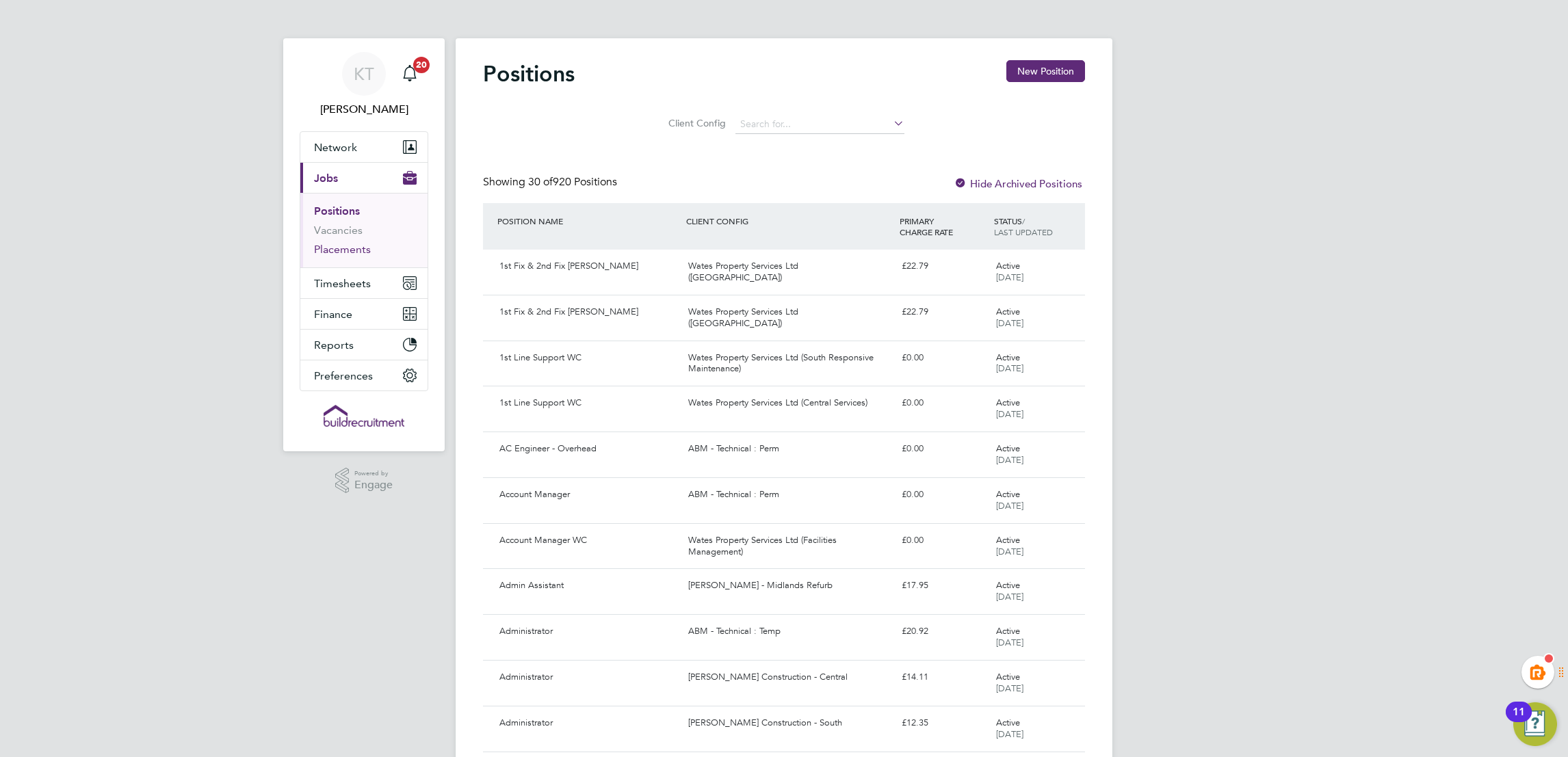
click at [338, 243] on link "Placements" at bounding box center [342, 249] width 56 height 13
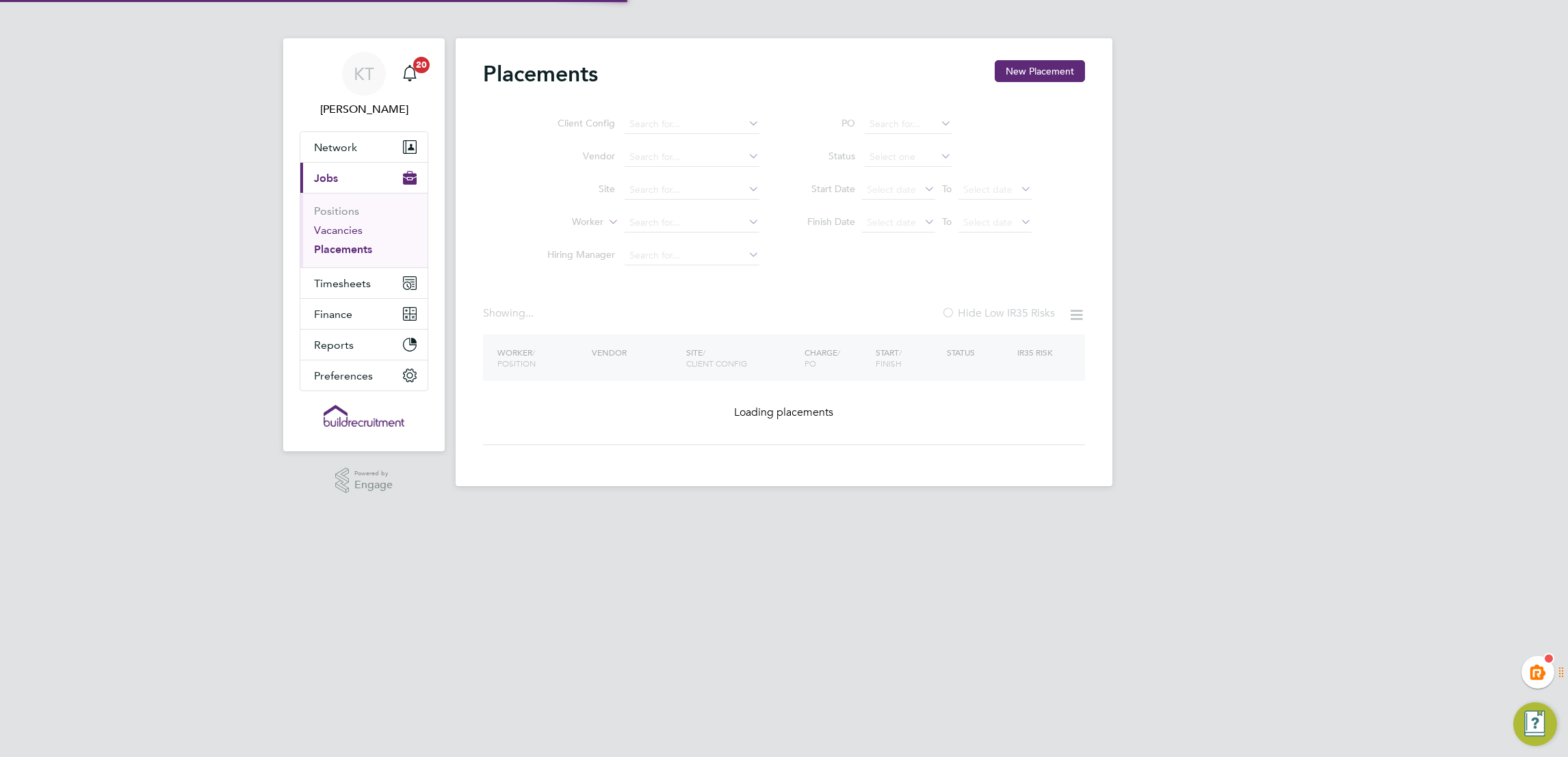
drag, startPoint x: 356, startPoint y: 229, endPoint x: 429, endPoint y: 237, distance: 73.4
click at [354, 229] on link "Vacancies" at bounding box center [338, 230] width 48 height 13
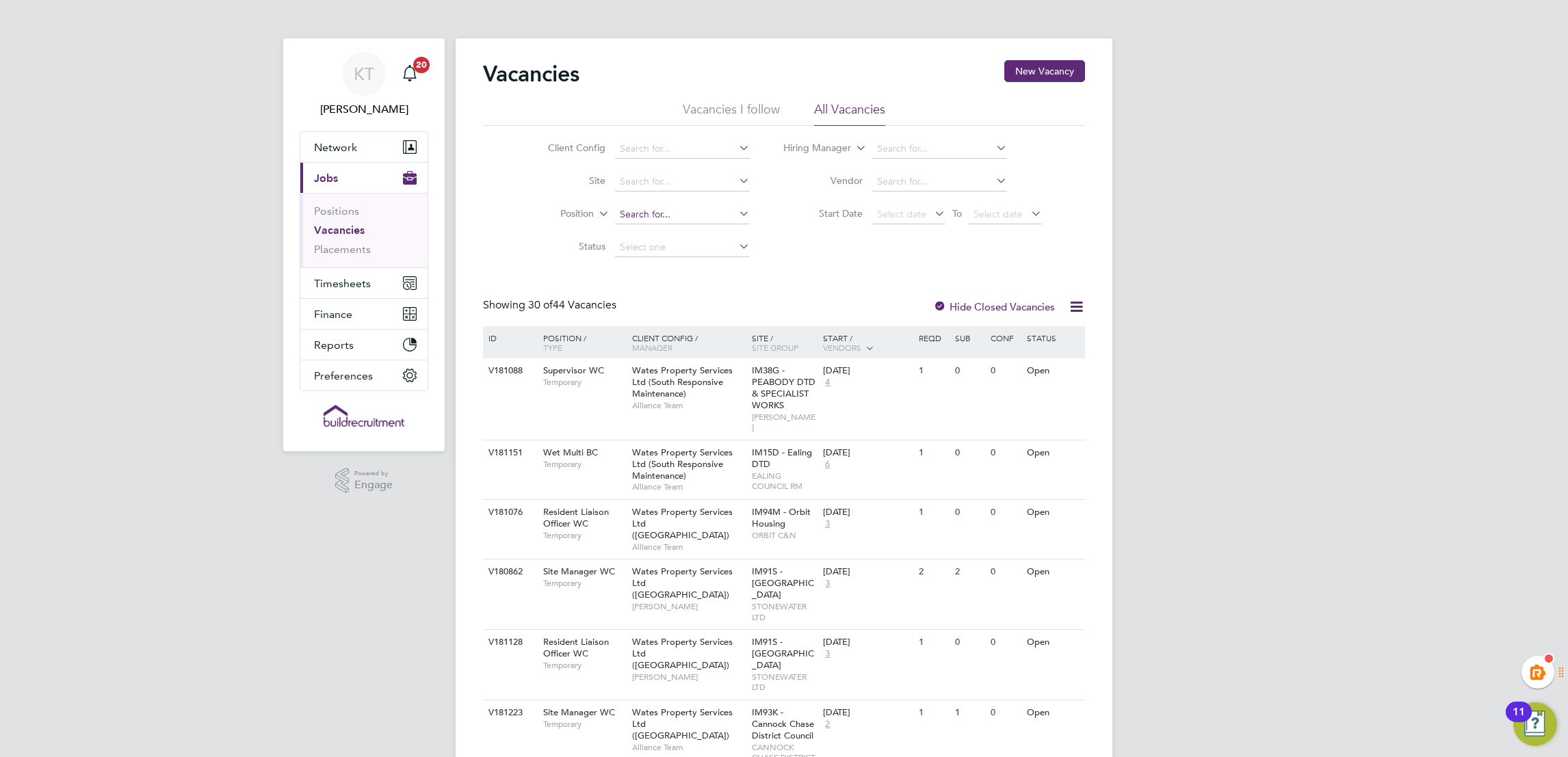
click at [648, 210] on input at bounding box center [682, 215] width 135 height 19
type input "planner"
click at [668, 143] on input at bounding box center [682, 149] width 135 height 19
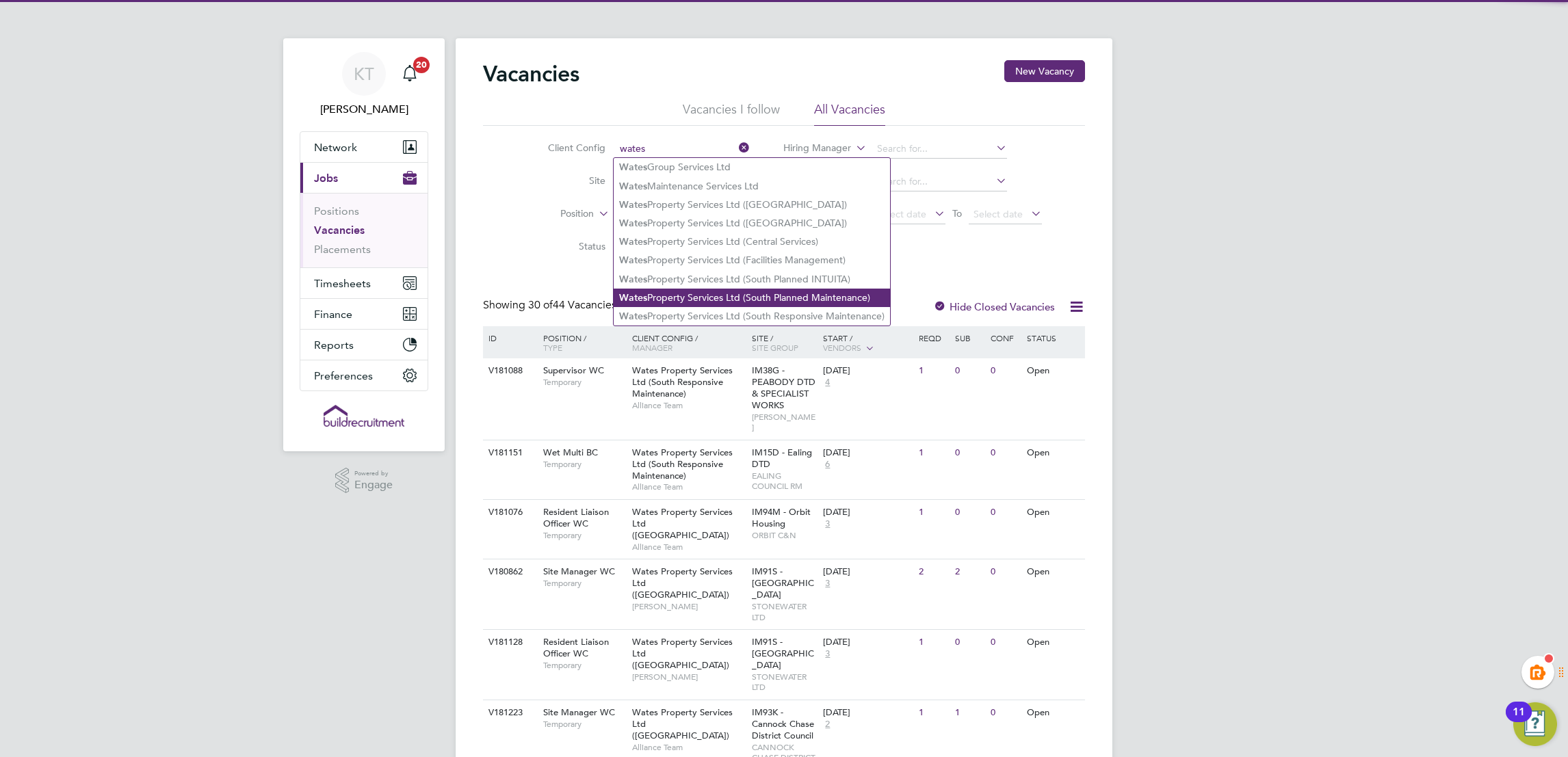
click at [711, 301] on li "Wates Property Services Ltd (South Planned Maintenance)" at bounding box center [752, 298] width 277 height 19
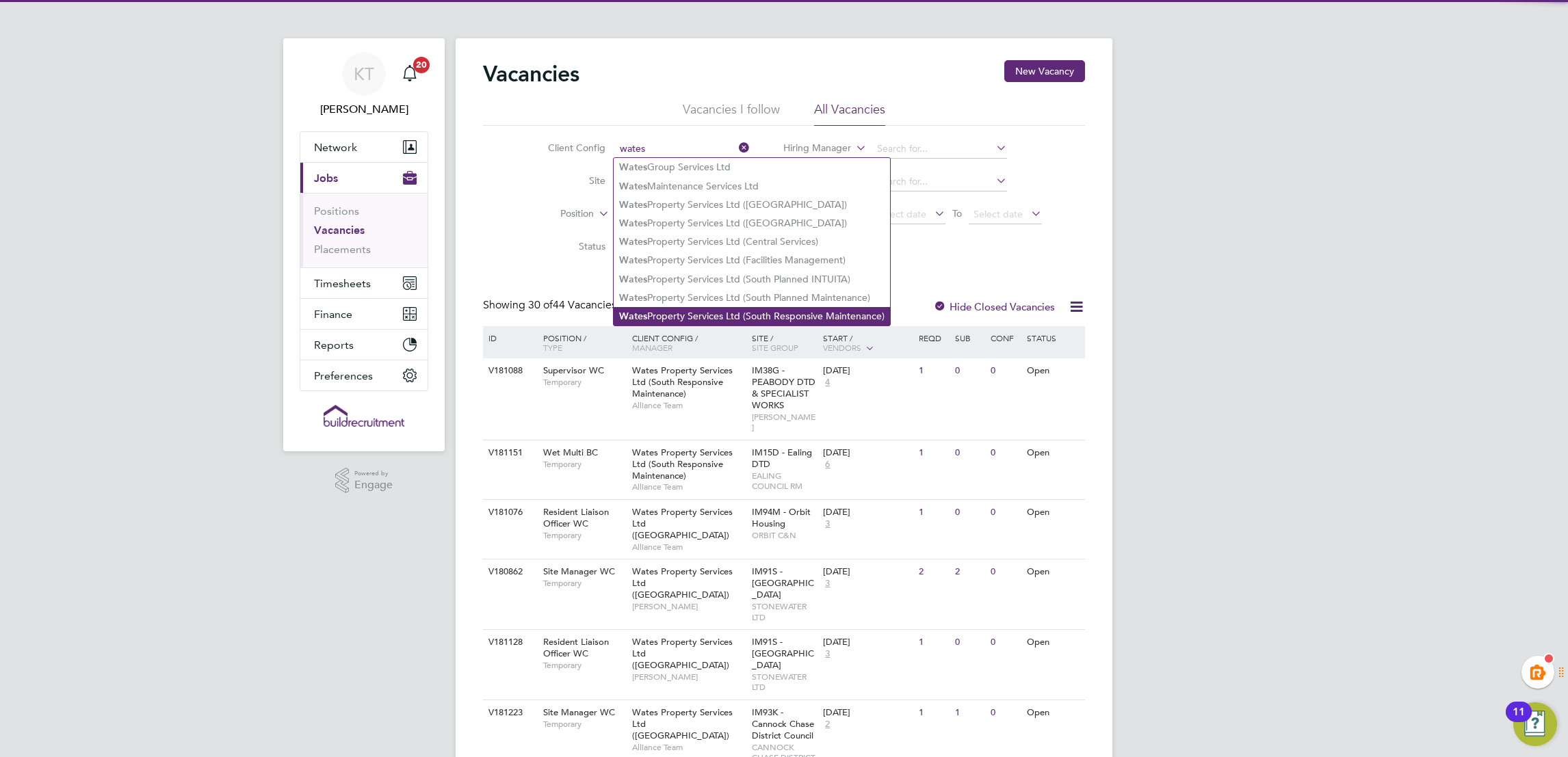
type input "Wates Property Services Ltd (South Planned Maintenance)"
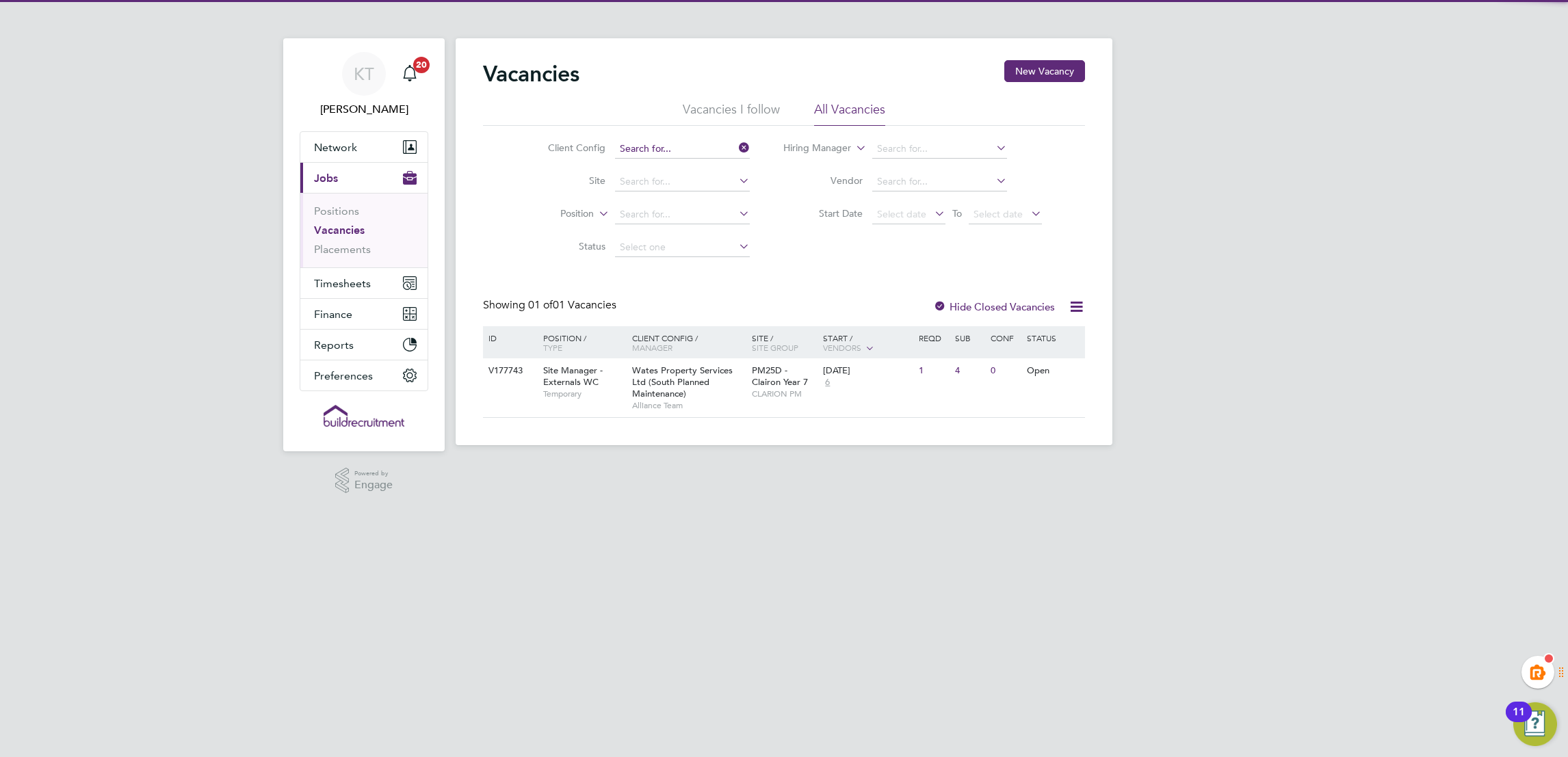
click at [683, 153] on input at bounding box center [682, 149] width 135 height 19
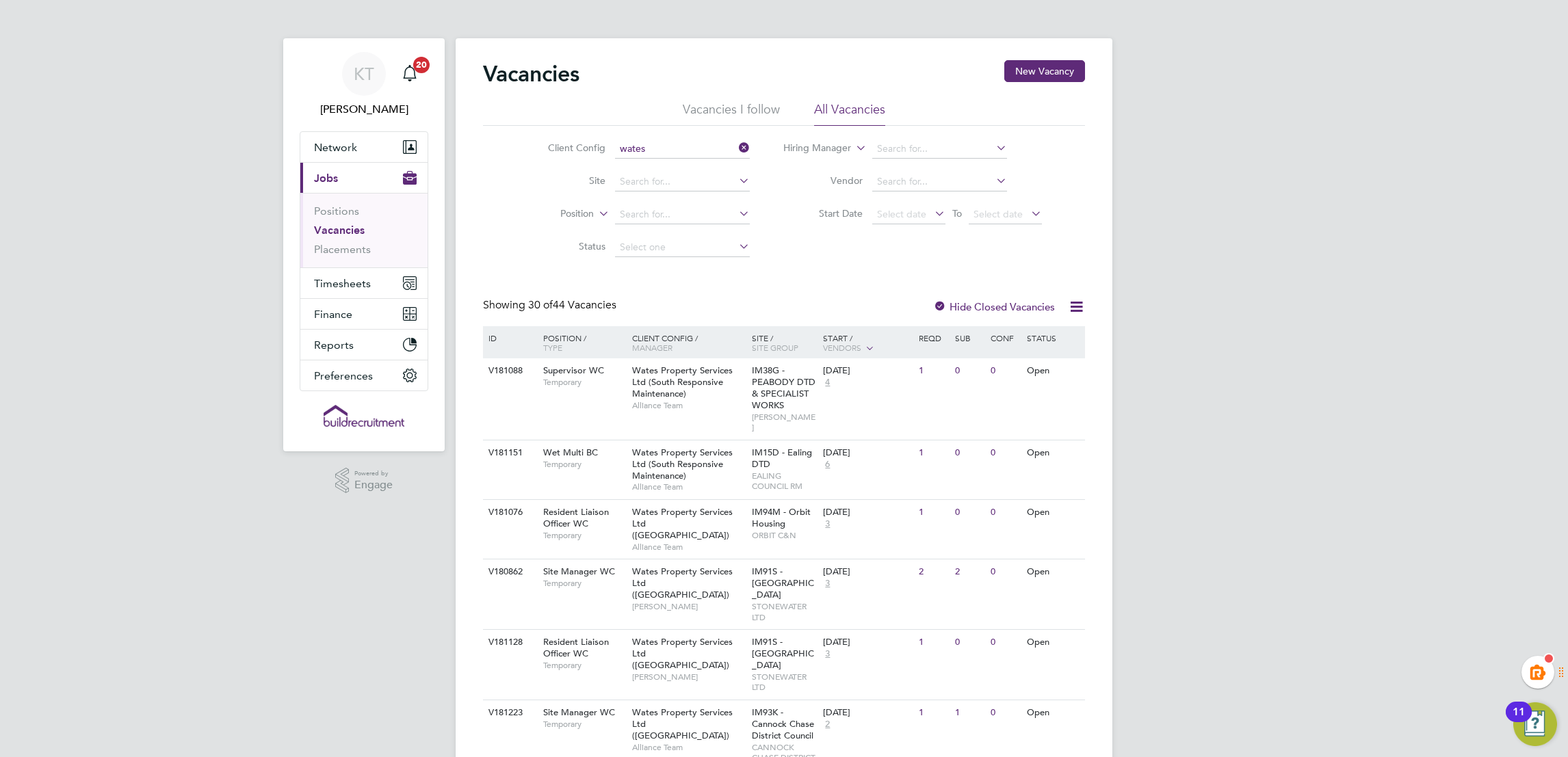
click at [703, 308] on li "Wates Property Services Ltd (South Responsive Maintenance)" at bounding box center [752, 316] width 277 height 19
type input "Wates Property Services Ltd (South Responsive Maintenance)"
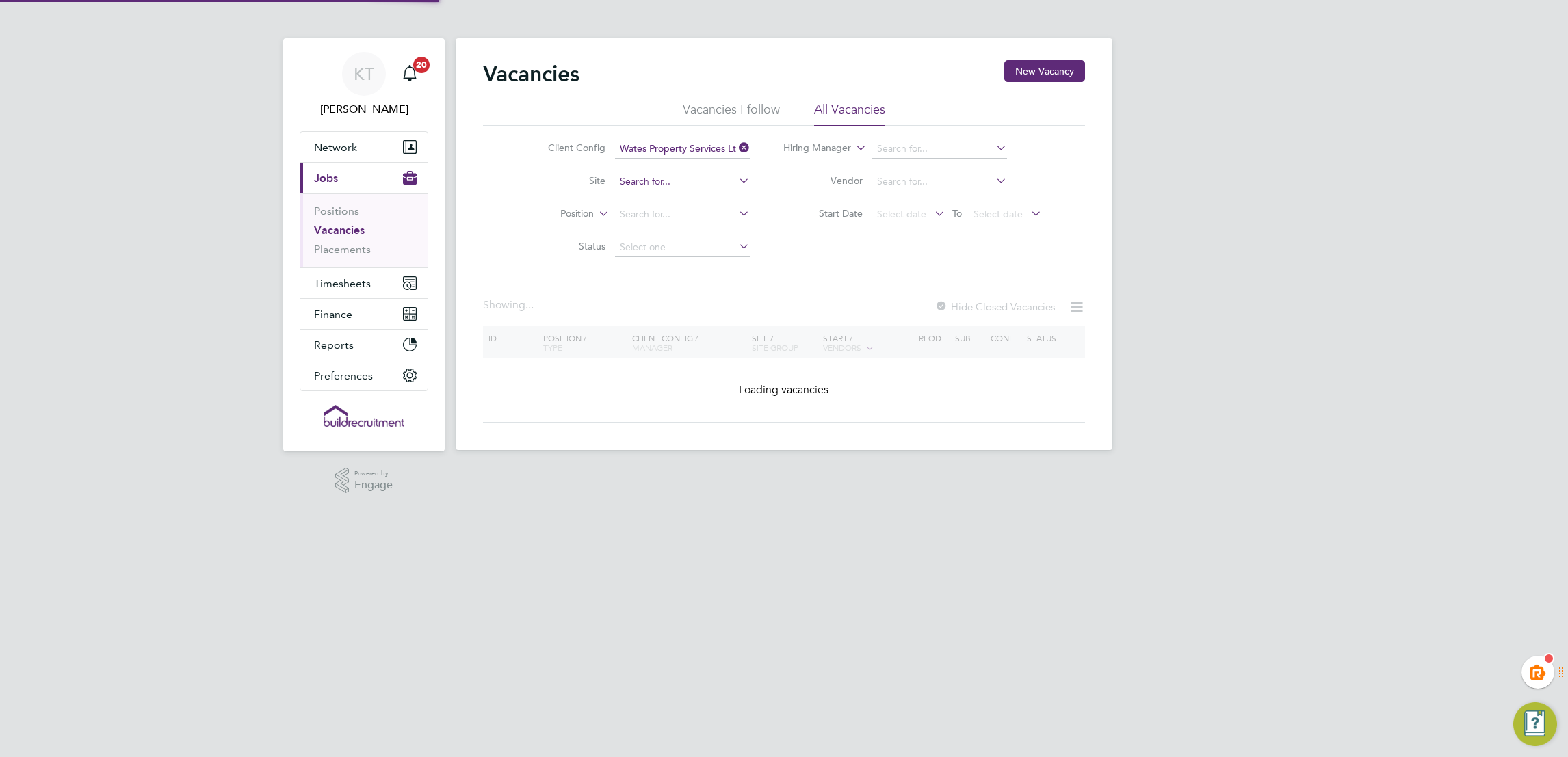
click at [641, 175] on input at bounding box center [682, 182] width 135 height 19
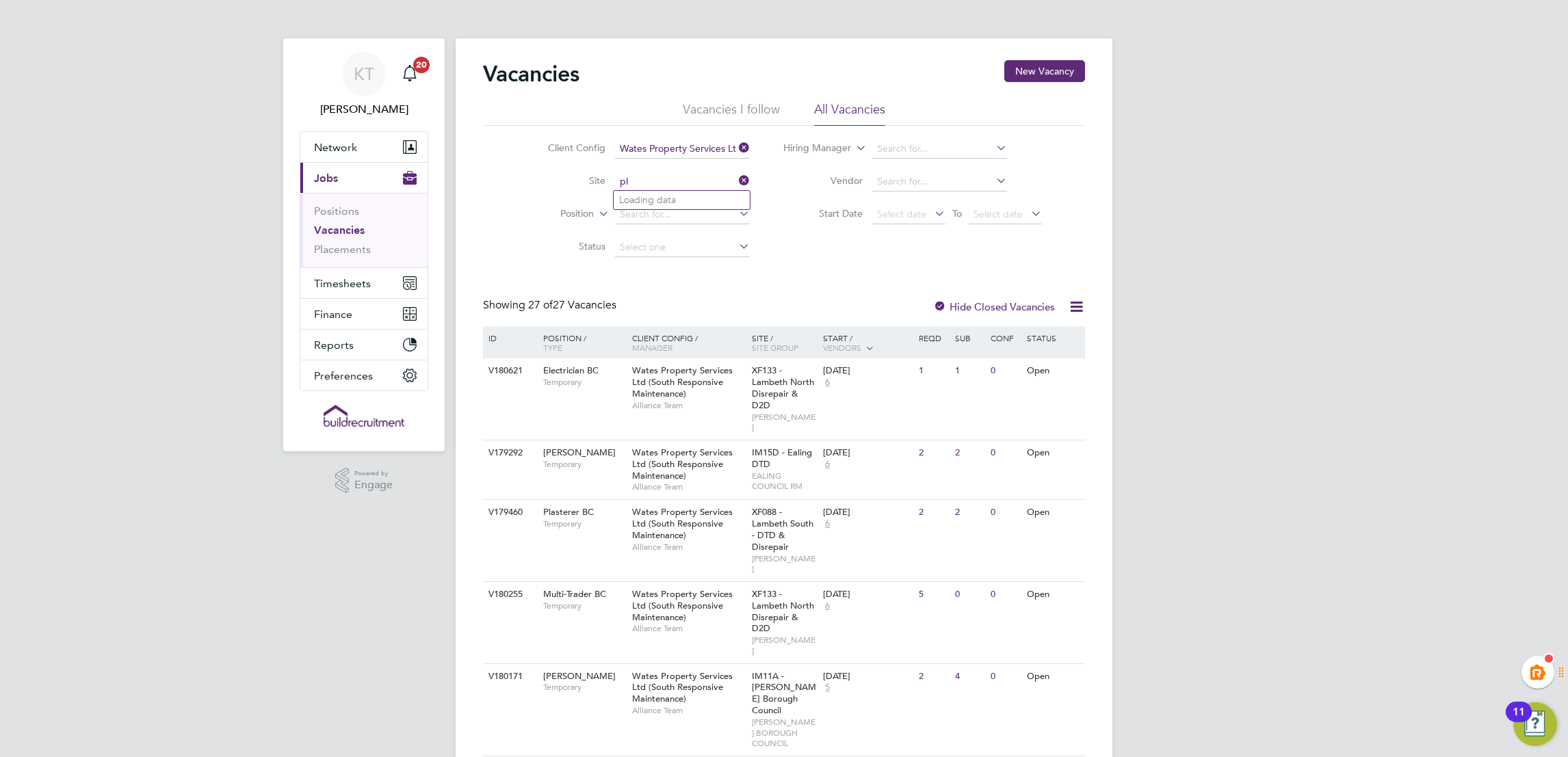
type input "p"
drag, startPoint x: 831, startPoint y: 258, endPoint x: 617, endPoint y: 189, distance: 224.8
click at [824, 259] on div "Client Config Wates Property Services Ltd (South Responsive Maintenance) Site P…" at bounding box center [784, 195] width 602 height 138
click at [680, 219] on input at bounding box center [682, 215] width 135 height 19
drag, startPoint x: 667, startPoint y: 249, endPoint x: 900, endPoint y: 303, distance: 239.2
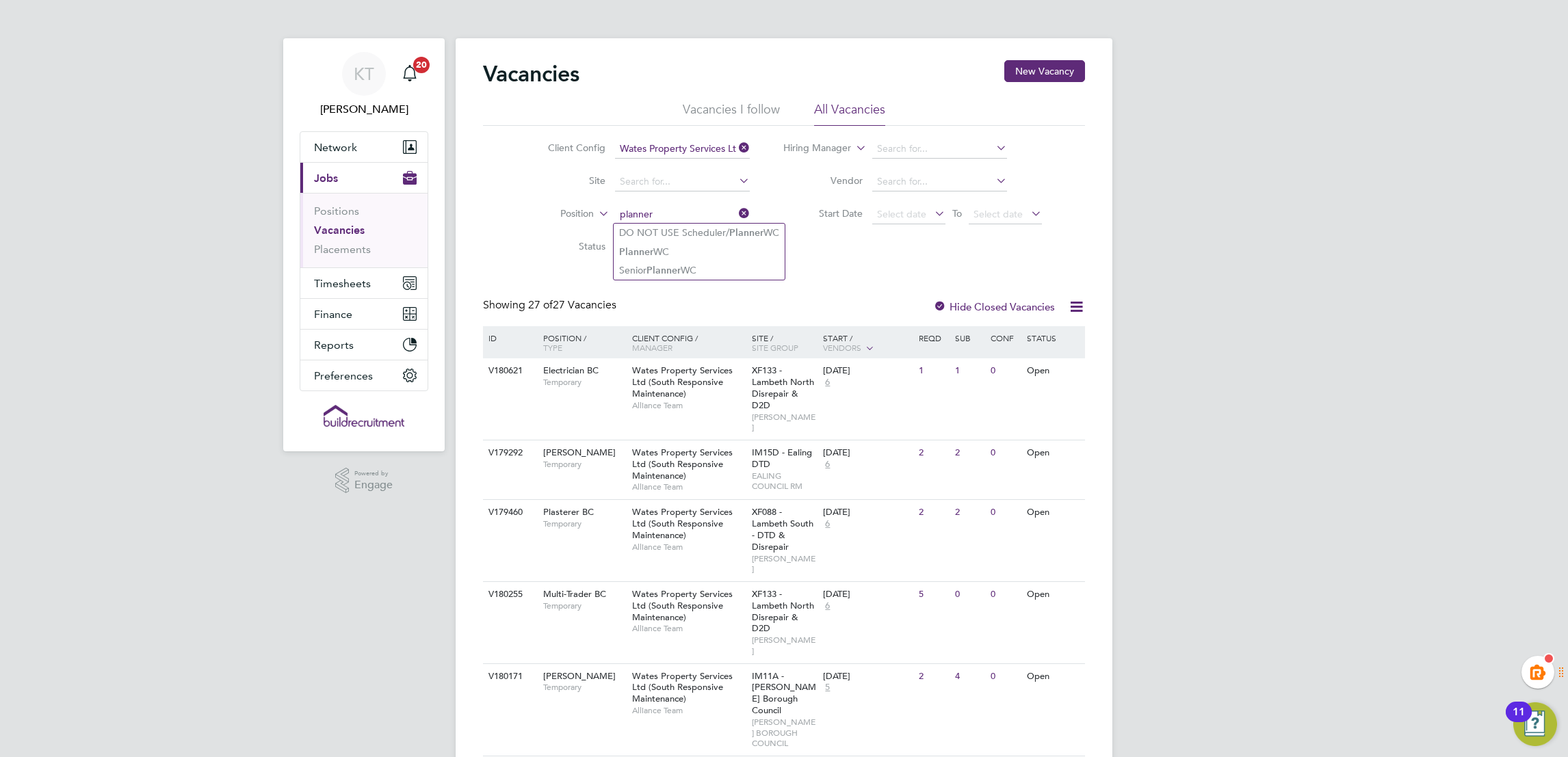
click at [670, 248] on li "Planner WC" at bounding box center [699, 252] width 171 height 19
type input "Planner WC"
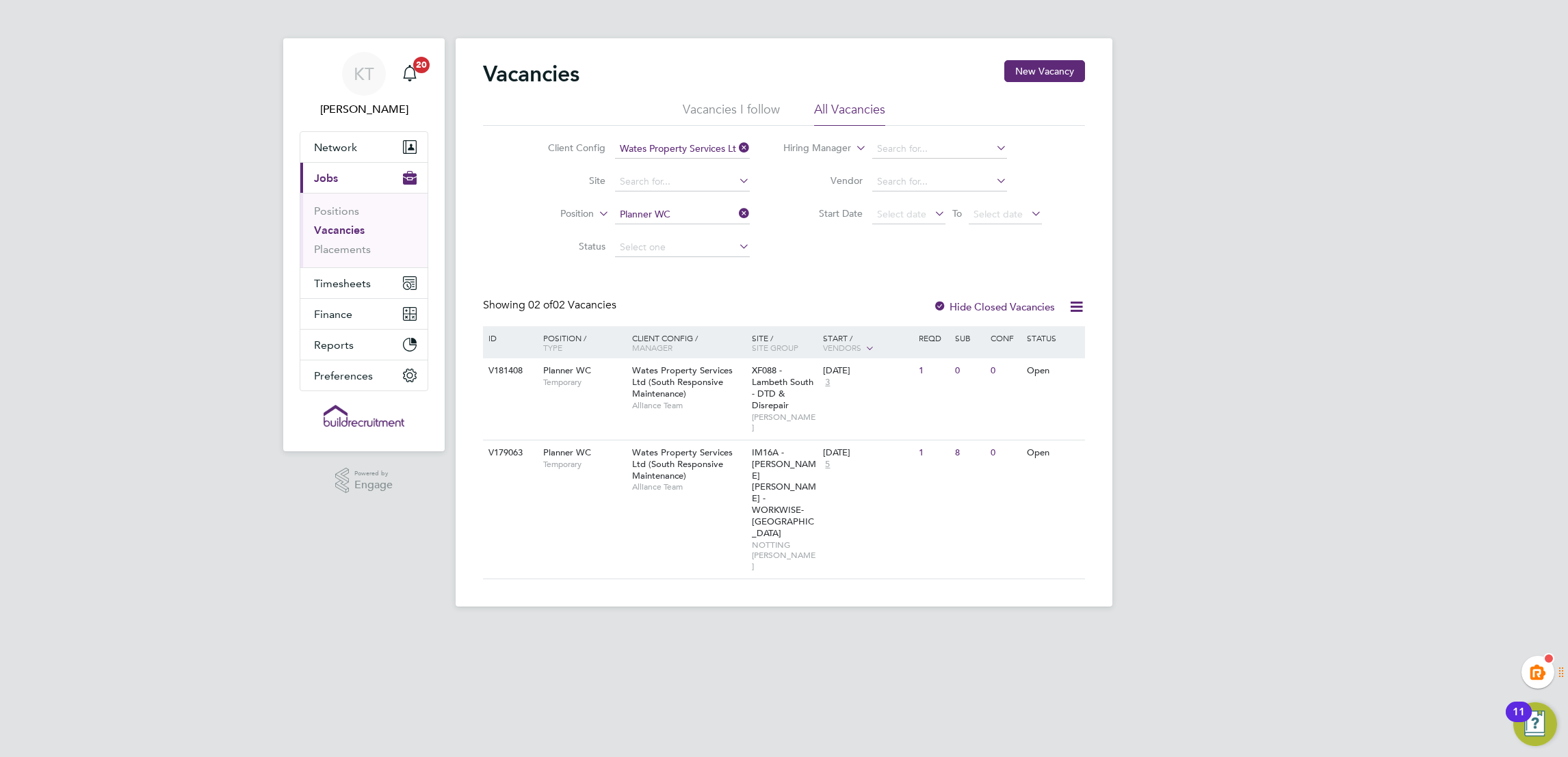
click at [736, 212] on icon at bounding box center [736, 213] width 0 height 19
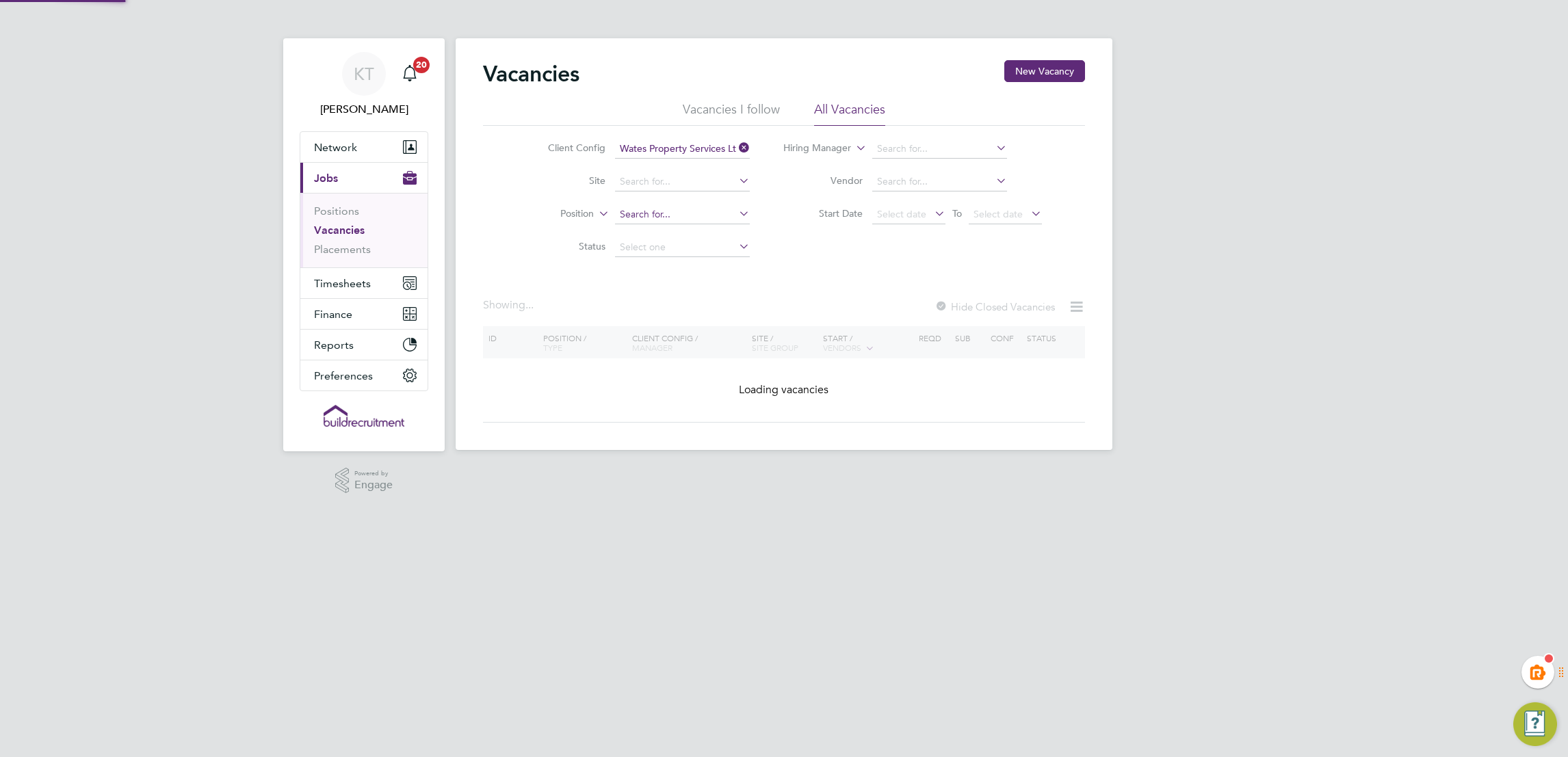
click at [653, 222] on div "Vacancies New Vacancy Vacancies I follow All Vacancies Client Config Wates Prop…" at bounding box center [784, 243] width 657 height 412
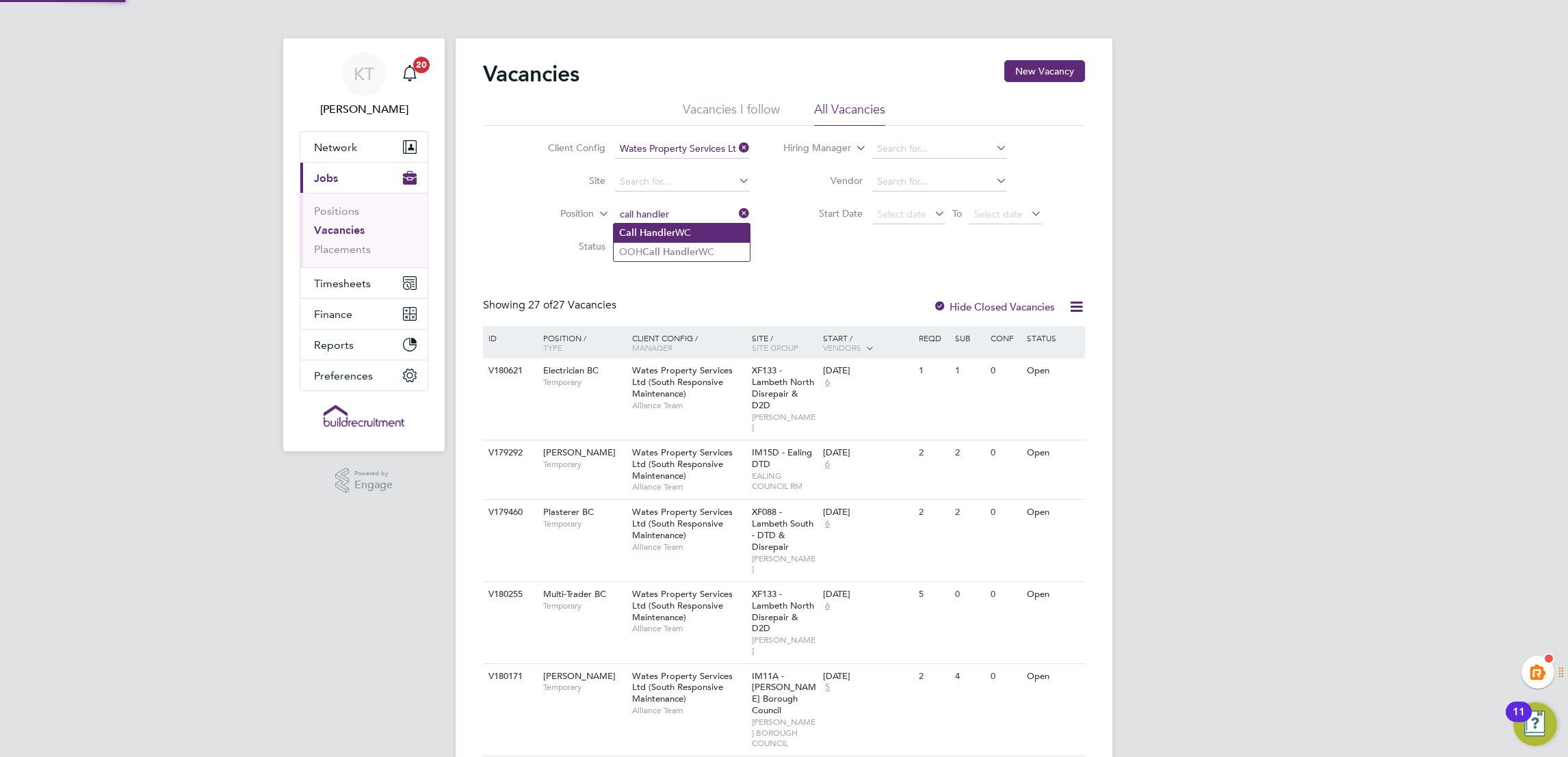
click at [688, 227] on li "Call Handler WC" at bounding box center [681, 233] width 136 height 19
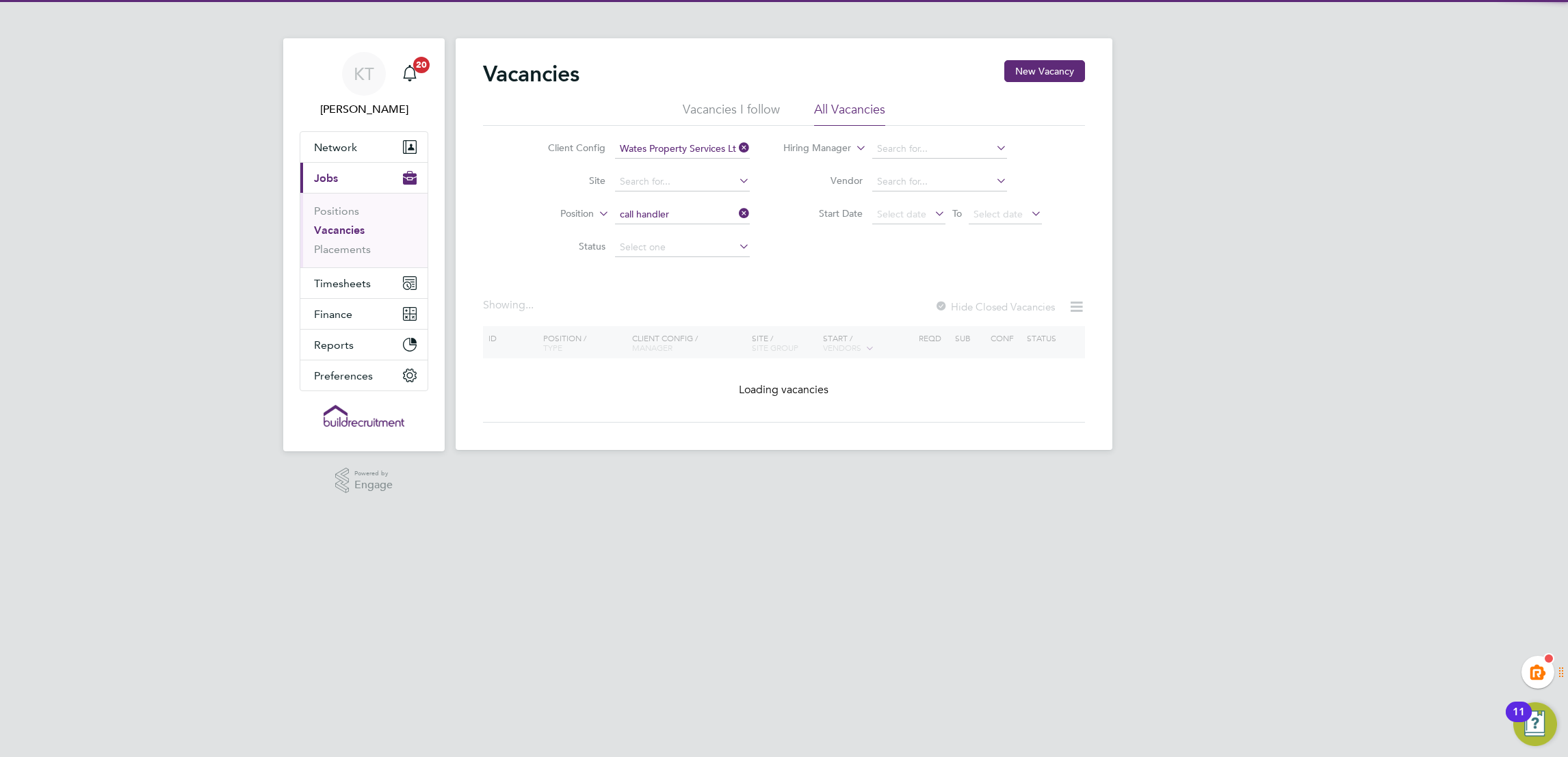
type input "Call Handler WC"
